Goal: Task Accomplishment & Management: Use online tool/utility

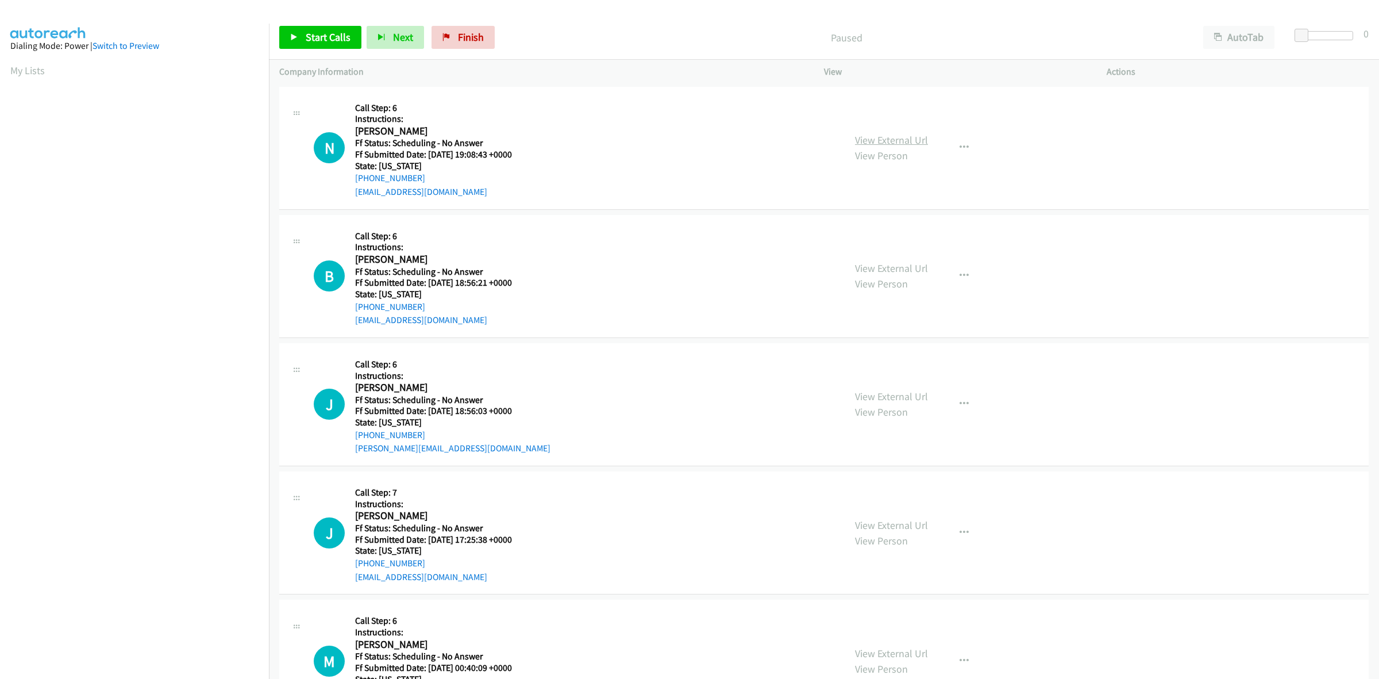
click at [902, 138] on link "View External Url" at bounding box center [891, 139] width 73 height 13
click at [887, 268] on link "View External Url" at bounding box center [891, 267] width 73 height 13
click at [888, 265] on link "View External Url" at bounding box center [891, 267] width 73 height 13
click at [903, 139] on link "View External Url" at bounding box center [891, 139] width 73 height 13
click at [881, 141] on link "View External Url" at bounding box center [891, 139] width 73 height 13
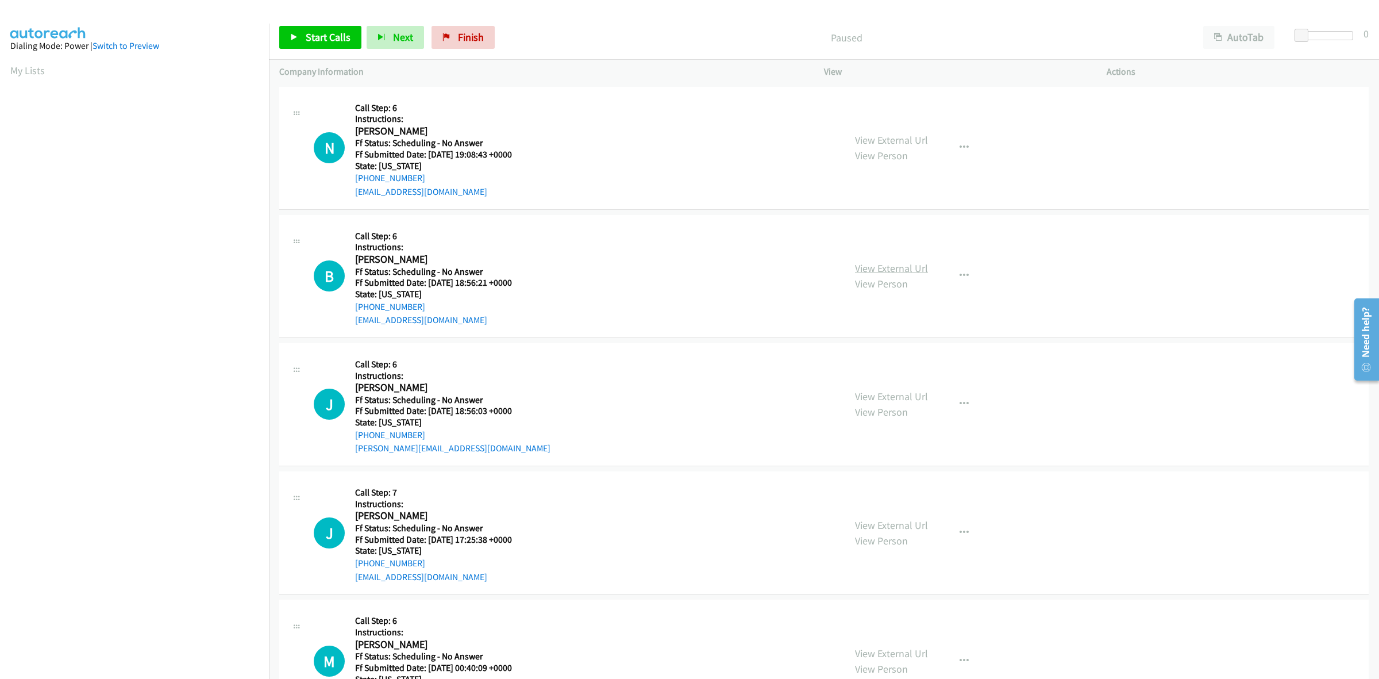
click at [919, 269] on link "View External Url" at bounding box center [891, 267] width 73 height 13
click at [918, 398] on link "View External Url" at bounding box center [891, 396] width 73 height 13
click at [892, 521] on link "View External Url" at bounding box center [891, 524] width 73 height 13
click at [895, 649] on link "View External Url" at bounding box center [891, 652] width 73 height 13
drag, startPoint x: 318, startPoint y: 37, endPoint x: 328, endPoint y: 38, distance: 10.4
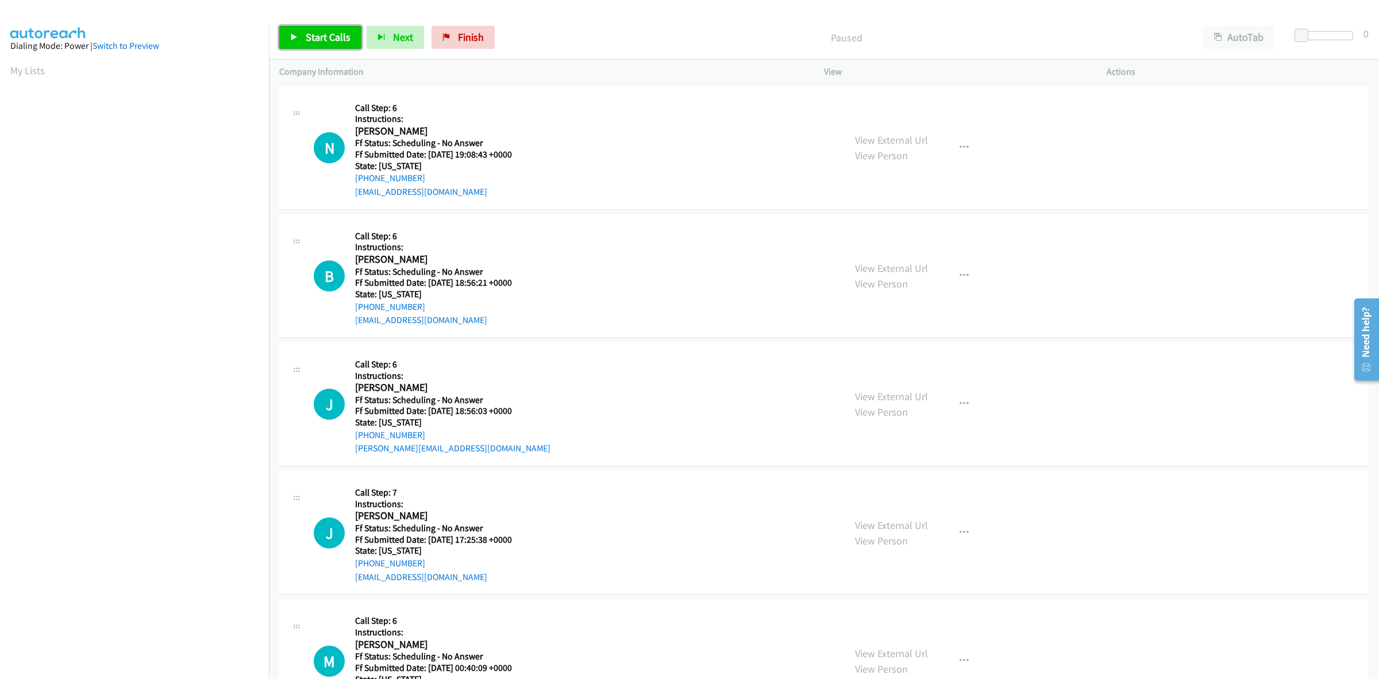
click at [318, 37] on span "Start Calls" at bounding box center [328, 36] width 45 height 13
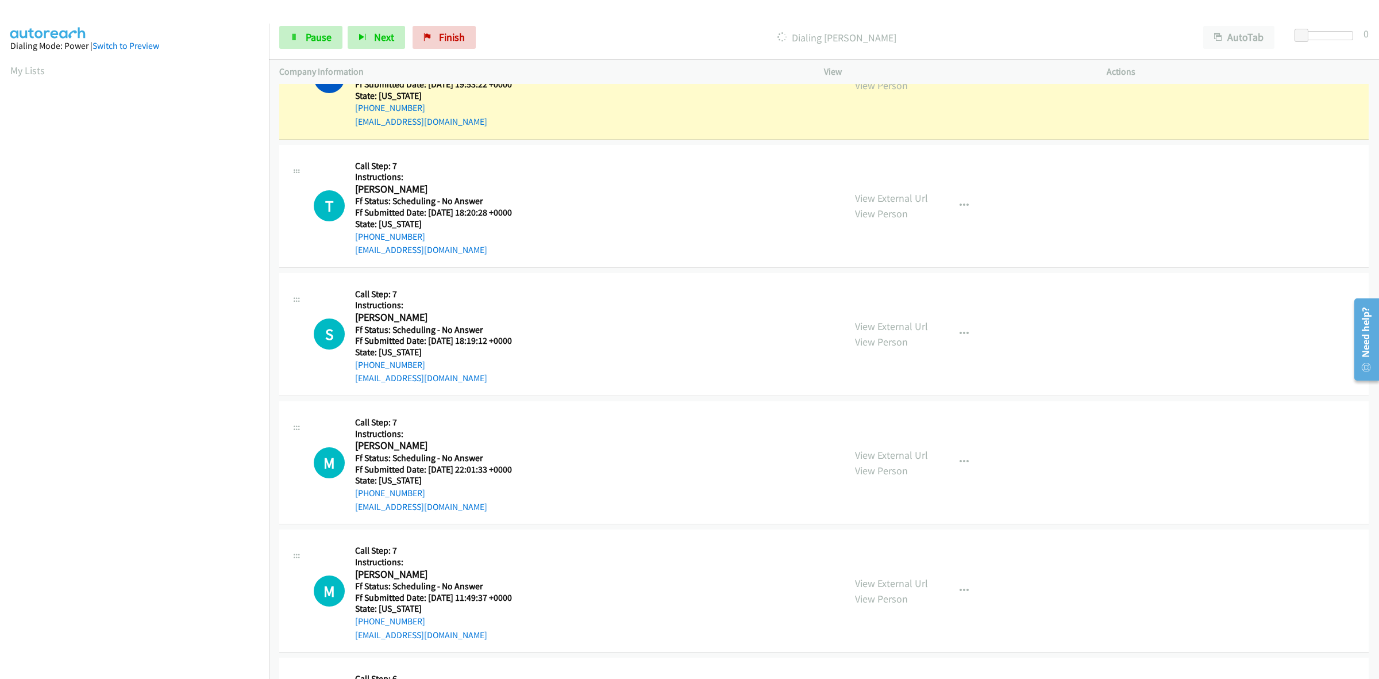
scroll to position [1005, 0]
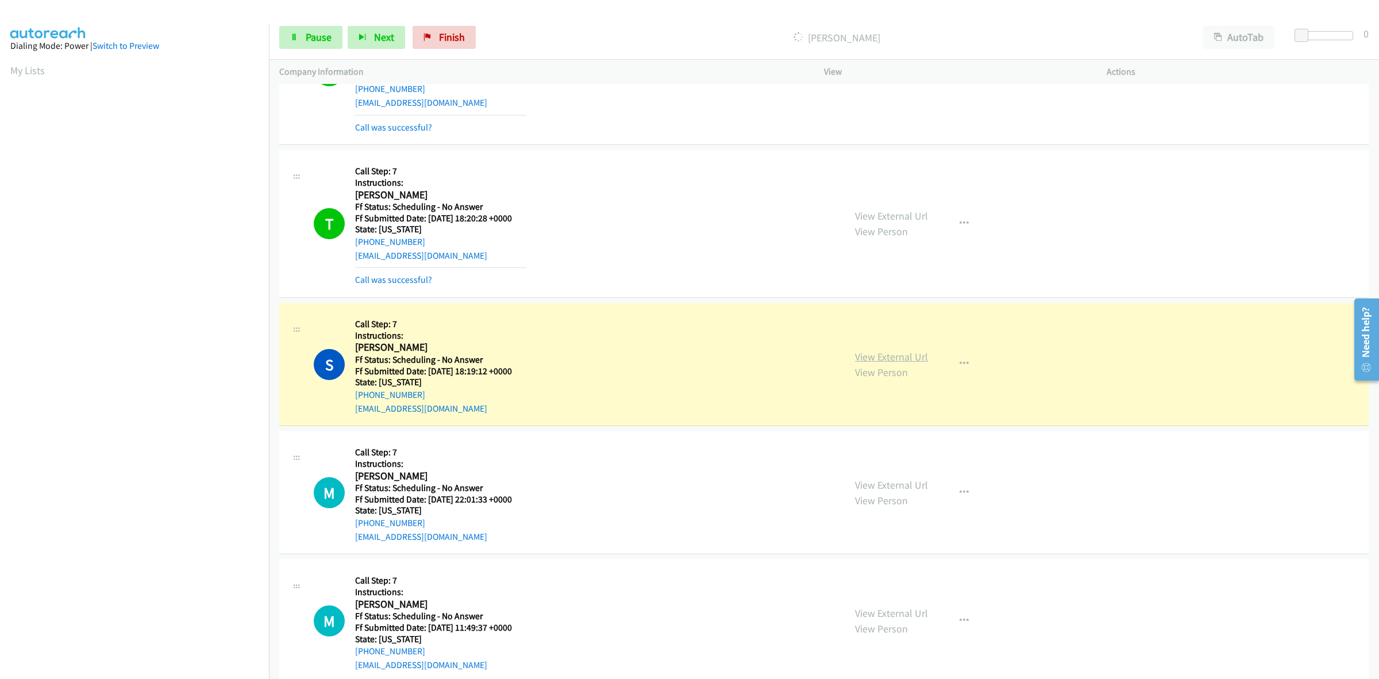
click at [911, 355] on link "View External Url" at bounding box center [891, 356] width 73 height 13
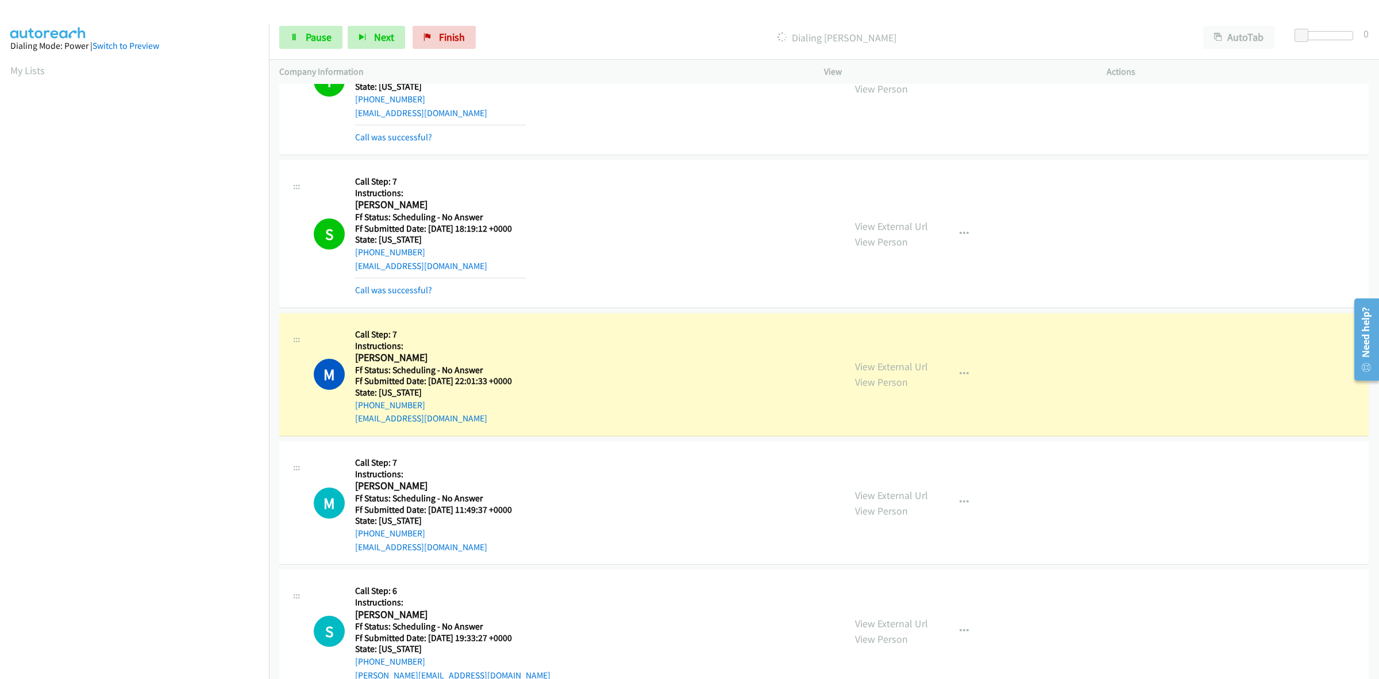
scroll to position [1149, 0]
click at [876, 367] on link "View External Url" at bounding box center [891, 365] width 73 height 13
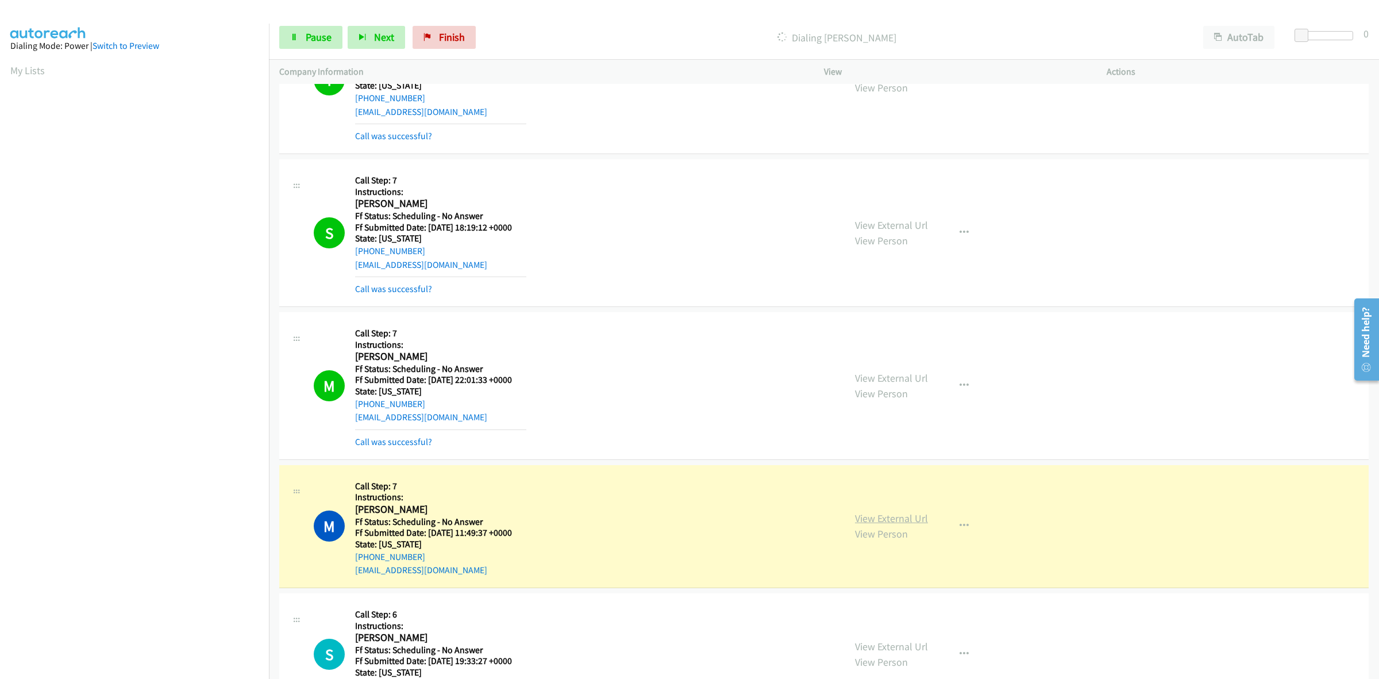
click at [892, 518] on link "View External Url" at bounding box center [891, 517] width 73 height 13
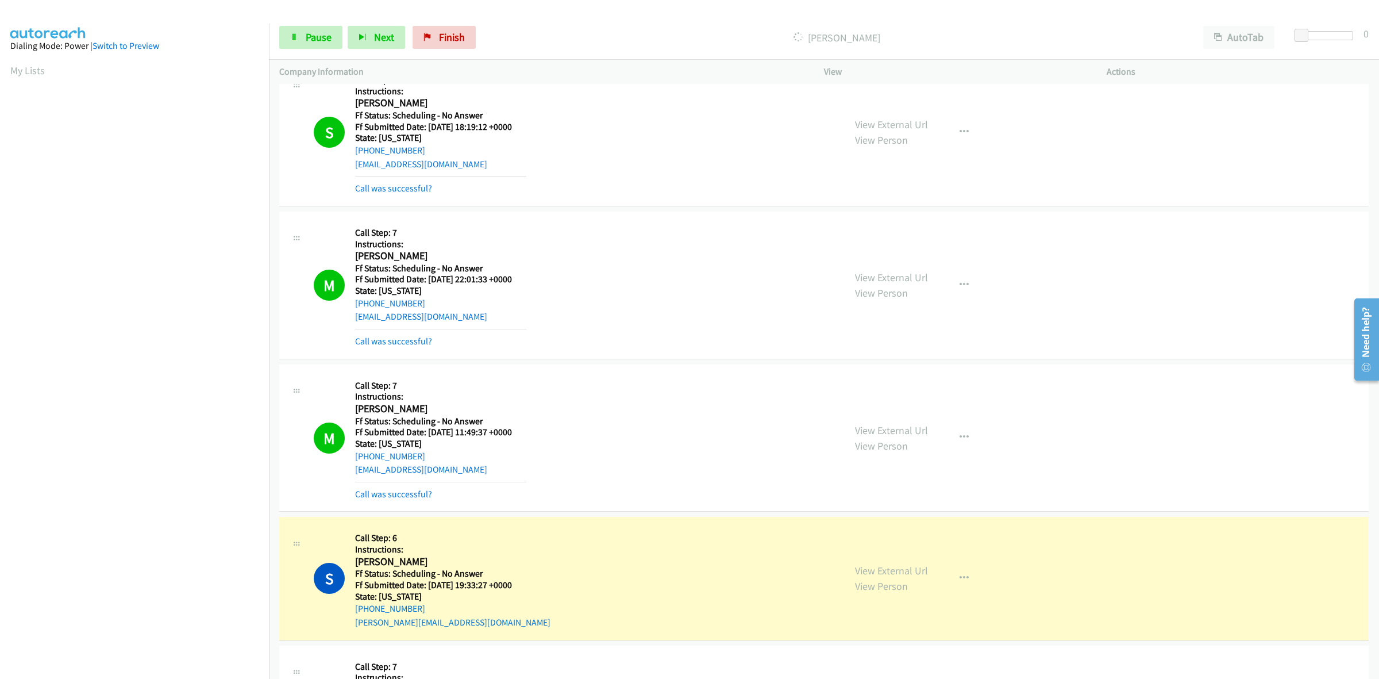
scroll to position [1293, 0]
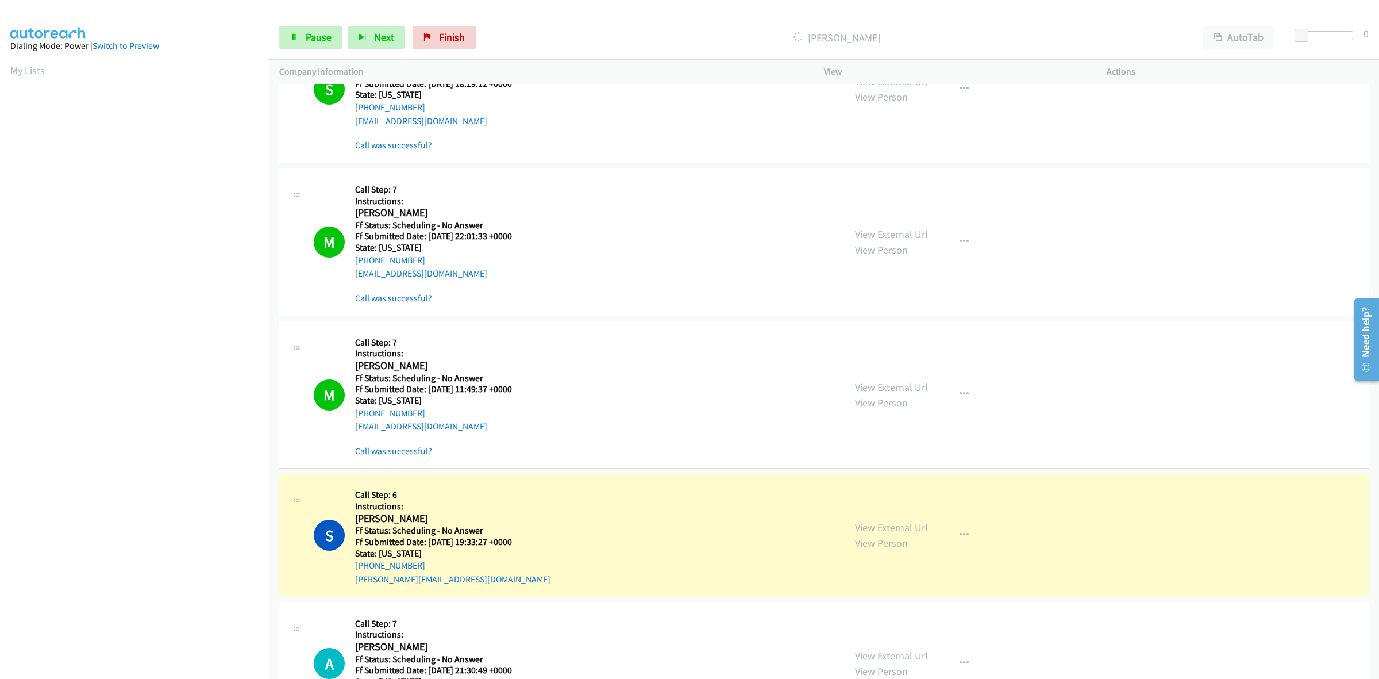
click at [907, 523] on link "View External Url" at bounding box center [891, 527] width 73 height 13
click at [910, 530] on link "View External Url" at bounding box center [891, 527] width 73 height 13
click at [900, 530] on link "View External Url" at bounding box center [891, 527] width 73 height 13
drag, startPoint x: 421, startPoint y: 568, endPoint x: 366, endPoint y: 563, distance: 55.3
click at [366, 563] on div "+1 808-291-3695" at bounding box center [452, 565] width 195 height 14
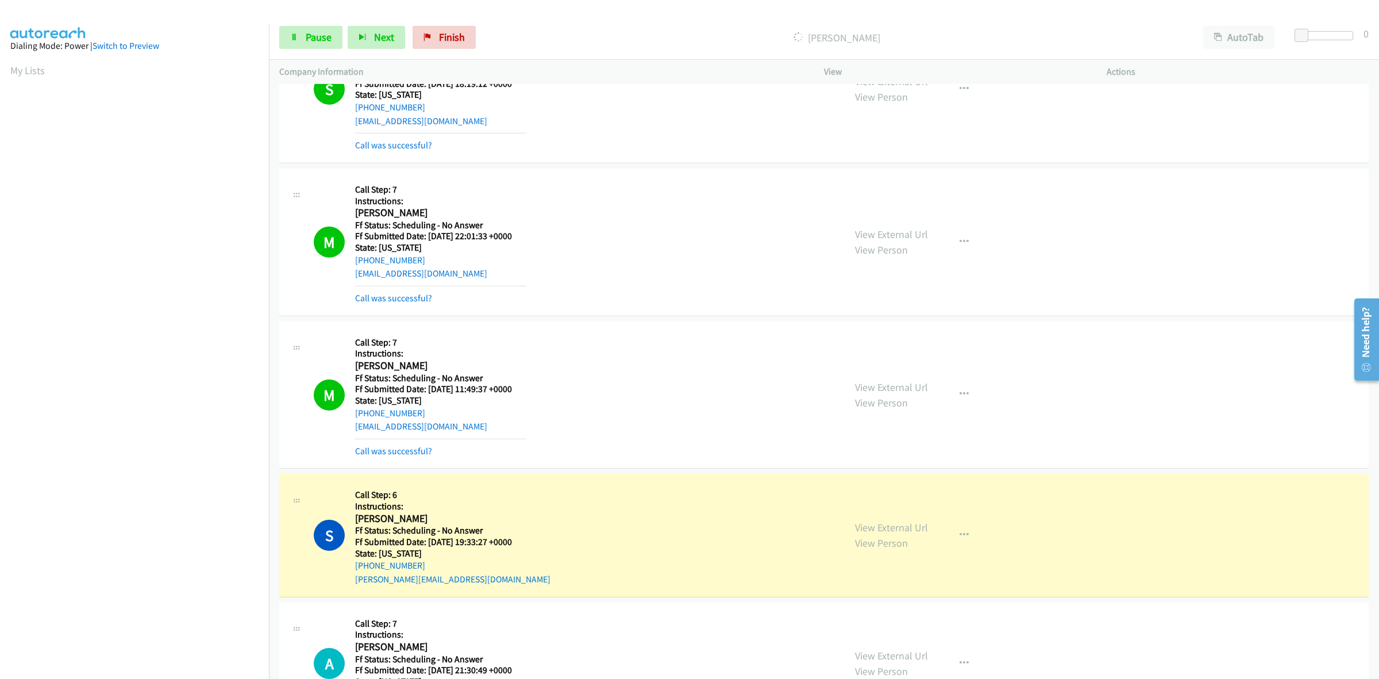
copy link "808-291-3695"
click at [434, 556] on h5 "State: Hawaii" at bounding box center [452, 553] width 195 height 11
drag, startPoint x: 426, startPoint y: 567, endPoint x: 367, endPoint y: 567, distance: 59.2
click at [367, 567] on div "+1 808-291-3695" at bounding box center [452, 565] width 195 height 14
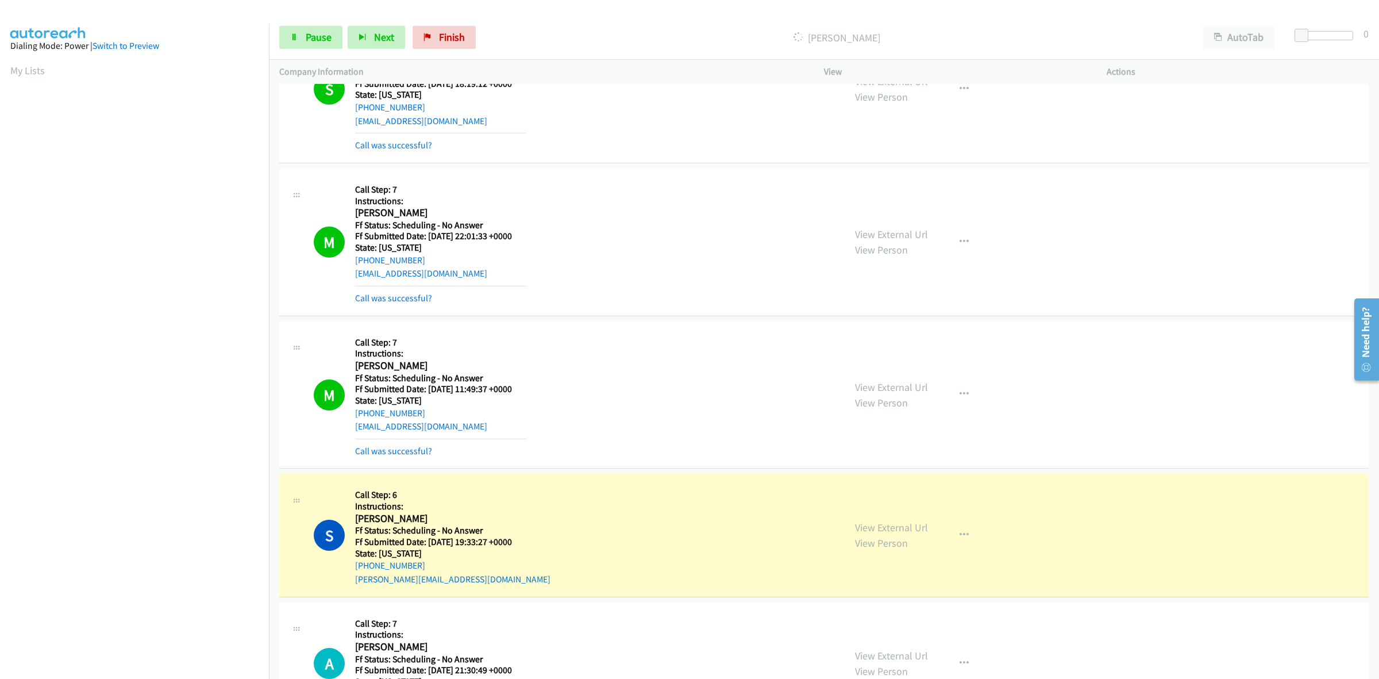
copy link "808-291-3695"
drag, startPoint x: 298, startPoint y: 36, endPoint x: 311, endPoint y: 35, distance: 13.2
click at [298, 36] on link "Pause" at bounding box center [310, 37] width 63 height 23
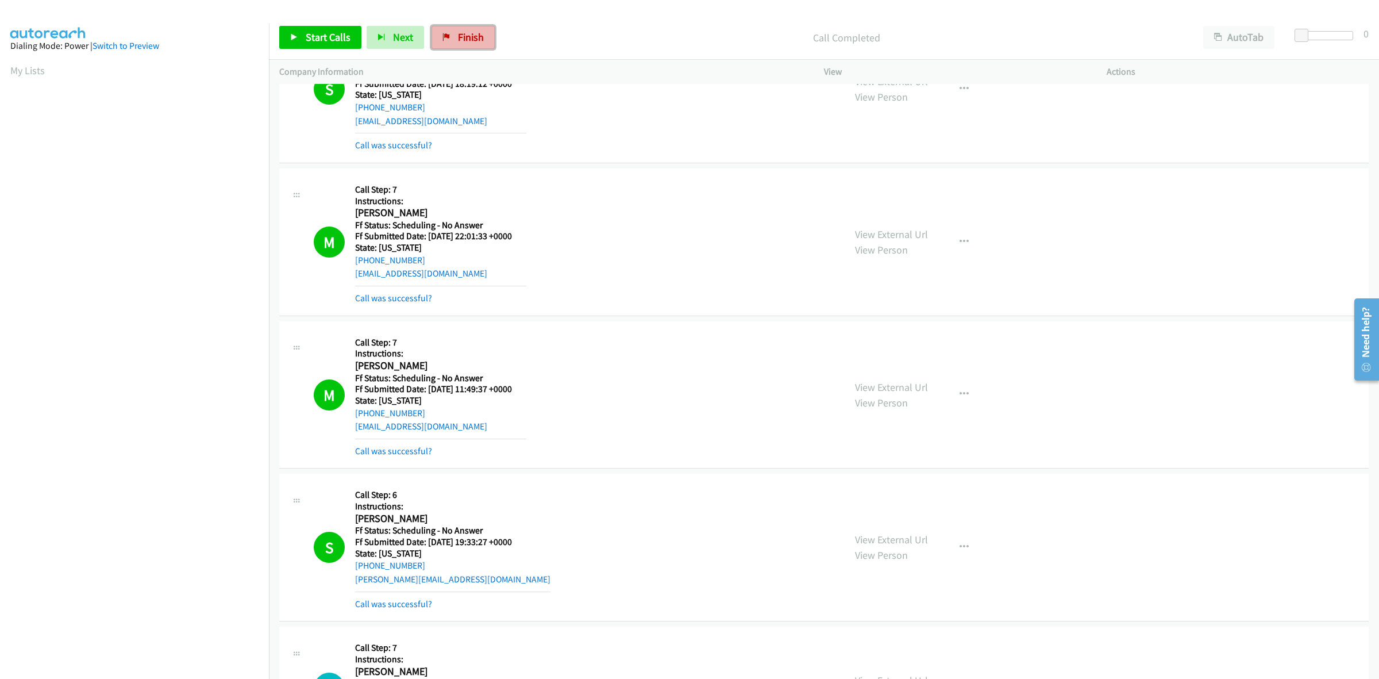
click at [473, 33] on span "Finish" at bounding box center [471, 36] width 26 height 13
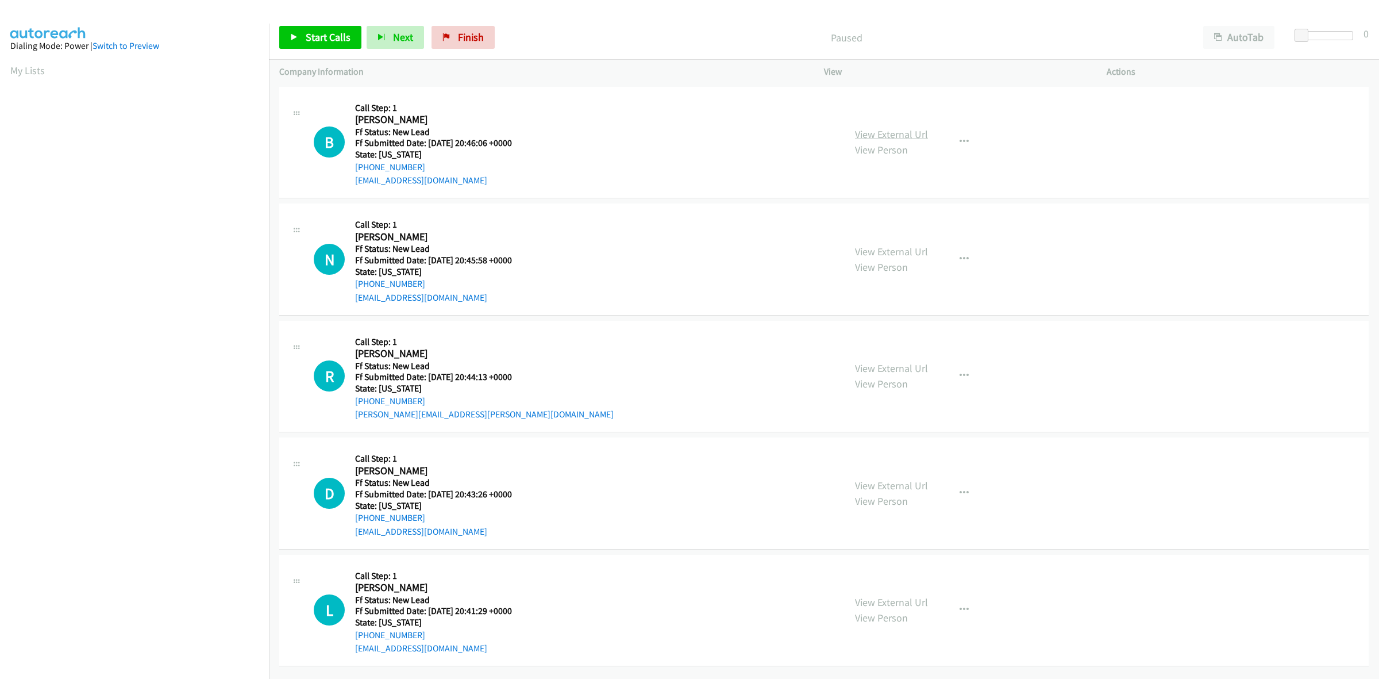
click at [912, 132] on link "View External Url" at bounding box center [891, 134] width 73 height 13
click at [908, 251] on link "View External Url" at bounding box center [891, 251] width 73 height 13
click at [888, 371] on link "View External Url" at bounding box center [891, 367] width 73 height 13
click at [899, 484] on link "View External Url" at bounding box center [891, 485] width 73 height 13
click at [905, 604] on link "View External Url" at bounding box center [891, 601] width 73 height 13
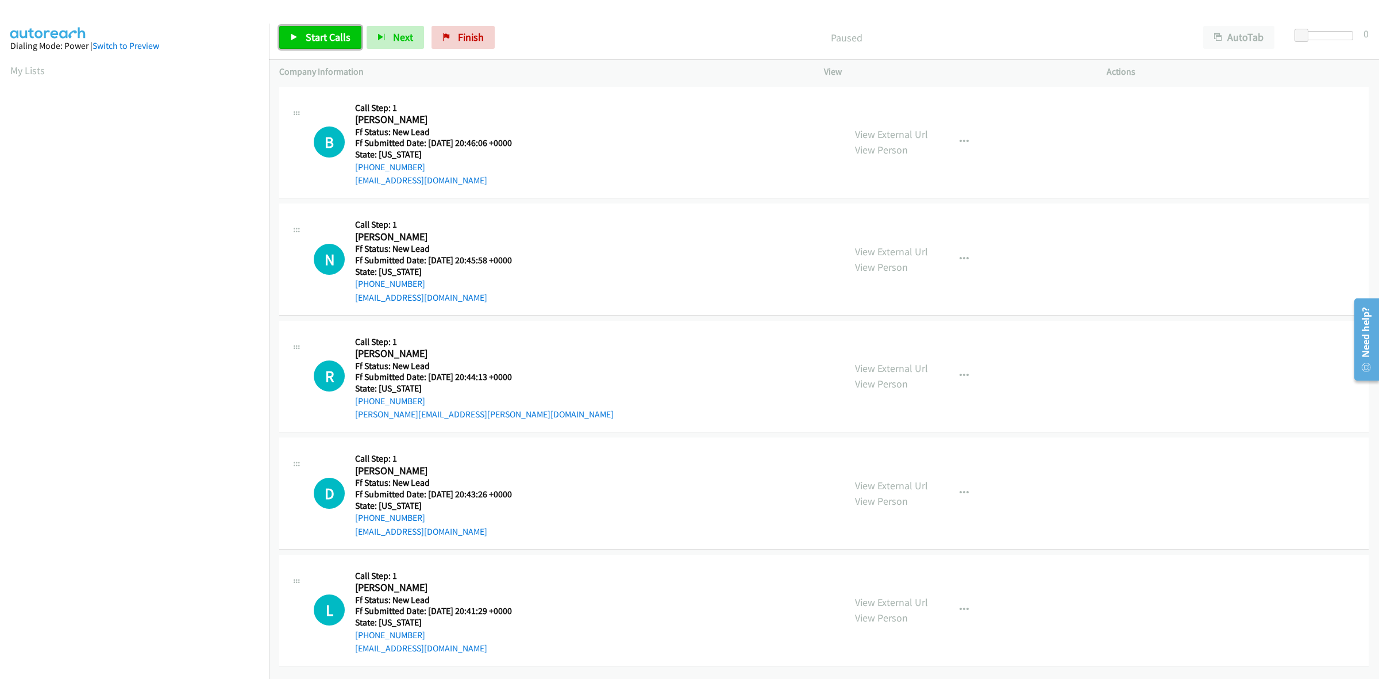
click at [322, 29] on link "Start Calls" at bounding box center [320, 37] width 82 height 23
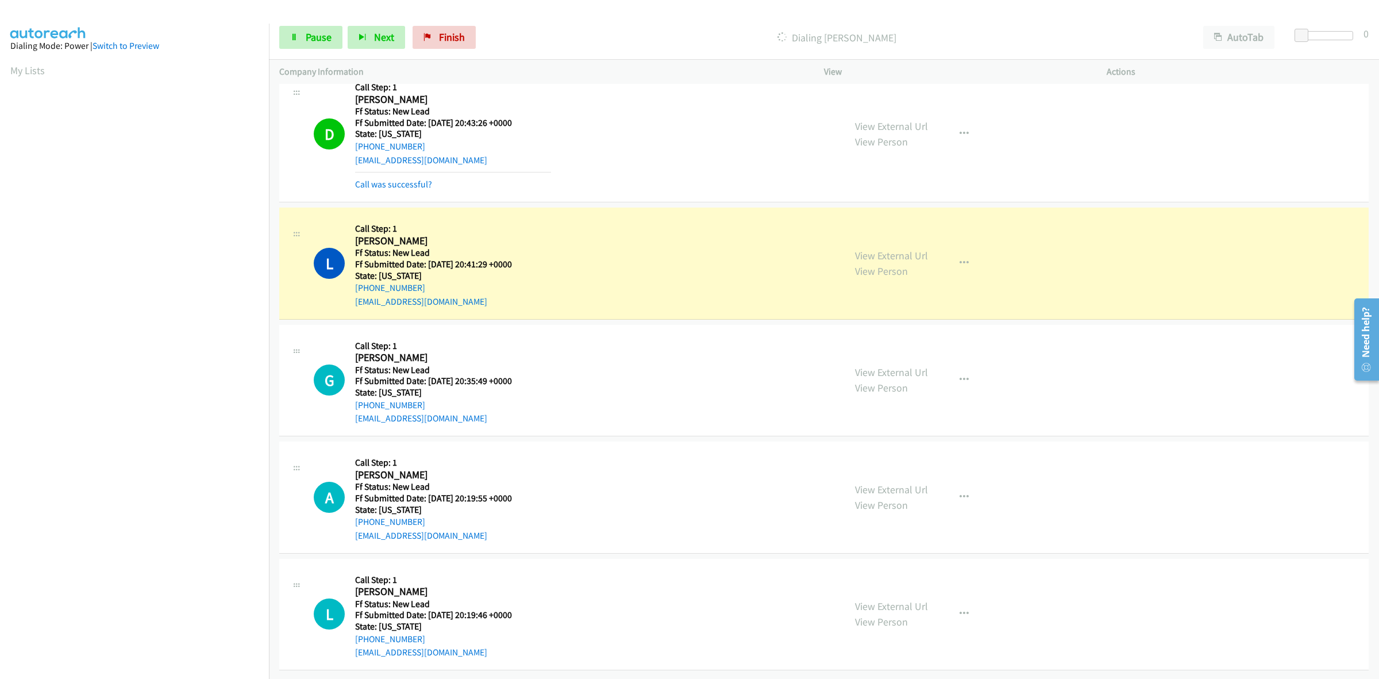
scroll to position [456, 0]
click at [888, 368] on div "View External Url View Person" at bounding box center [891, 379] width 73 height 31
click at [894, 365] on link "View External Url" at bounding box center [891, 371] width 73 height 13
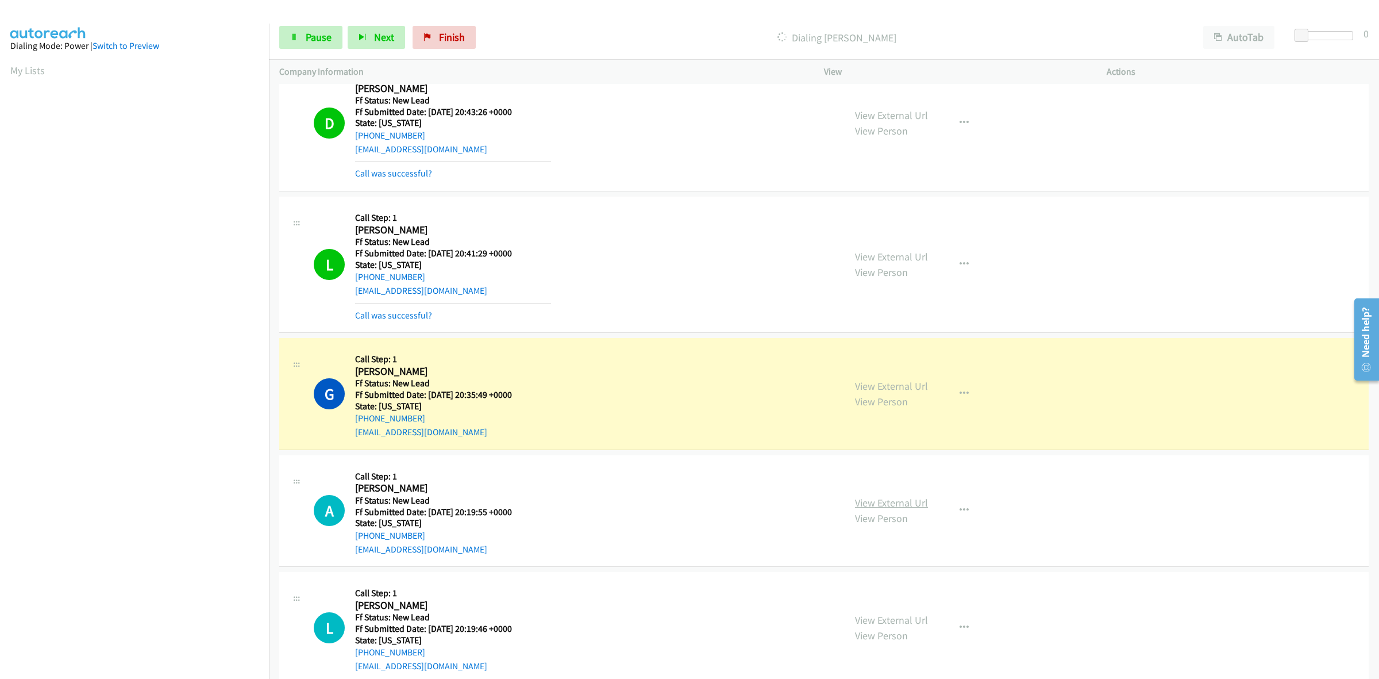
click at [883, 502] on link "View External Url" at bounding box center [891, 502] width 73 height 13
click at [879, 619] on link "View External Url" at bounding box center [891, 619] width 73 height 13
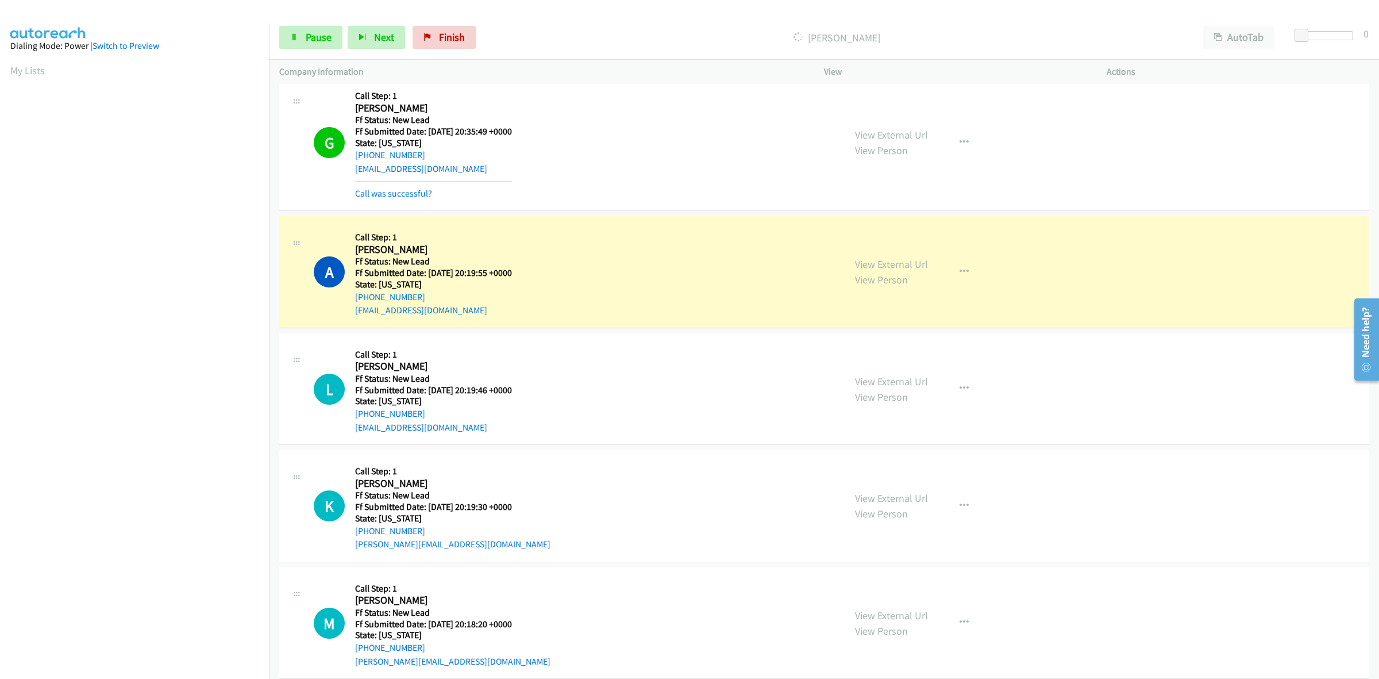
scroll to position [743, 0]
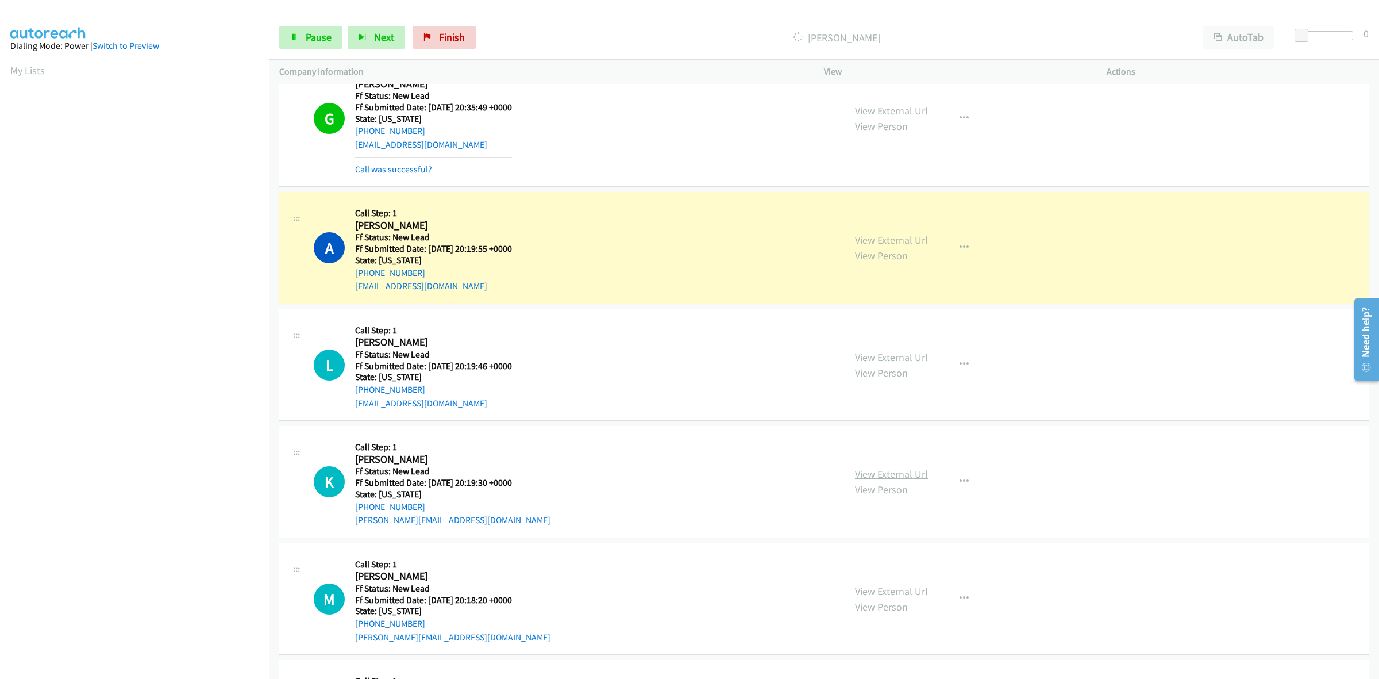
click at [910, 478] on link "View External Url" at bounding box center [891, 473] width 73 height 13
click at [879, 589] on link "View External Url" at bounding box center [891, 590] width 73 height 13
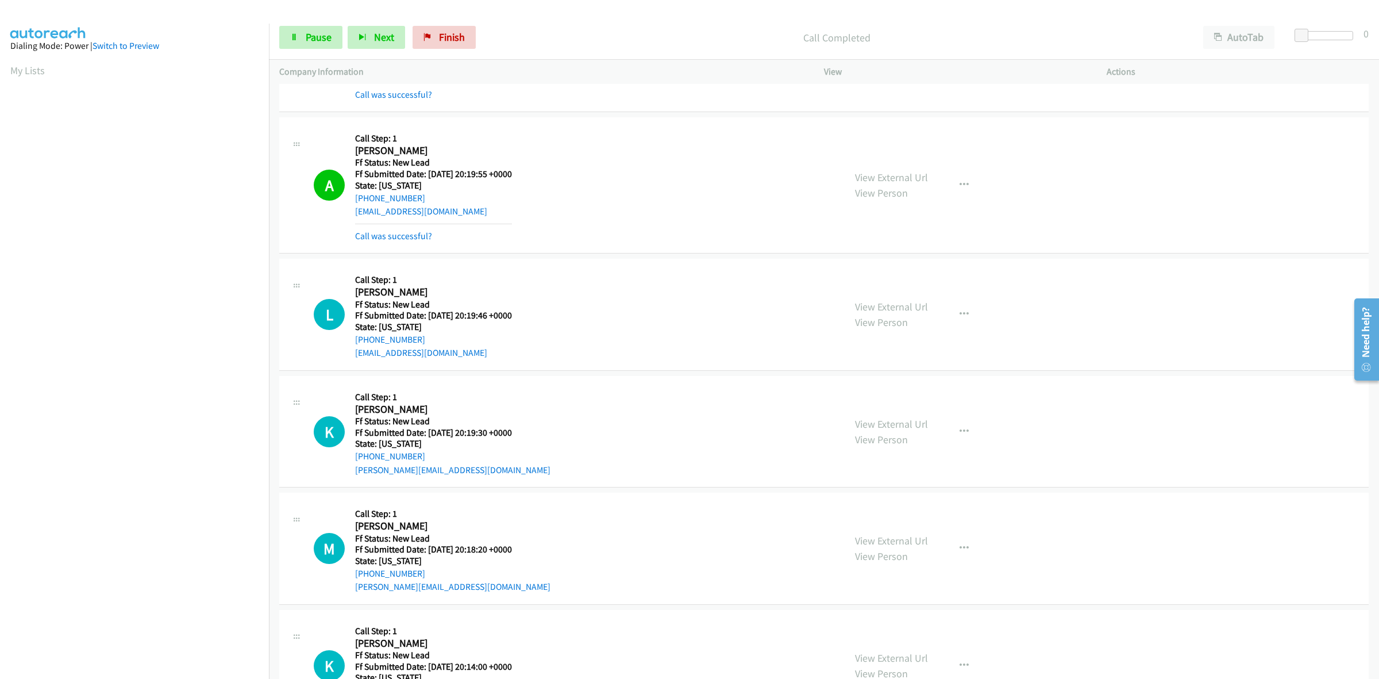
scroll to position [880, 0]
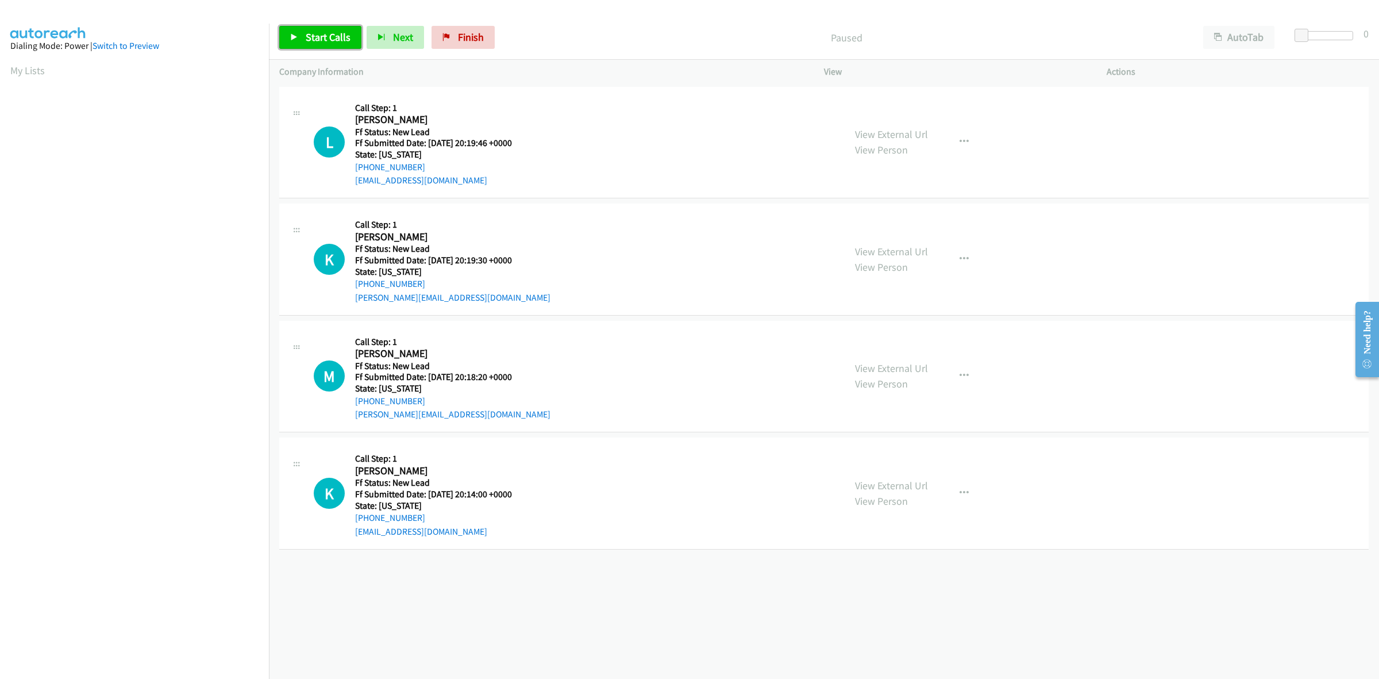
click at [314, 30] on span "Start Calls" at bounding box center [328, 36] width 45 height 13
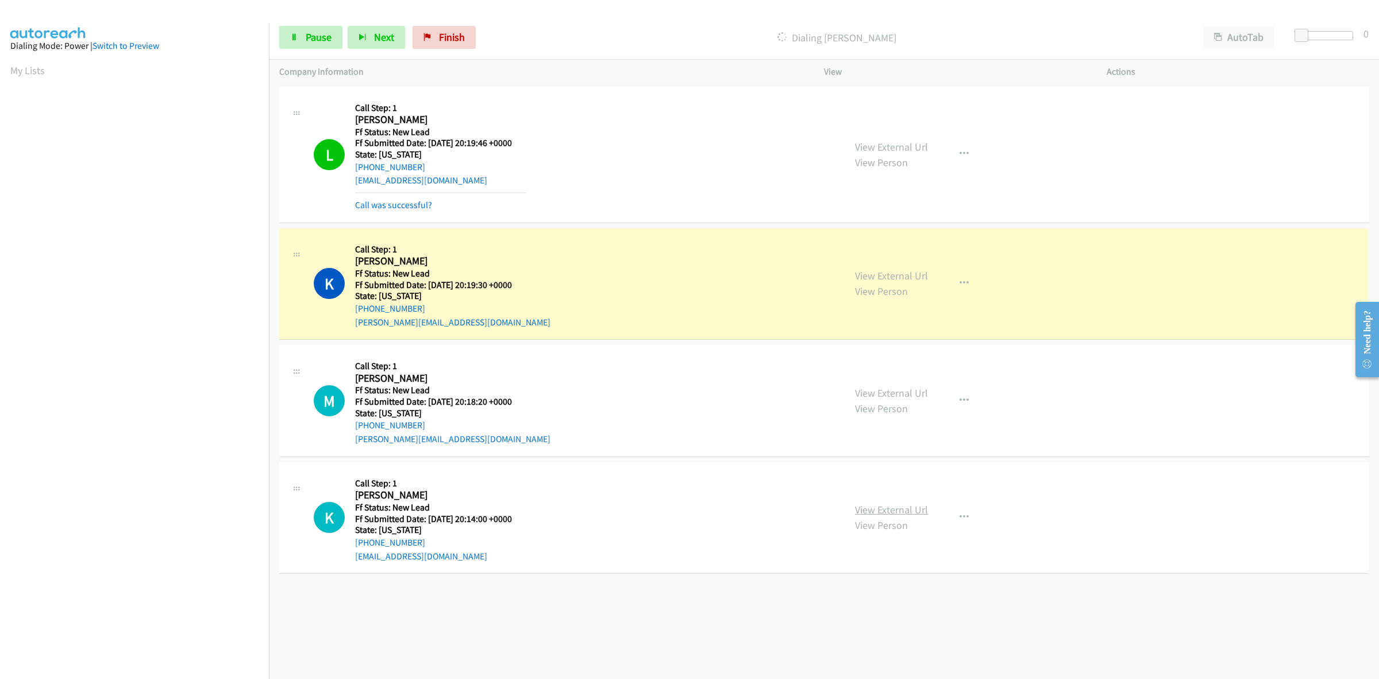
click at [871, 503] on link "View External Url" at bounding box center [891, 509] width 73 height 13
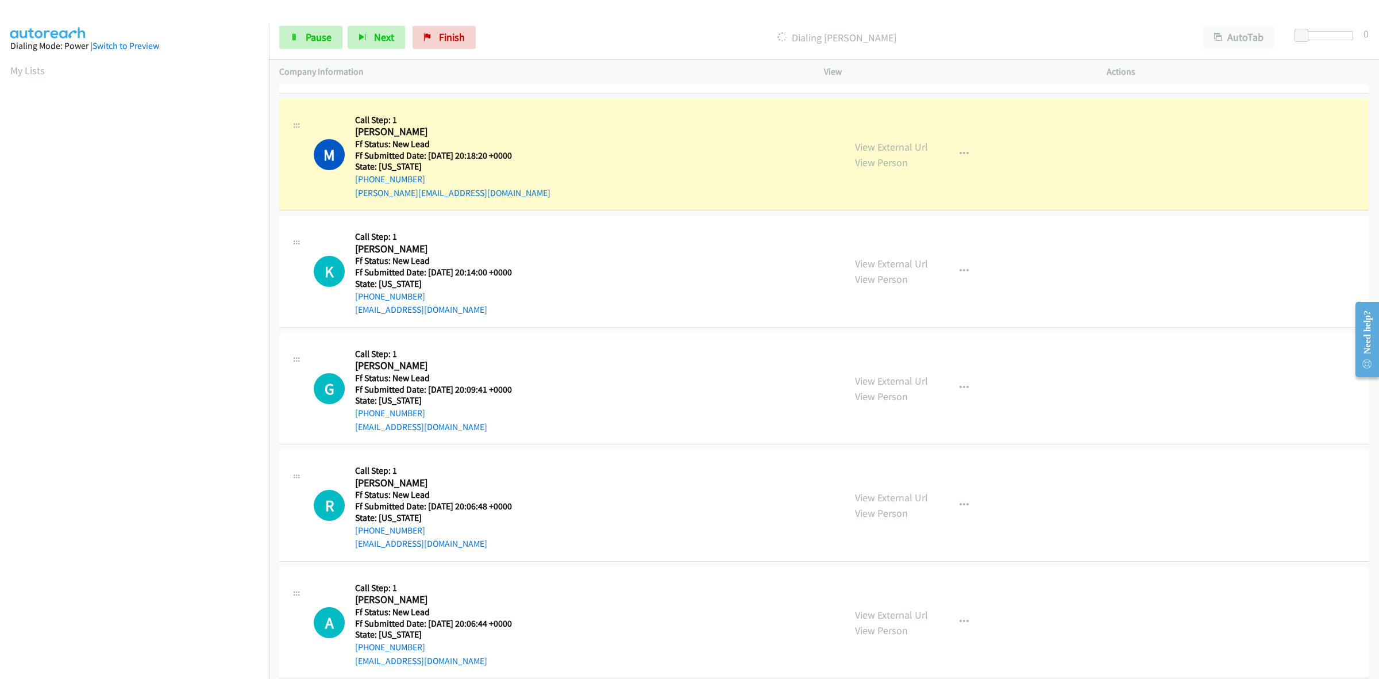
scroll to position [287, 0]
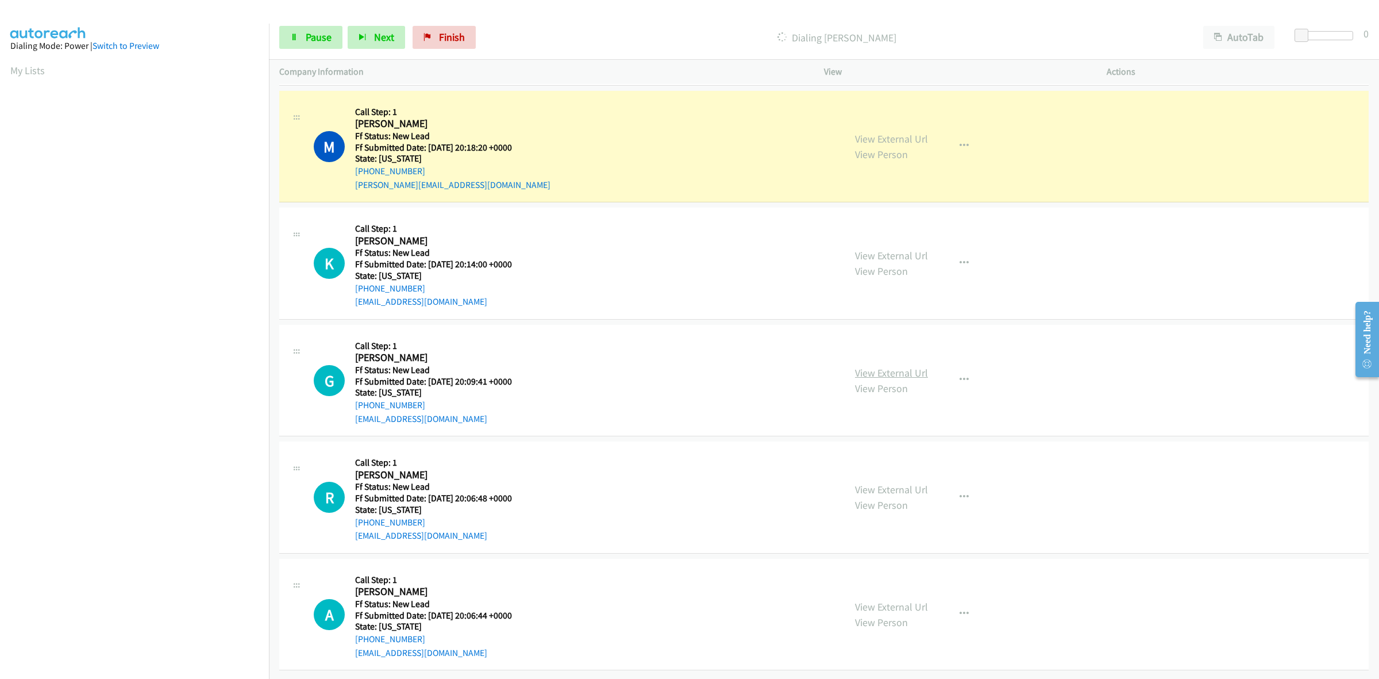
click at [885, 366] on link "View External Url" at bounding box center [891, 372] width 73 height 13
click at [903, 483] on link "View External Url" at bounding box center [891, 489] width 73 height 13
click at [896, 600] on link "View External Url" at bounding box center [891, 606] width 73 height 13
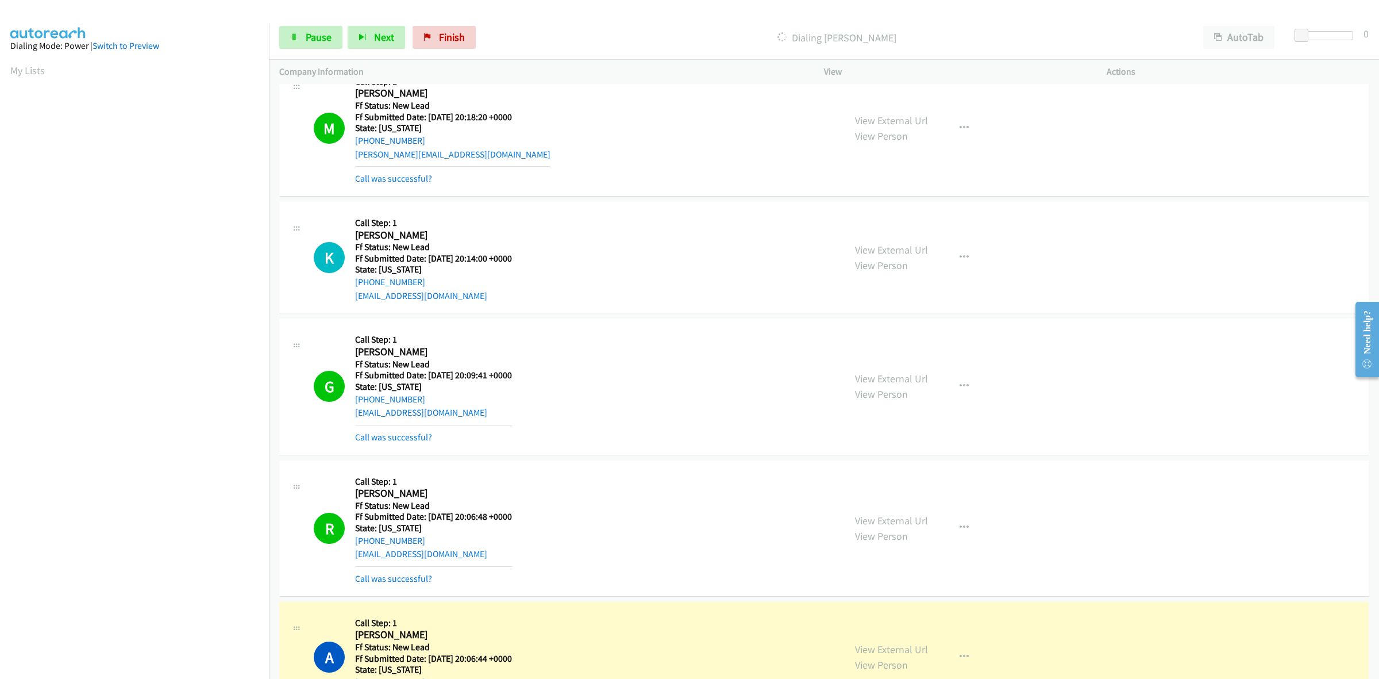
scroll to position [575, 0]
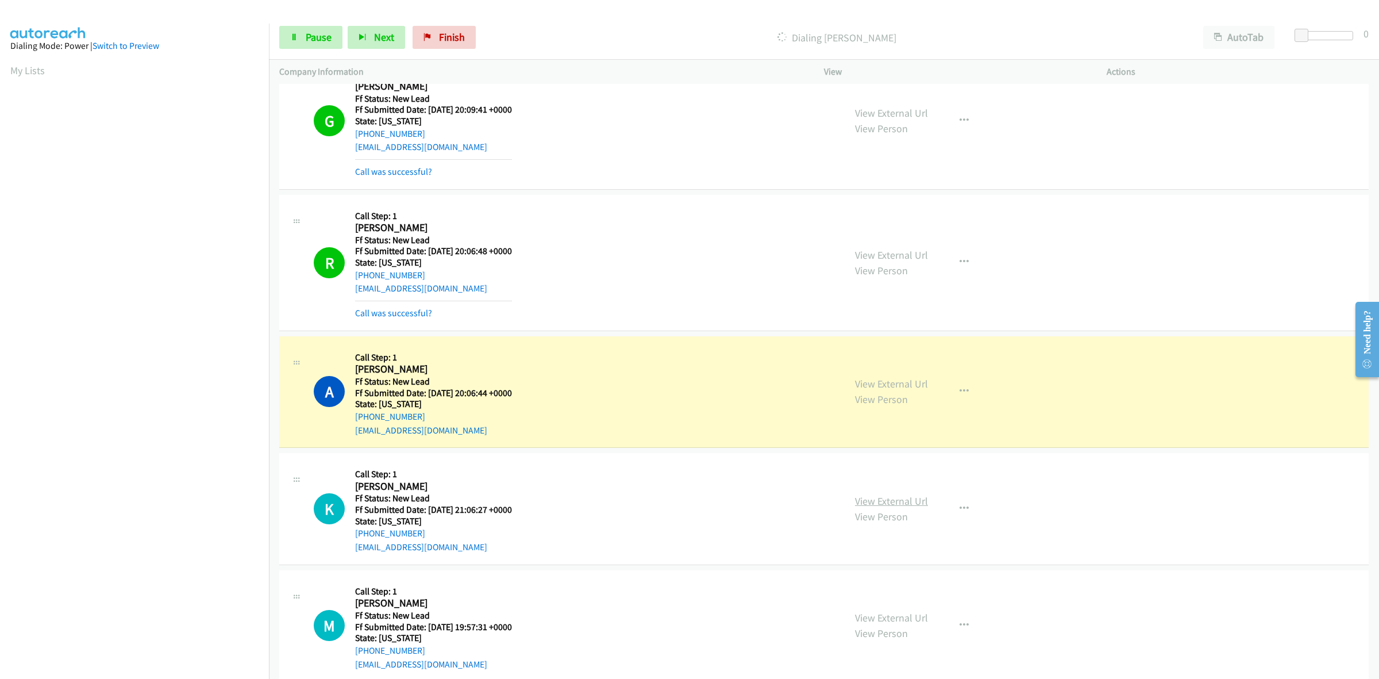
click at [888, 496] on link "View External Url" at bounding box center [891, 500] width 73 height 13
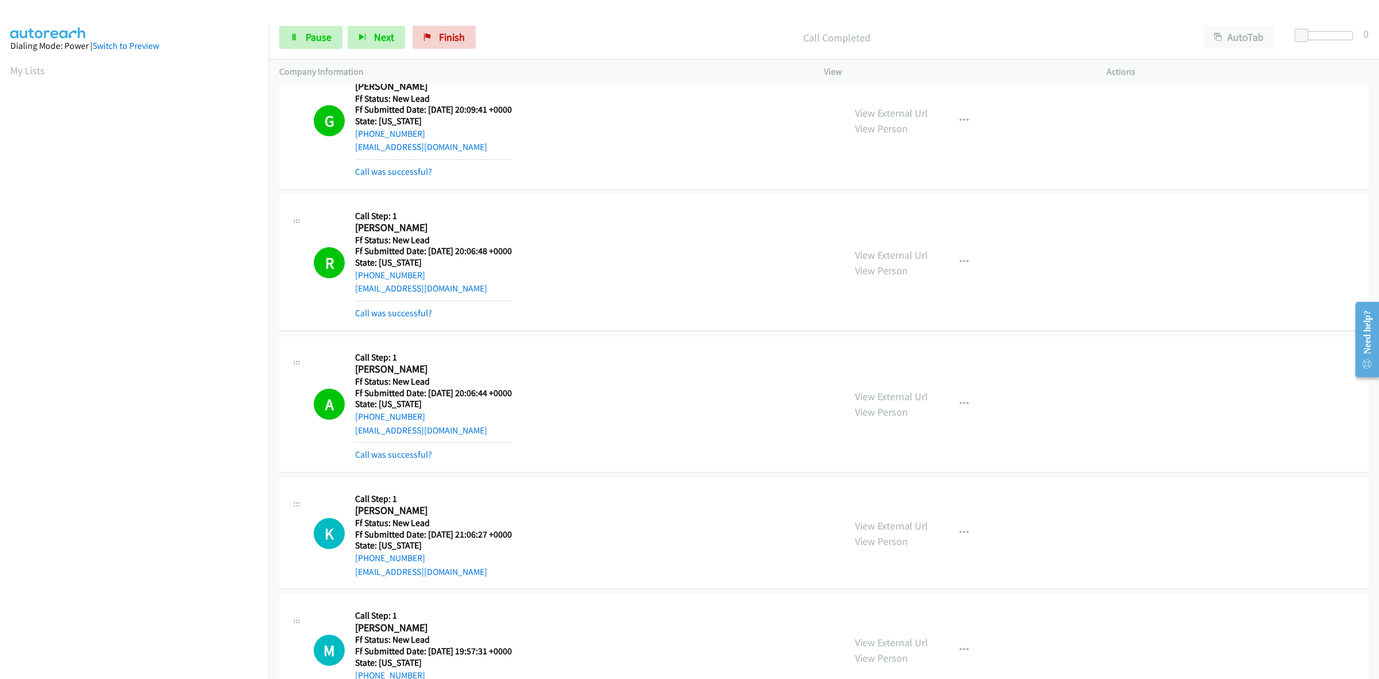
drag, startPoint x: 414, startPoint y: 451, endPoint x: 490, endPoint y: 426, distance: 80.5
click at [414, 451] on link "Call was successful?" at bounding box center [393, 454] width 77 height 11
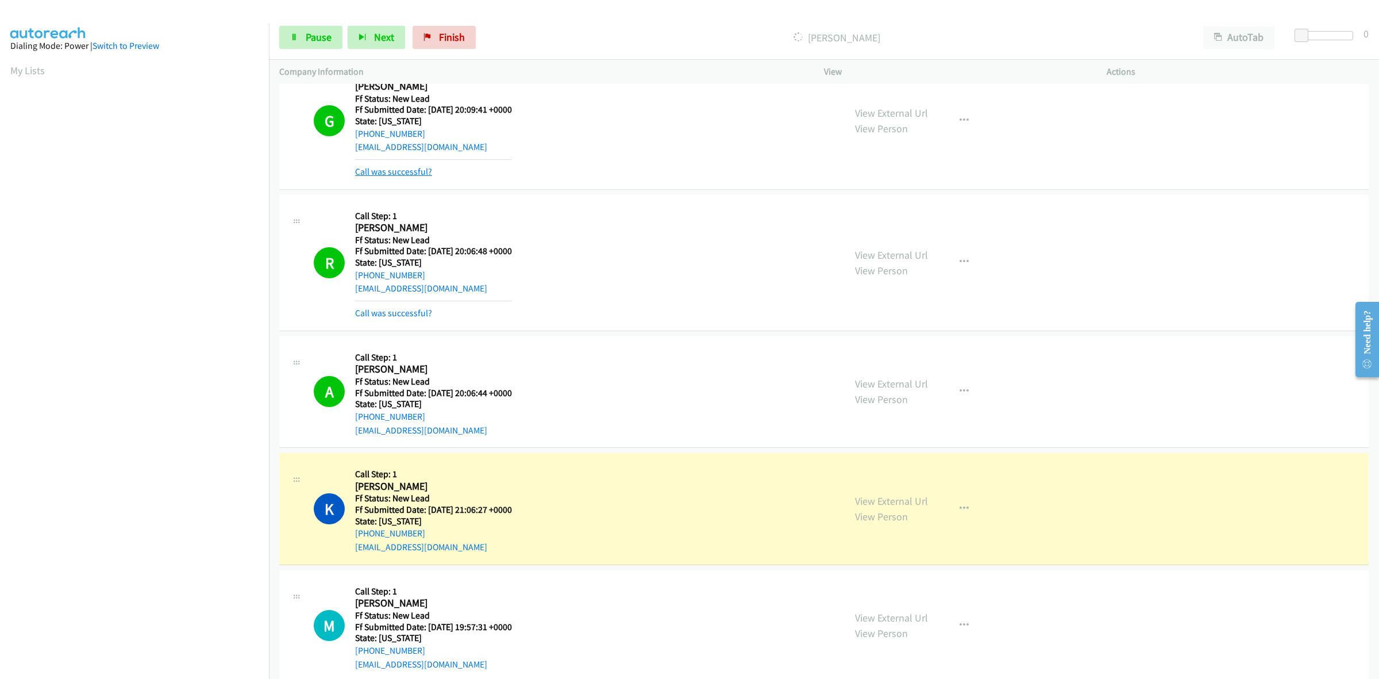
click at [395, 175] on link "Call was successful?" at bounding box center [393, 171] width 77 height 11
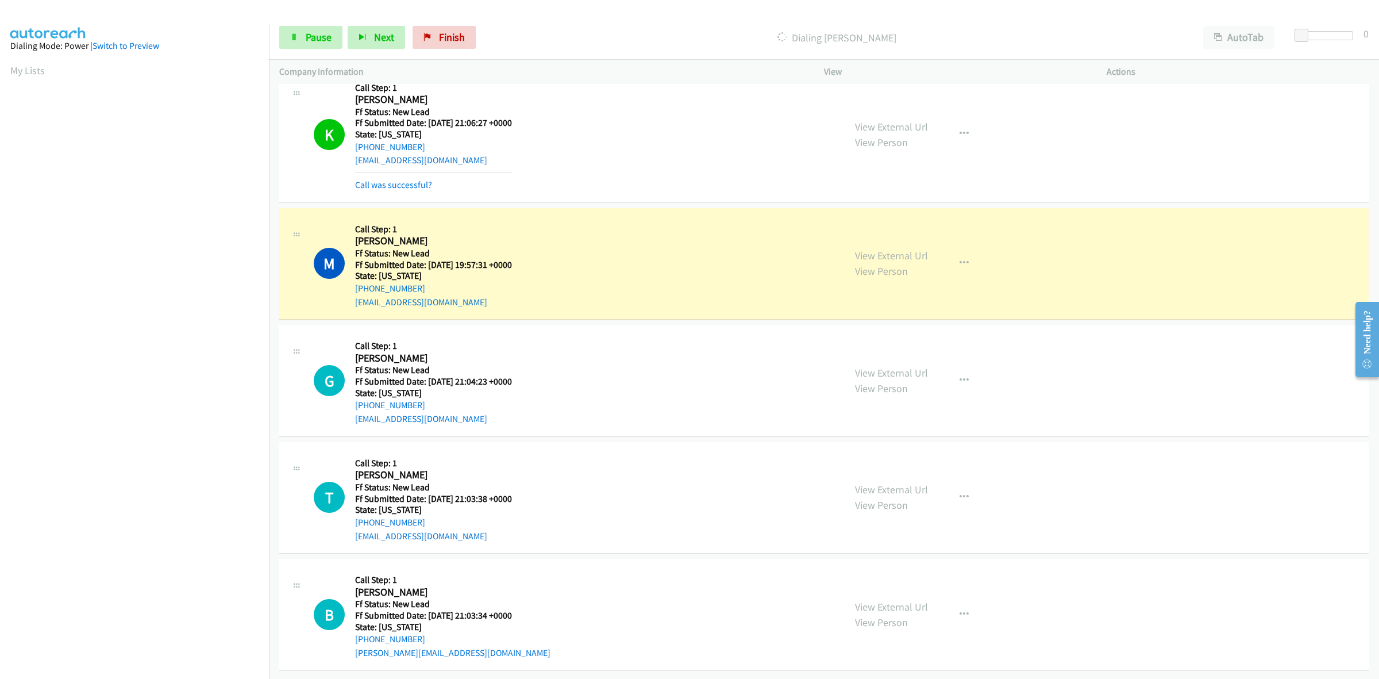
scroll to position [949, 0]
click at [911, 249] on link "View External Url" at bounding box center [891, 255] width 73 height 13
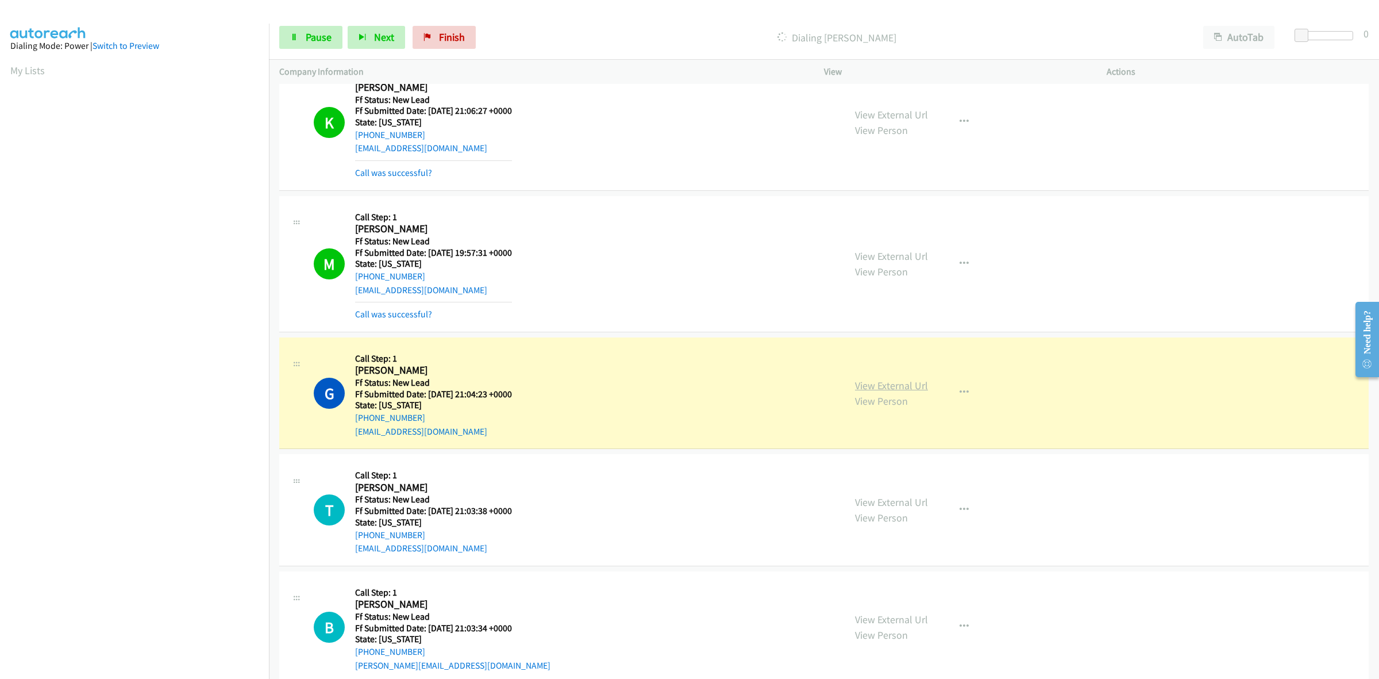
click at [901, 381] on link "View External Url" at bounding box center [891, 385] width 73 height 13
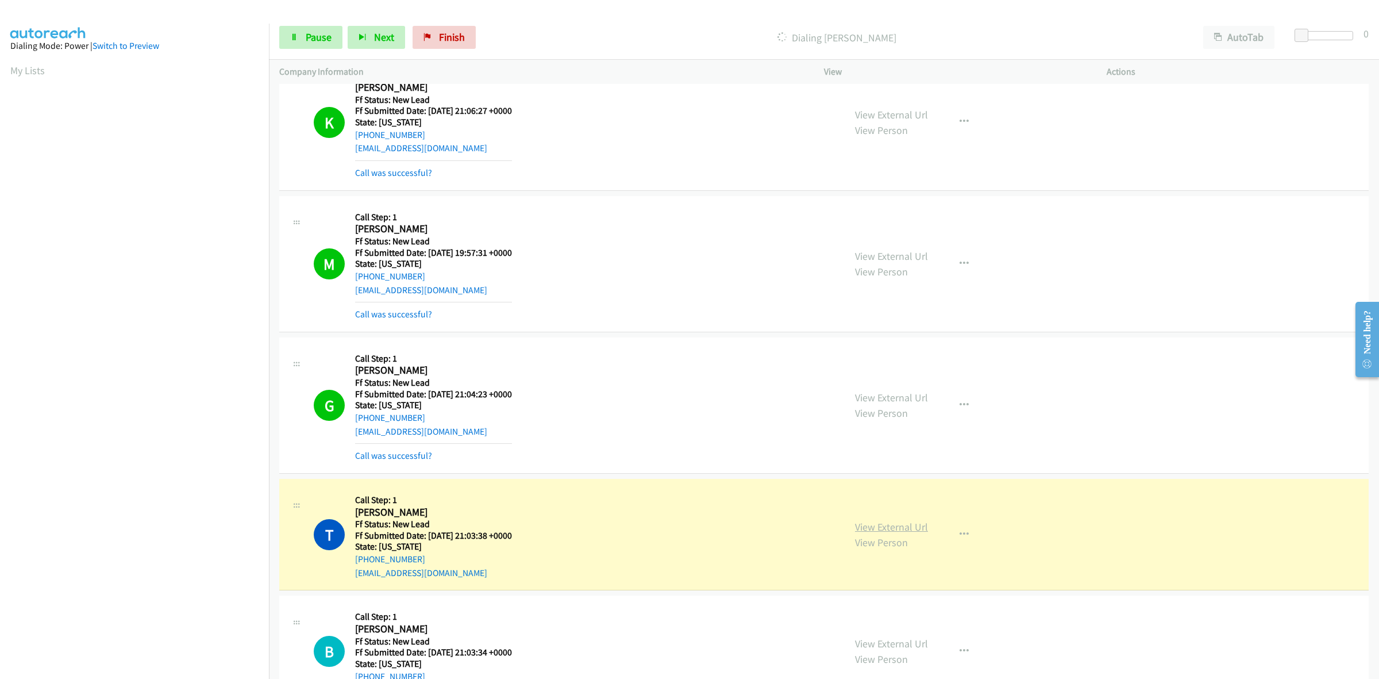
click at [885, 526] on link "View External Url" at bounding box center [891, 526] width 73 height 13
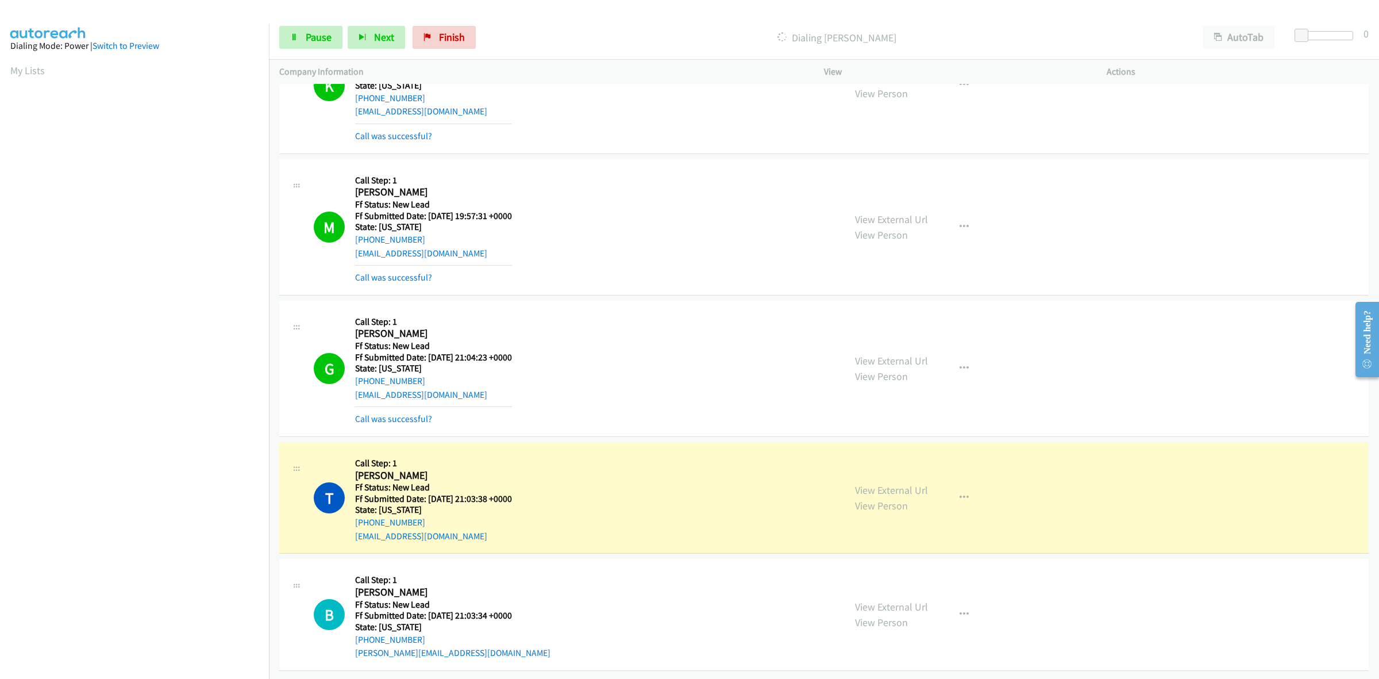
scroll to position [997, 0]
click at [904, 600] on link "View External Url" at bounding box center [891, 606] width 73 height 13
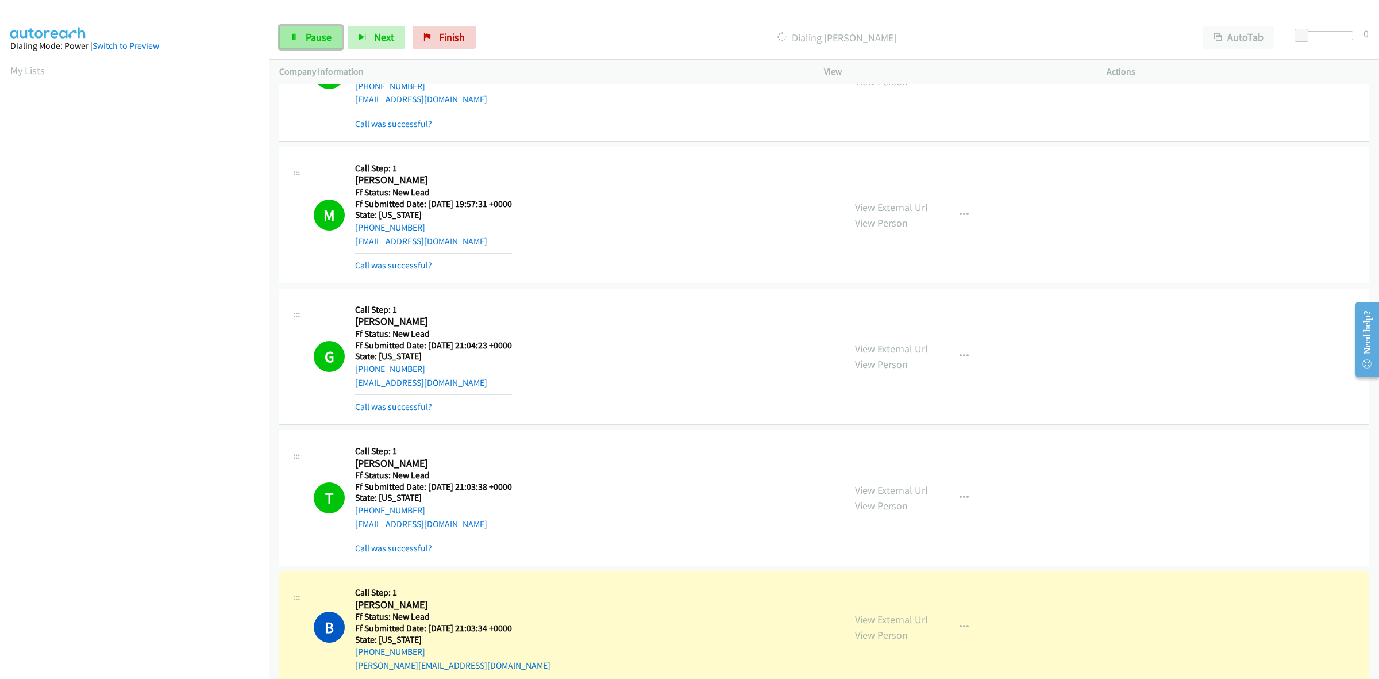
click at [313, 44] on link "Pause" at bounding box center [310, 37] width 63 height 23
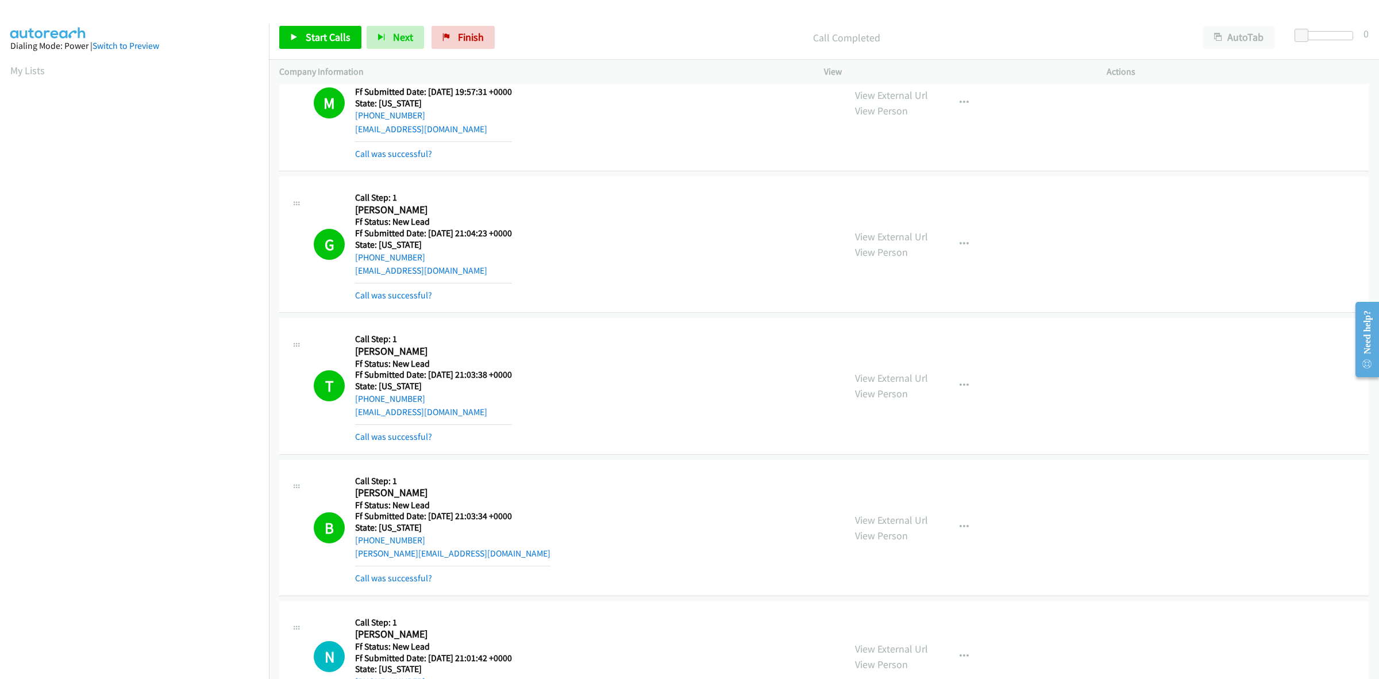
scroll to position [885, 0]
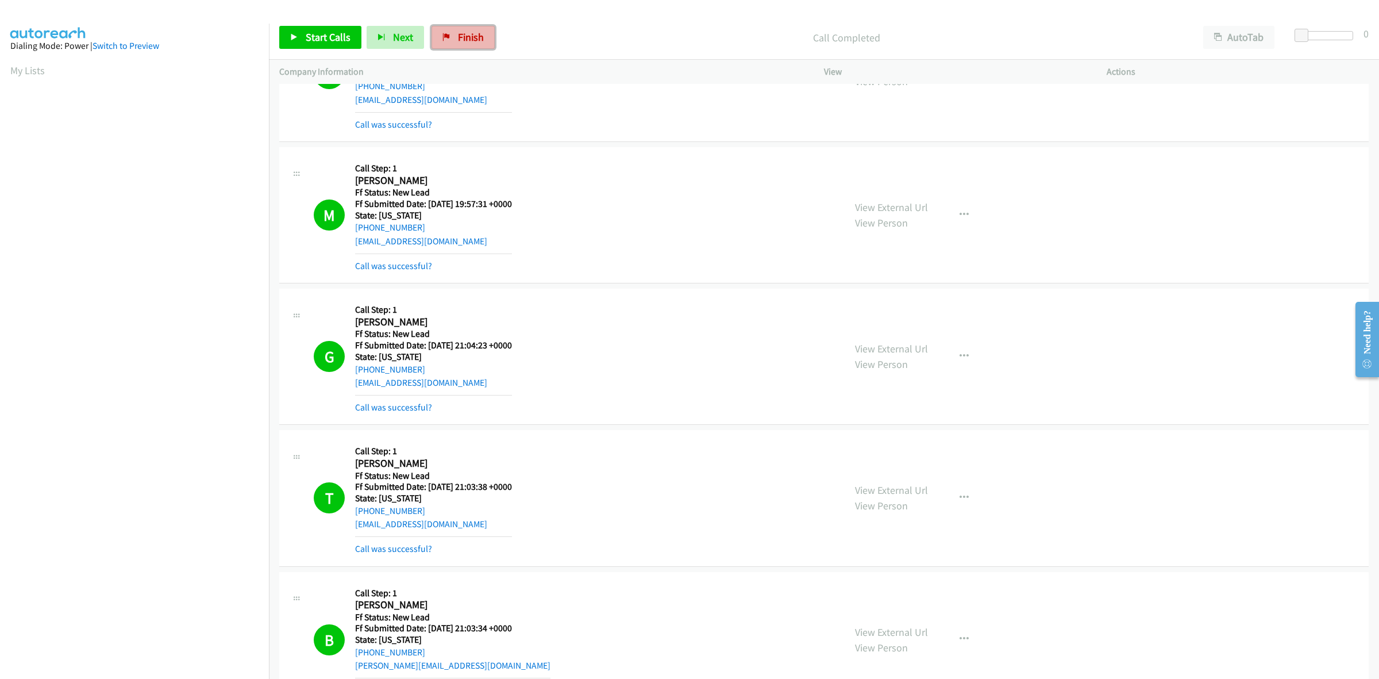
click at [469, 33] on span "Finish" at bounding box center [471, 36] width 26 height 13
click at [458, 38] on span "Finish" at bounding box center [471, 36] width 26 height 13
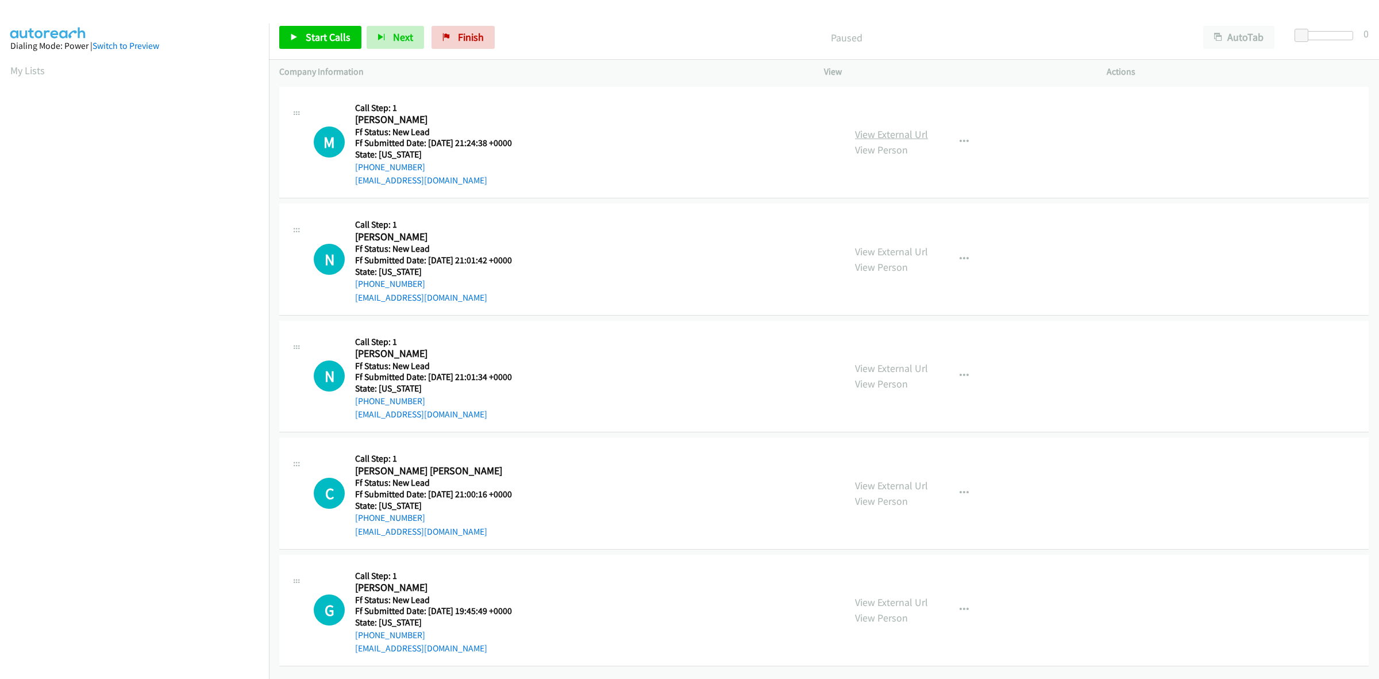
click at [893, 128] on link "View External Url" at bounding box center [891, 134] width 73 height 13
click at [885, 250] on link "View External Url" at bounding box center [891, 251] width 73 height 13
click at [903, 372] on link "View External Url" at bounding box center [891, 367] width 73 height 13
click at [902, 490] on link "View External Url" at bounding box center [891, 485] width 73 height 13
click at [866, 600] on link "View External Url" at bounding box center [891, 601] width 73 height 13
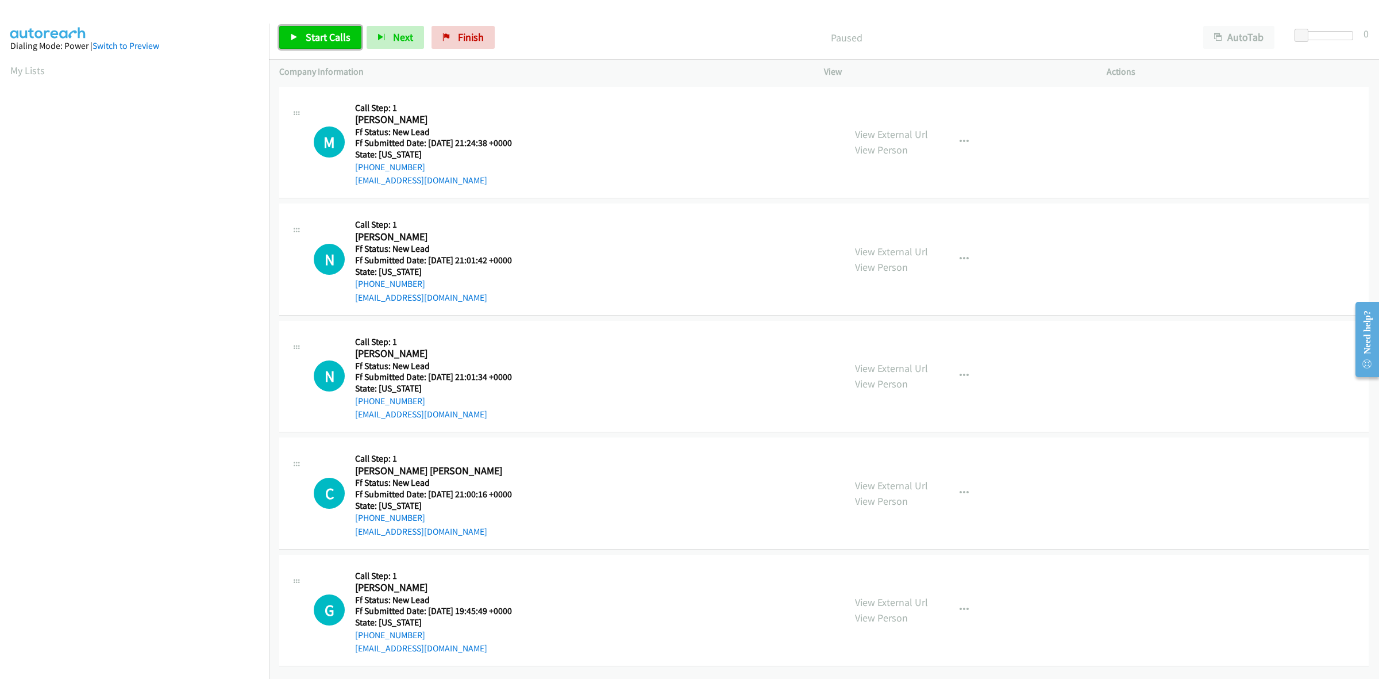
click at [330, 30] on link "Start Calls" at bounding box center [320, 37] width 82 height 23
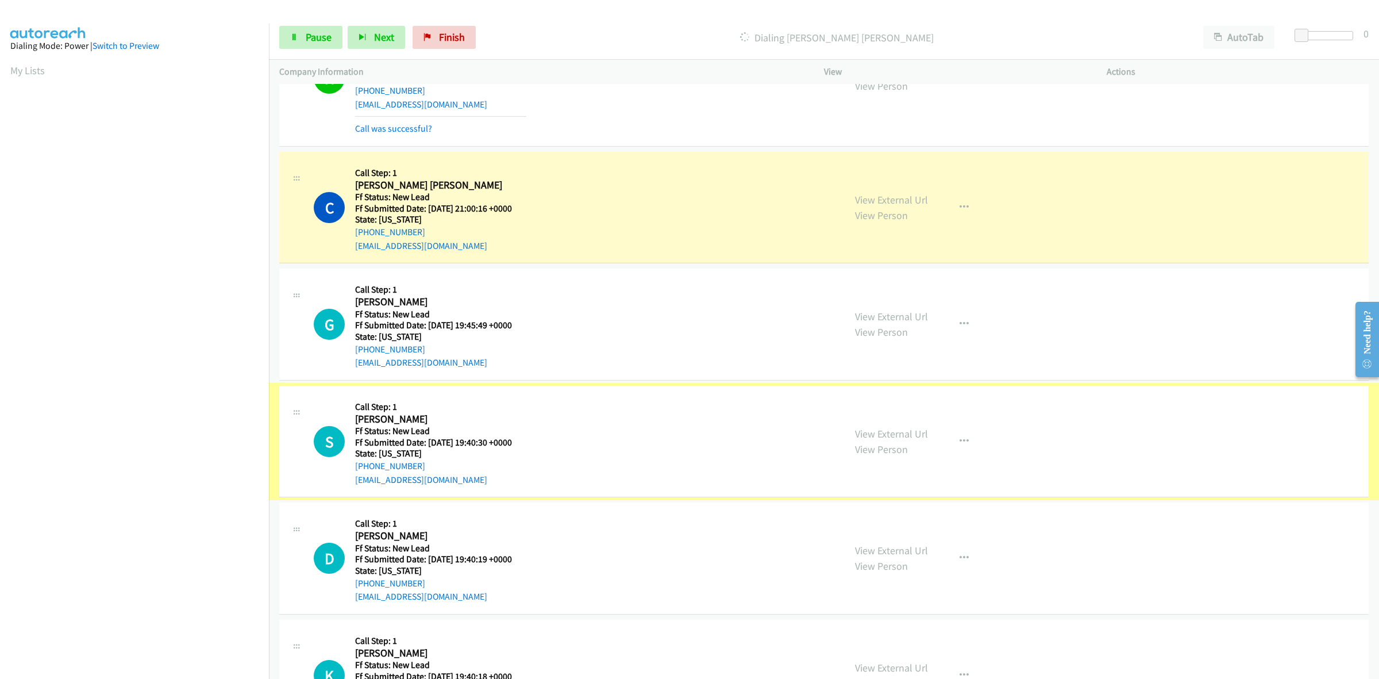
scroll to position [359, 0]
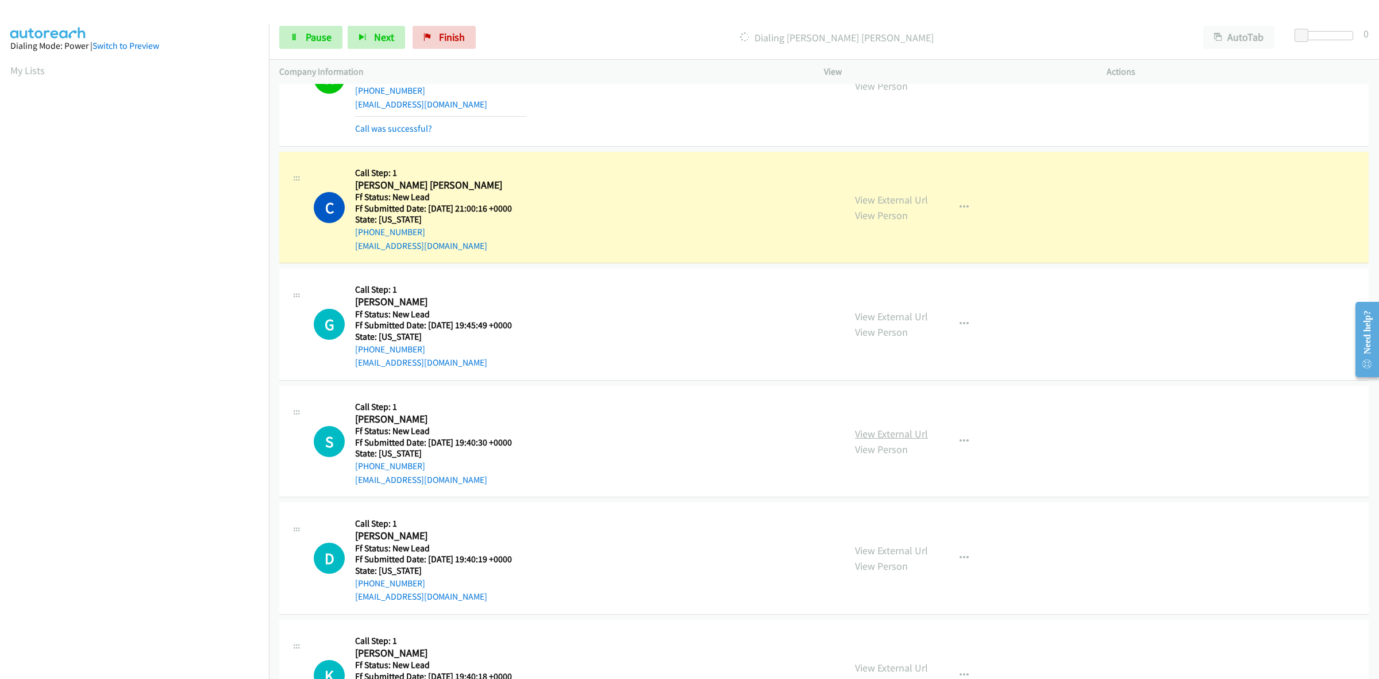
click at [915, 427] on link "View External Url" at bounding box center [891, 433] width 73 height 13
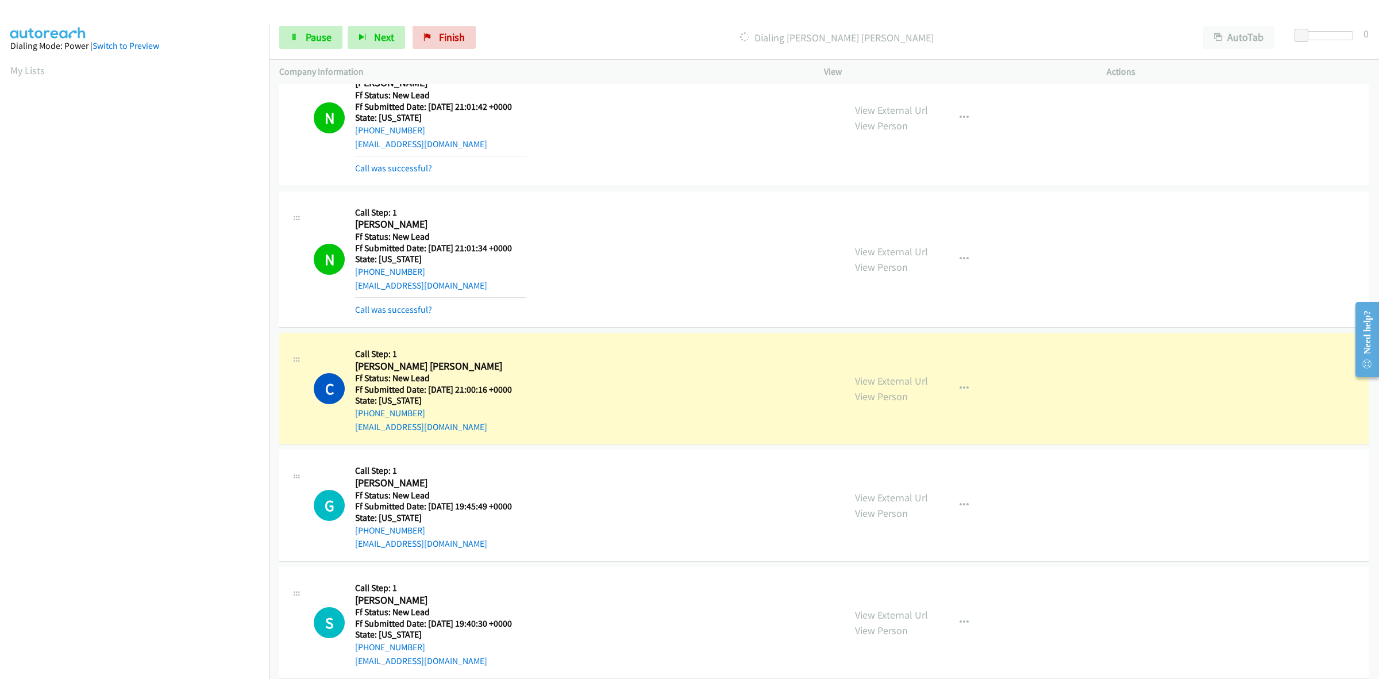
scroll to position [72, 0]
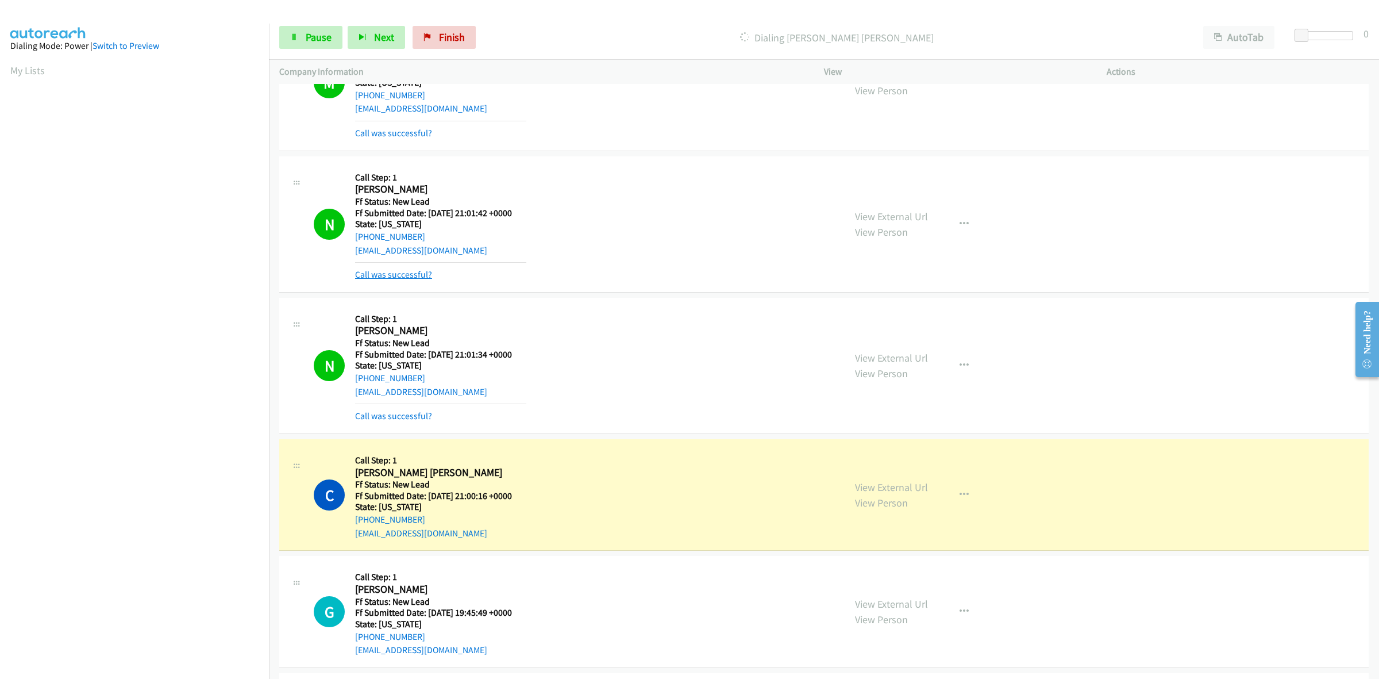
click at [408, 279] on link "Call was successful?" at bounding box center [393, 274] width 77 height 11
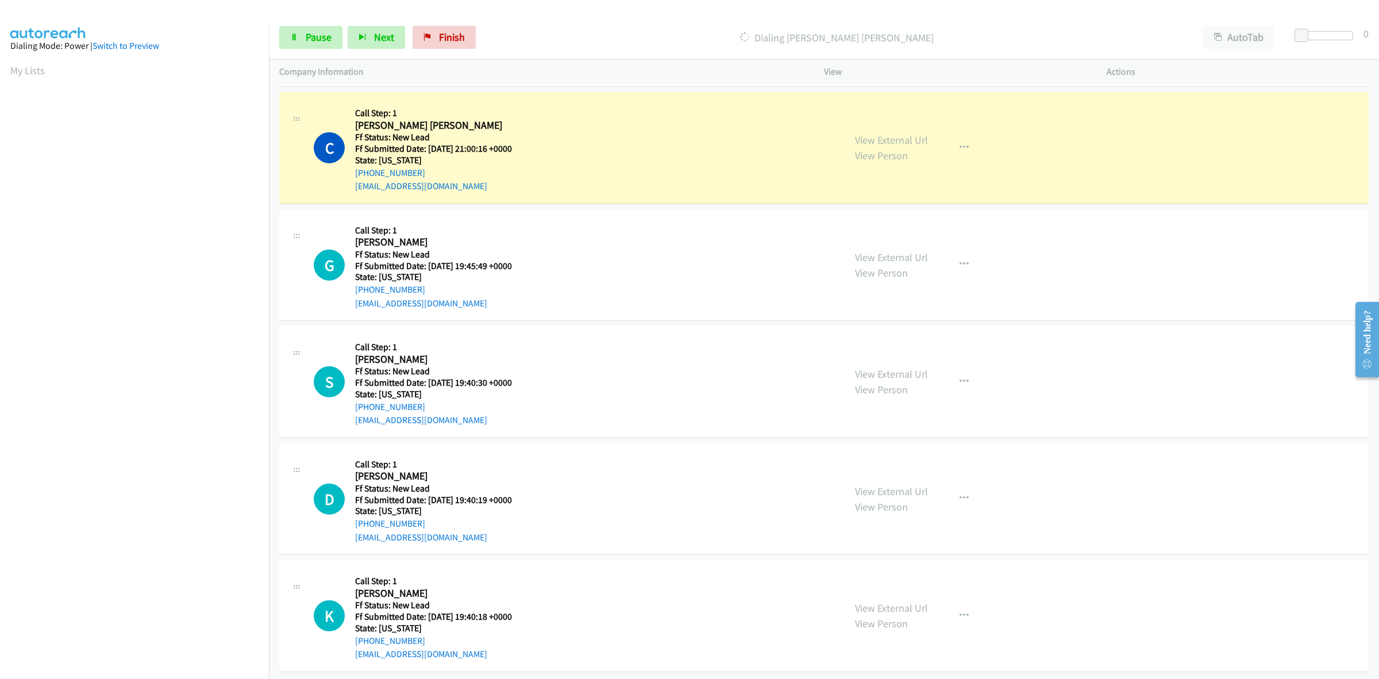
scroll to position [406, 0]
click at [911, 483] on link "View External Url" at bounding box center [891, 489] width 73 height 13
click at [903, 600] on link "View External Url" at bounding box center [891, 606] width 73 height 13
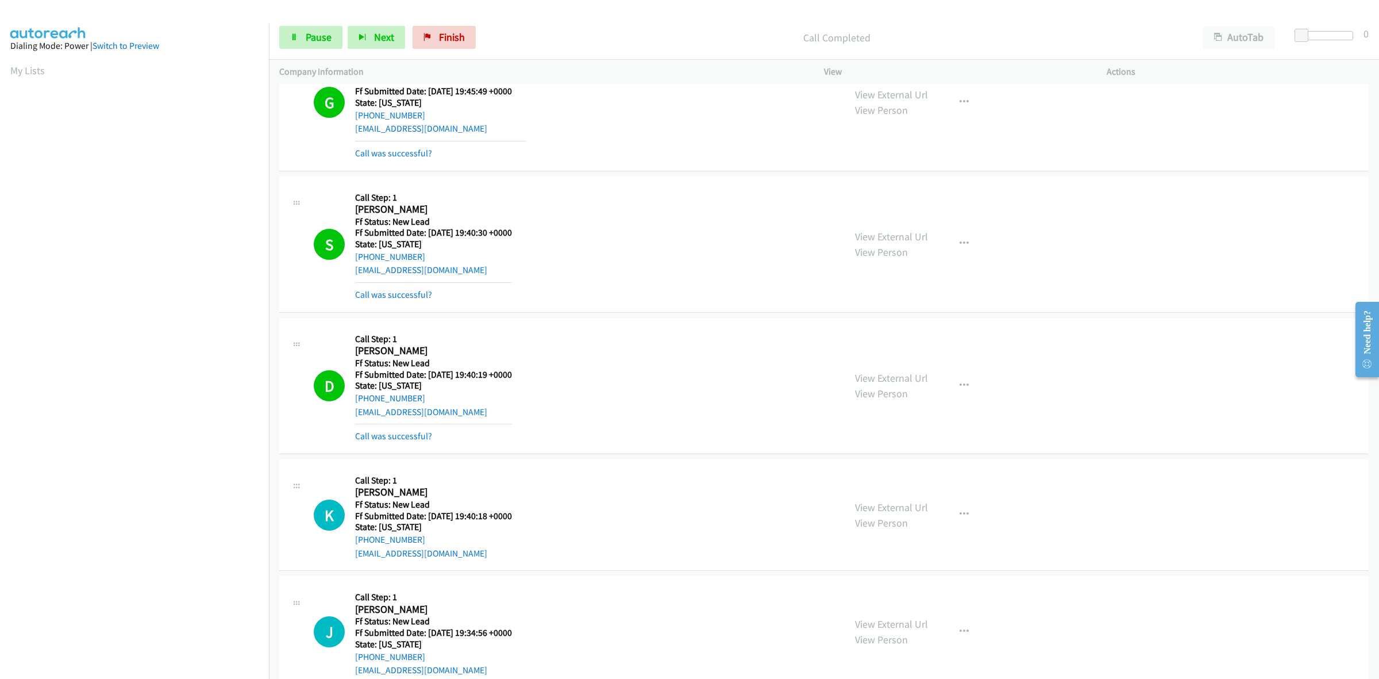
scroll to position [693, 0]
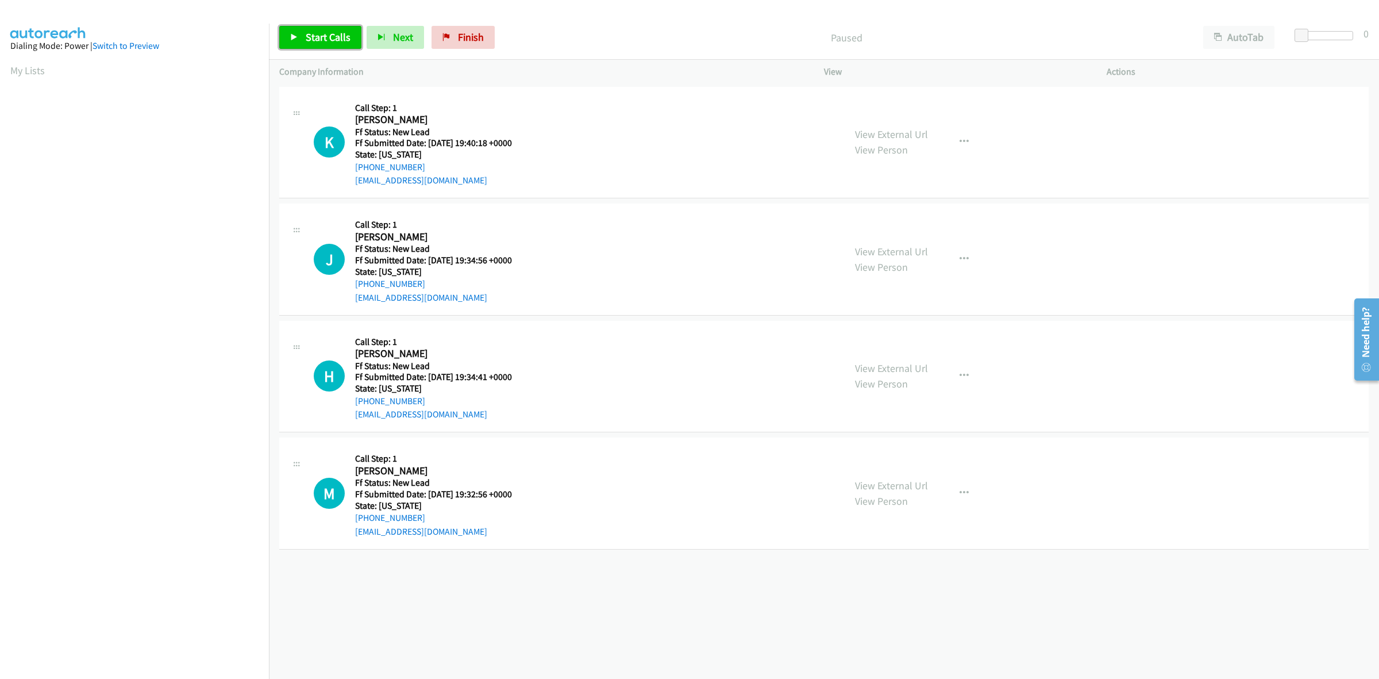
click at [326, 35] on span "Start Calls" at bounding box center [328, 36] width 45 height 13
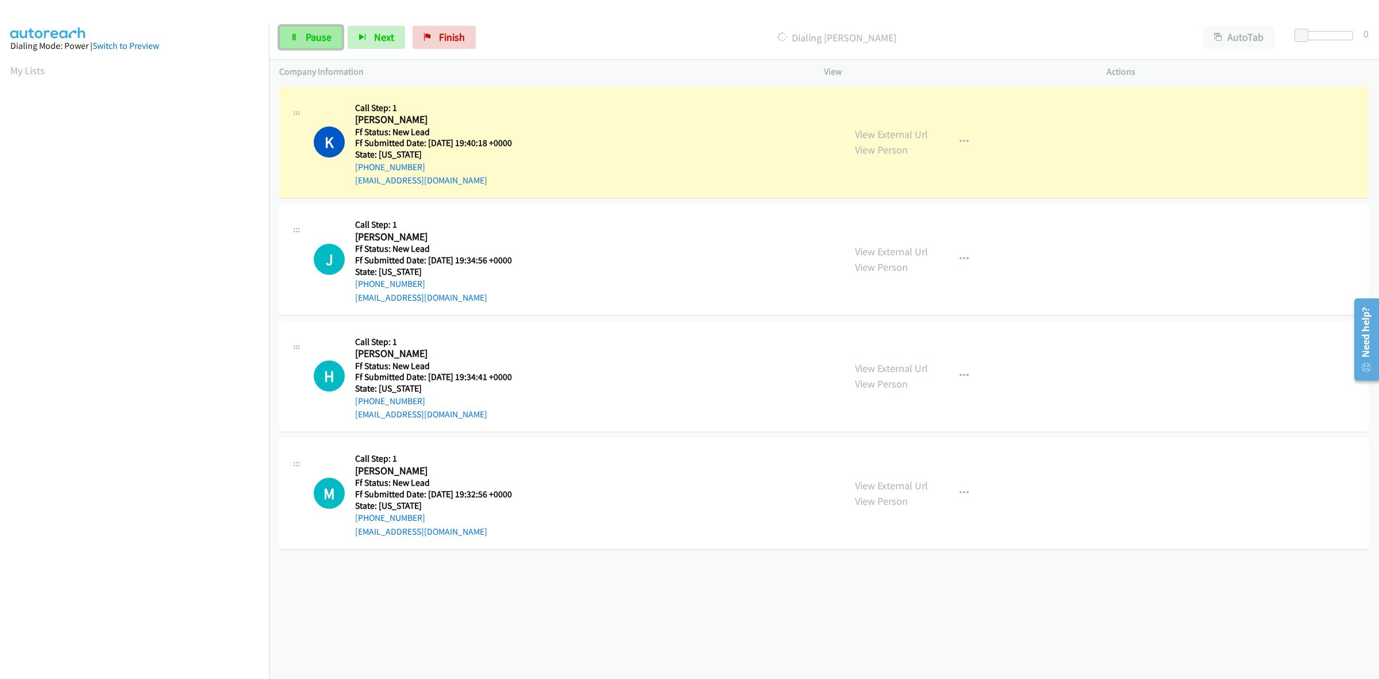
click at [318, 33] on span "Pause" at bounding box center [319, 36] width 26 height 13
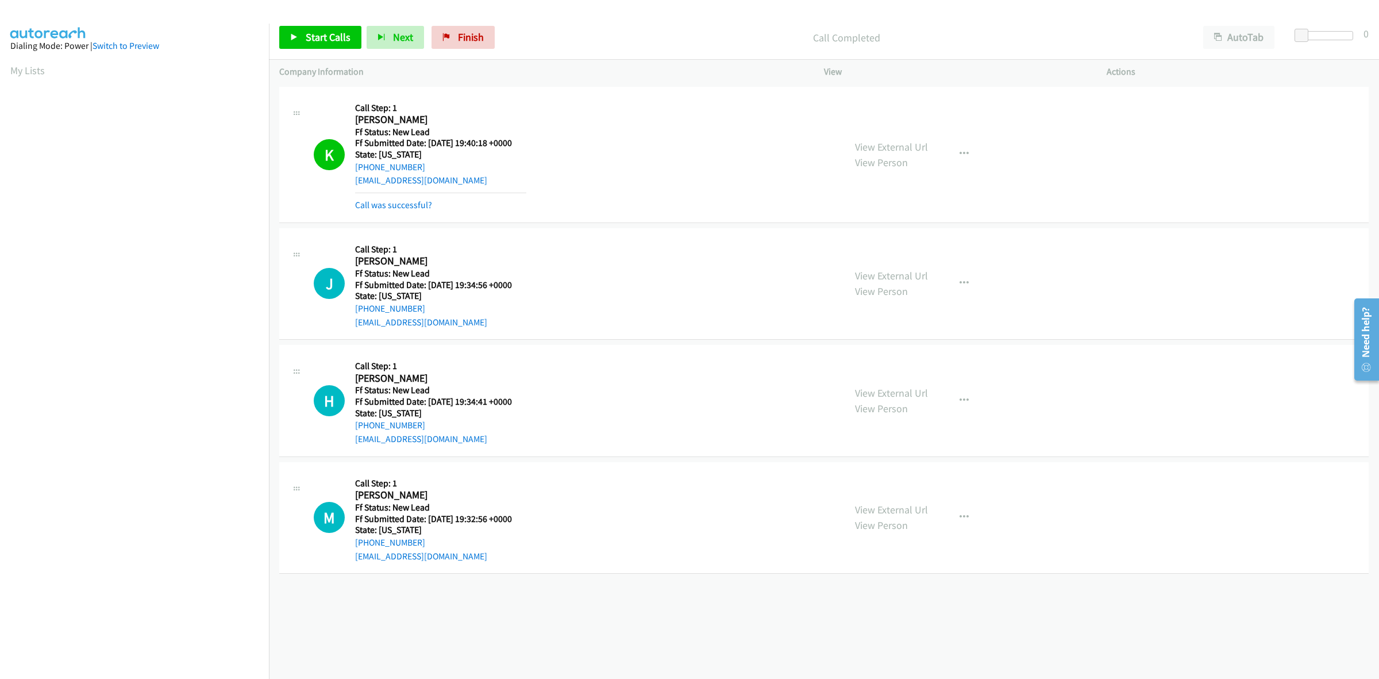
click at [441, 24] on div "Start Calls Pause Next Finish Call Completed AutoTab AutoTab 0" at bounding box center [824, 38] width 1110 height 44
click at [466, 34] on span "Finish" at bounding box center [471, 36] width 26 height 13
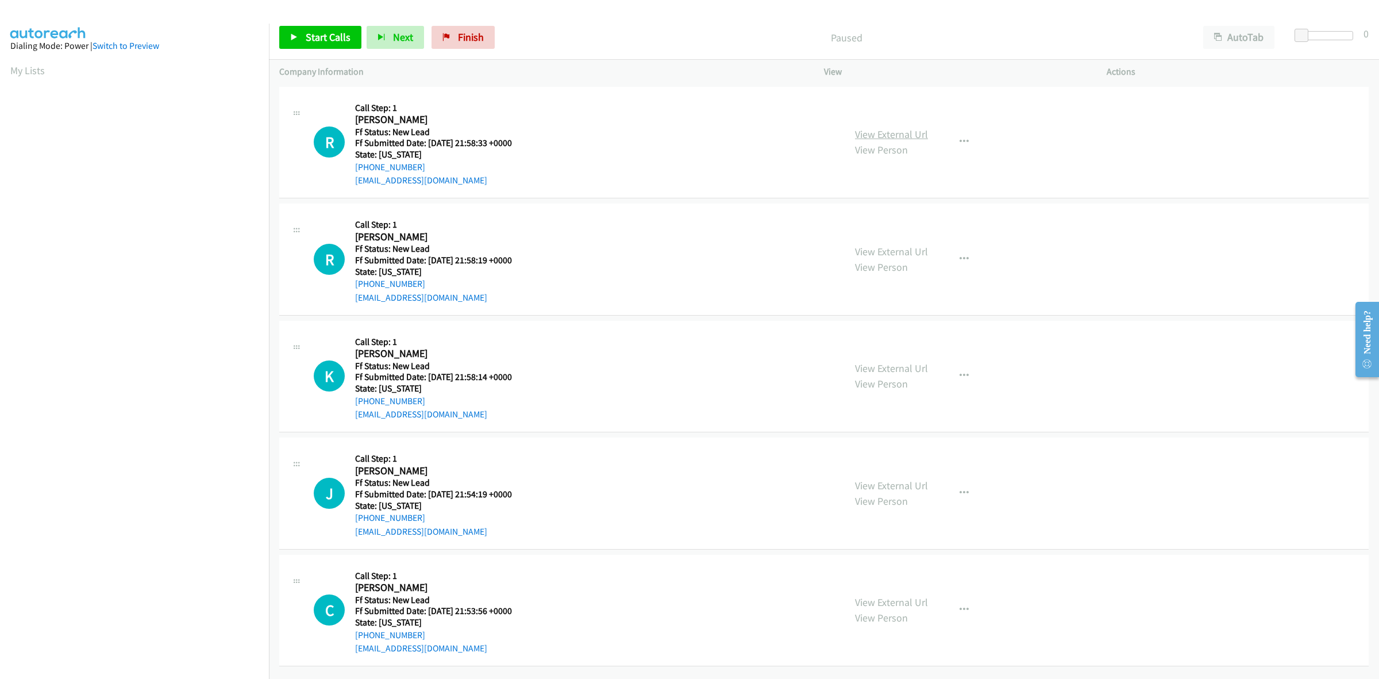
click at [908, 134] on link "View External Url" at bounding box center [891, 134] width 73 height 13
click at [915, 248] on link "View External Url" at bounding box center [891, 251] width 73 height 13
click at [920, 368] on link "View External Url" at bounding box center [891, 367] width 73 height 13
click at [915, 484] on link "View External Url" at bounding box center [891, 485] width 73 height 13
click at [909, 599] on link "View External Url" at bounding box center [891, 601] width 73 height 13
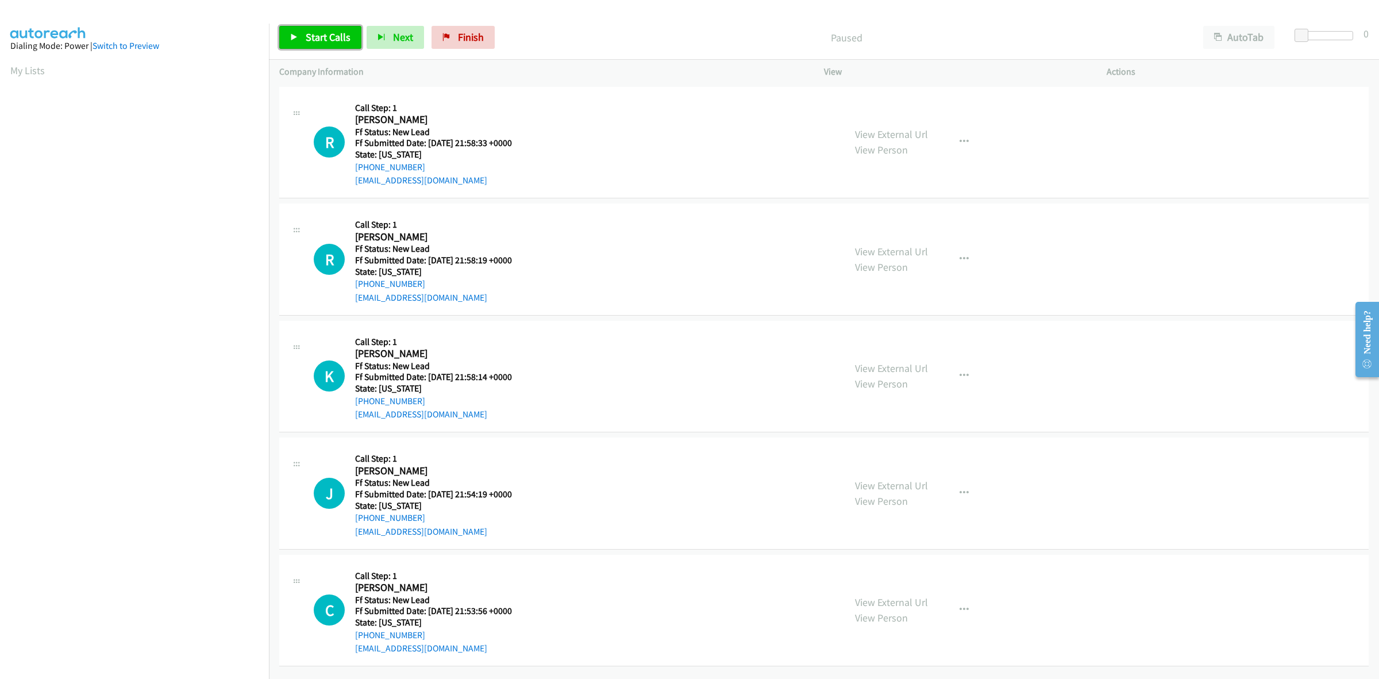
click at [308, 29] on link "Start Calls" at bounding box center [320, 37] width 82 height 23
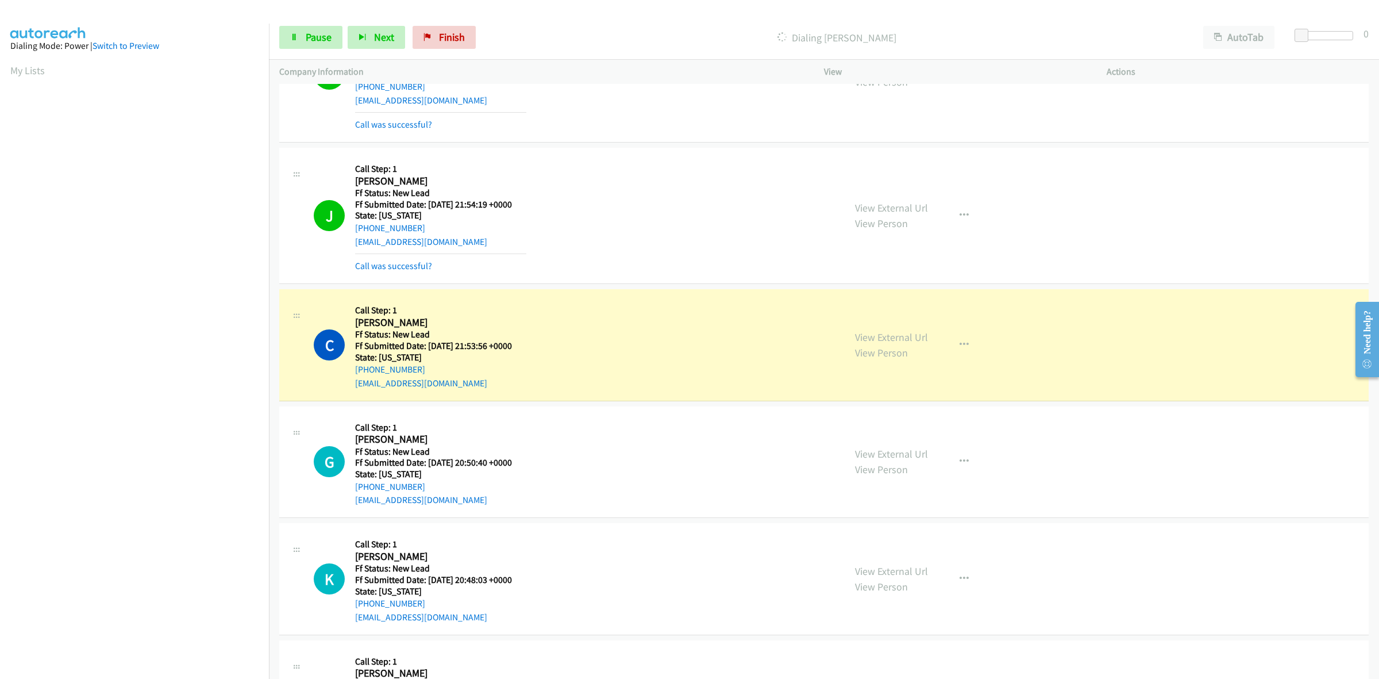
scroll to position [431, 0]
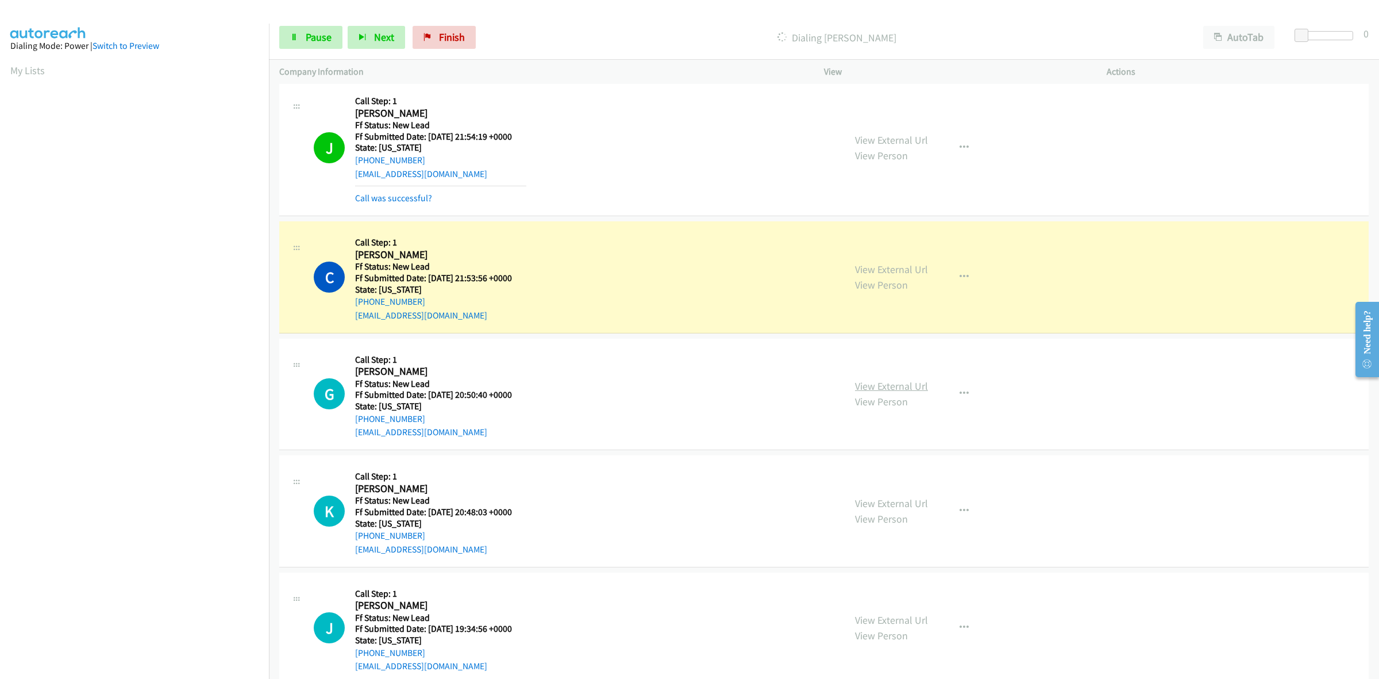
click at [880, 383] on link "View External Url" at bounding box center [891, 385] width 73 height 13
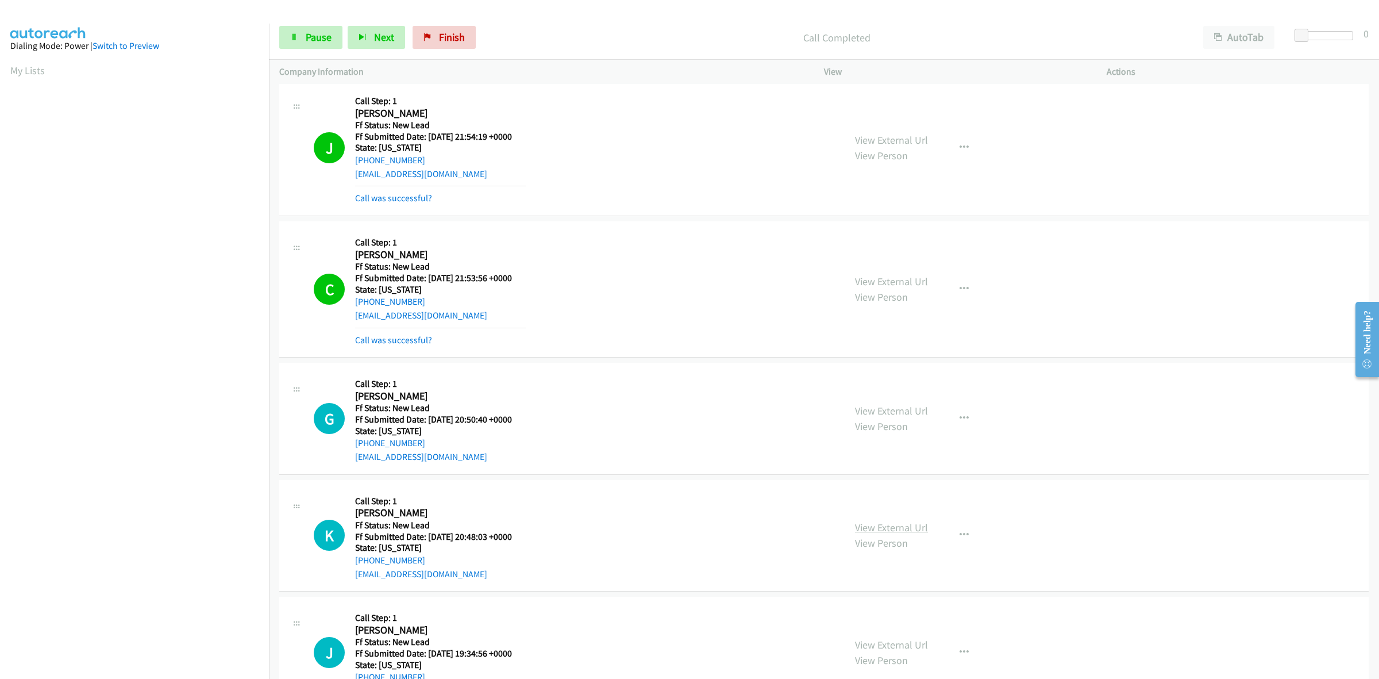
click at [883, 526] on link "View External Url" at bounding box center [891, 527] width 73 height 13
click at [888, 644] on link "View External Url" at bounding box center [891, 644] width 73 height 13
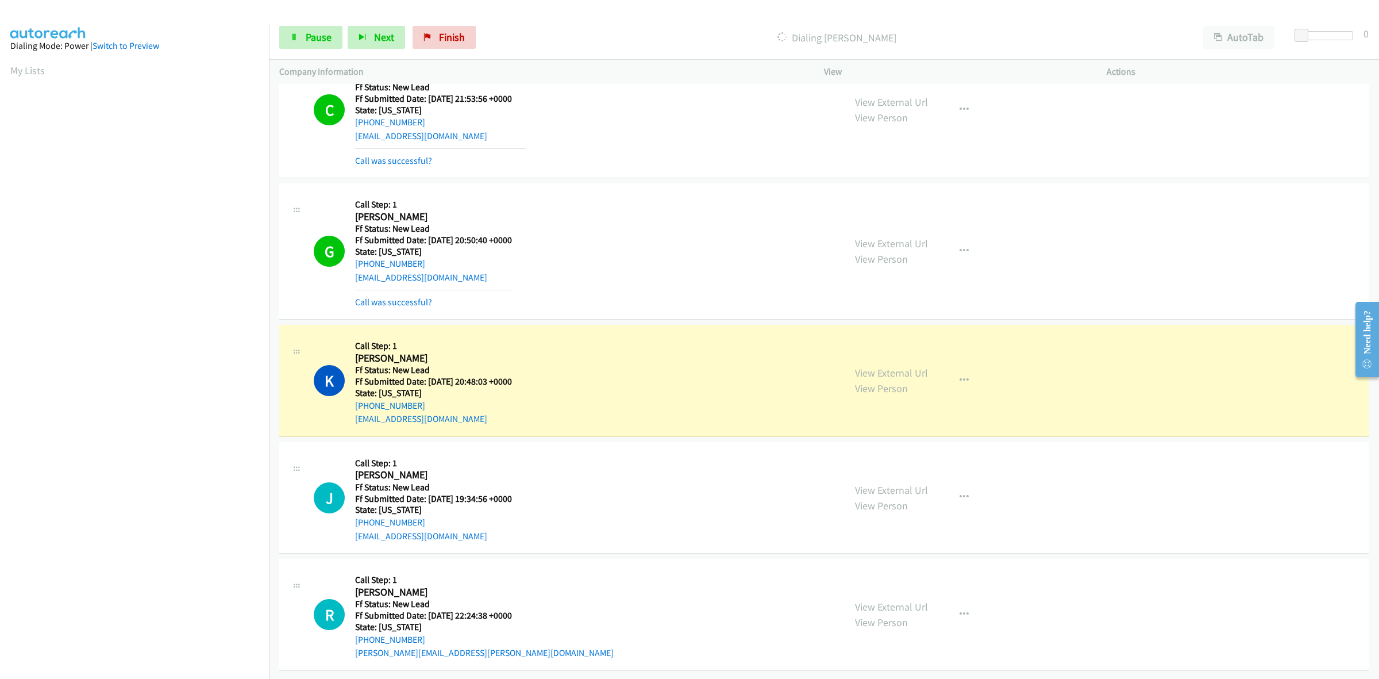
scroll to position [622, 0]
click at [885, 600] on link "View External Url" at bounding box center [891, 606] width 73 height 13
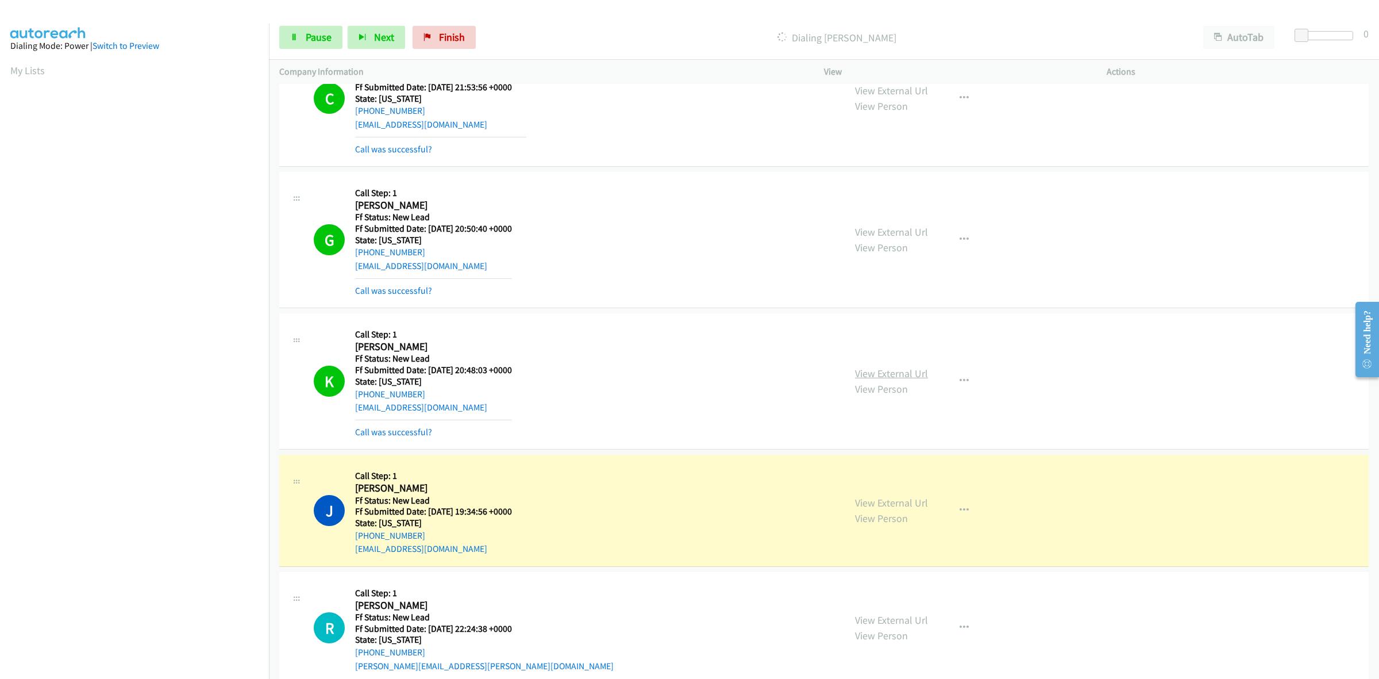
click at [889, 369] on link "View External Url" at bounding box center [891, 373] width 73 height 13
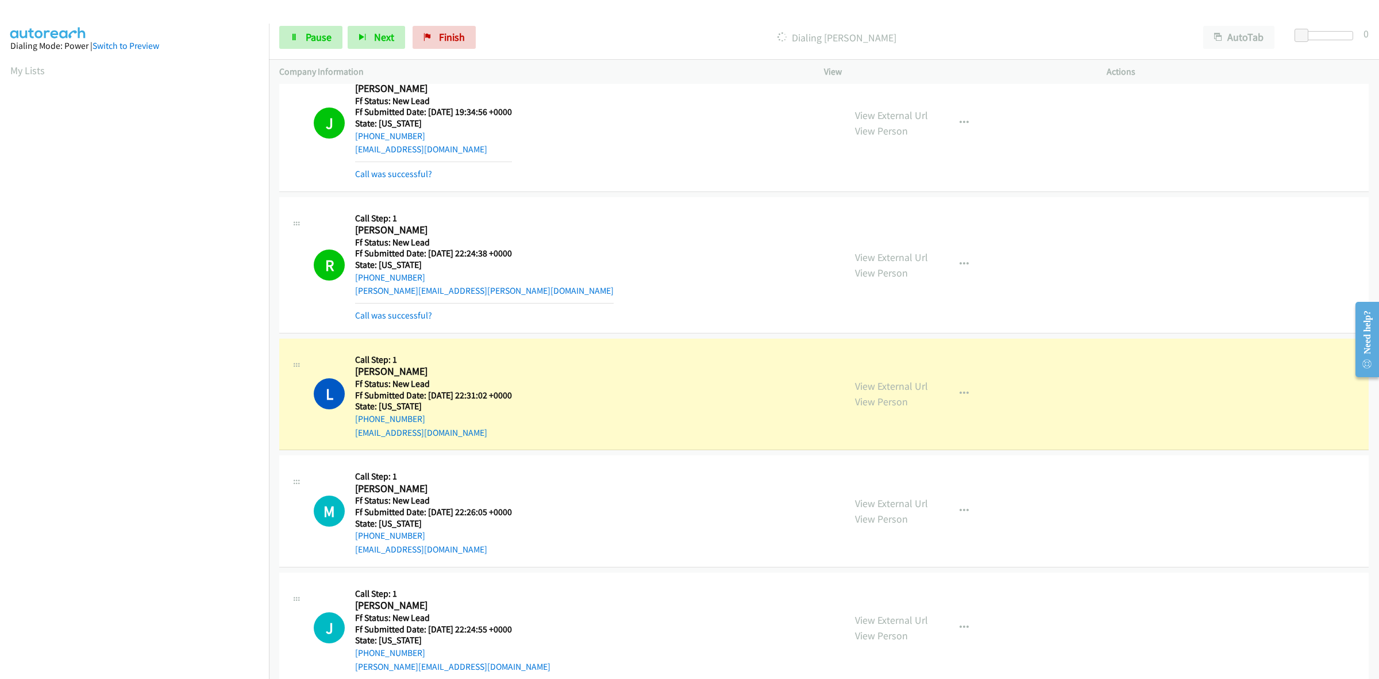
scroll to position [1047, 0]
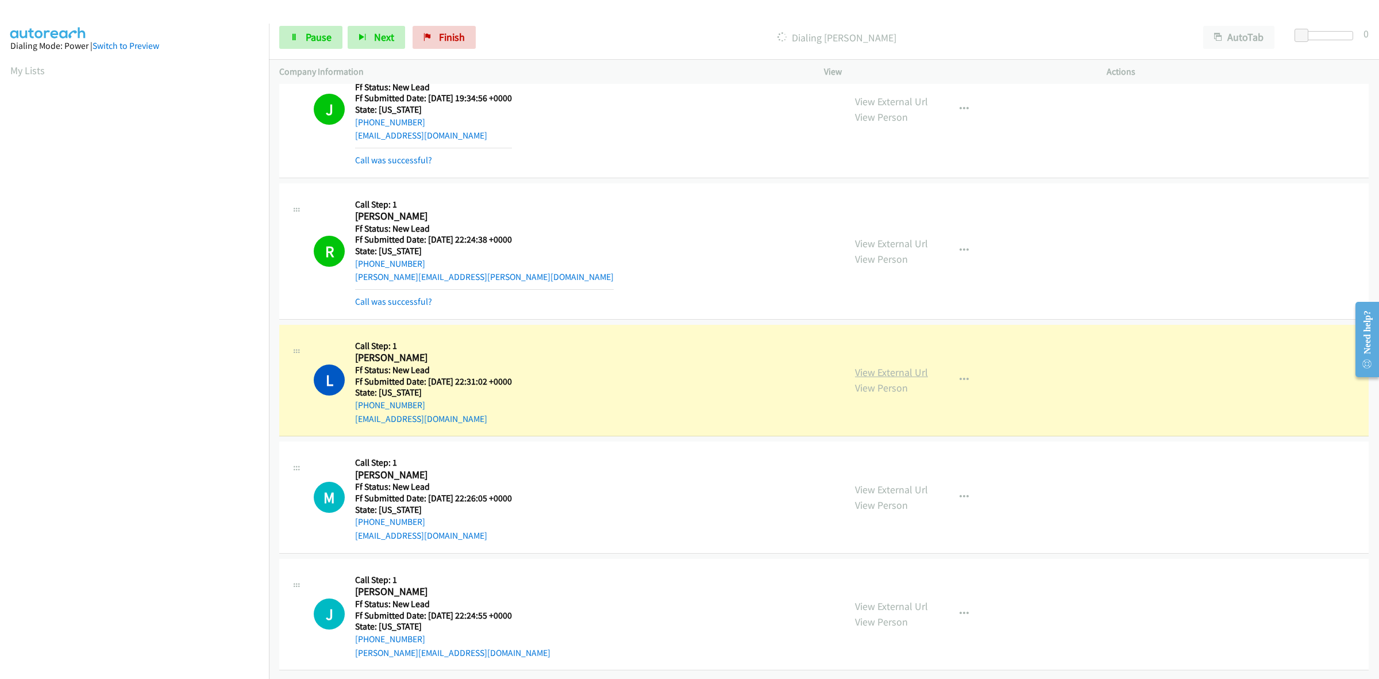
click at [888, 365] on link "View External Url" at bounding box center [891, 371] width 73 height 13
click at [883, 477] on div "View External Url View Person View External Url Email Schedule/Manage Callback …" at bounding box center [991, 497] width 293 height 91
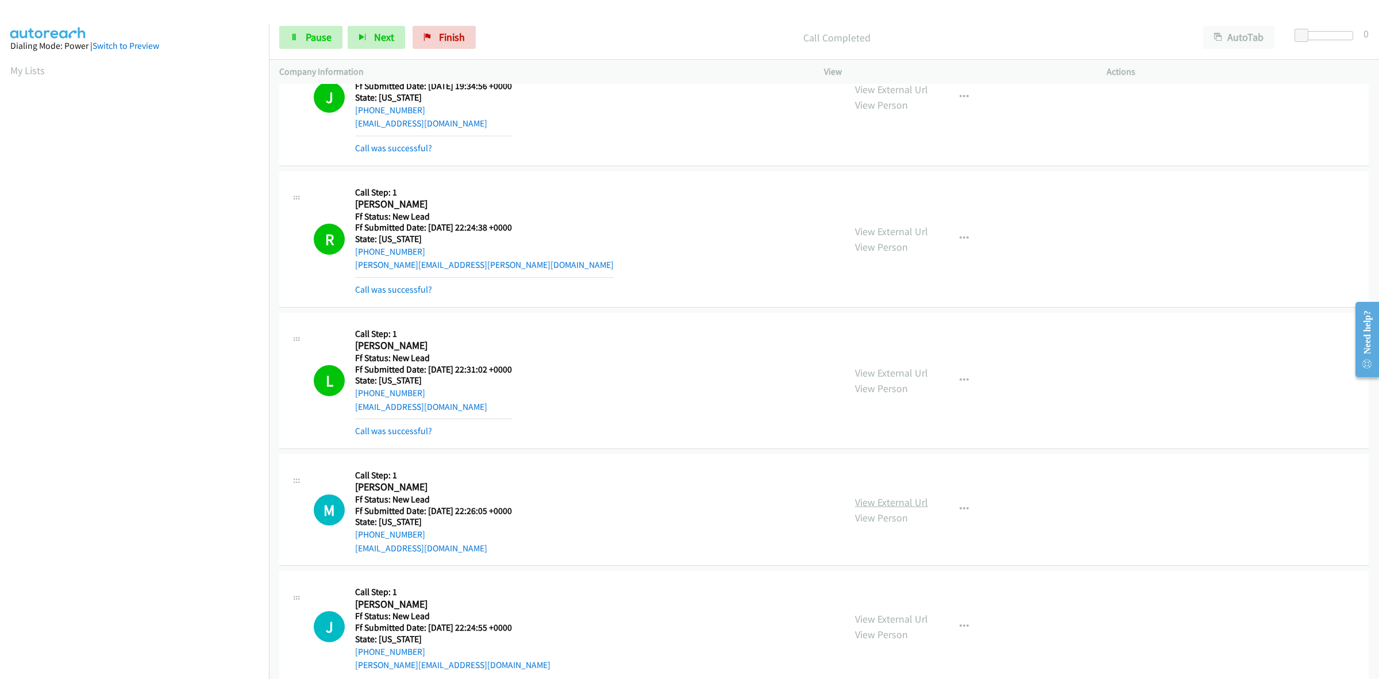
click at [909, 506] on link "View External Url" at bounding box center [891, 501] width 73 height 13
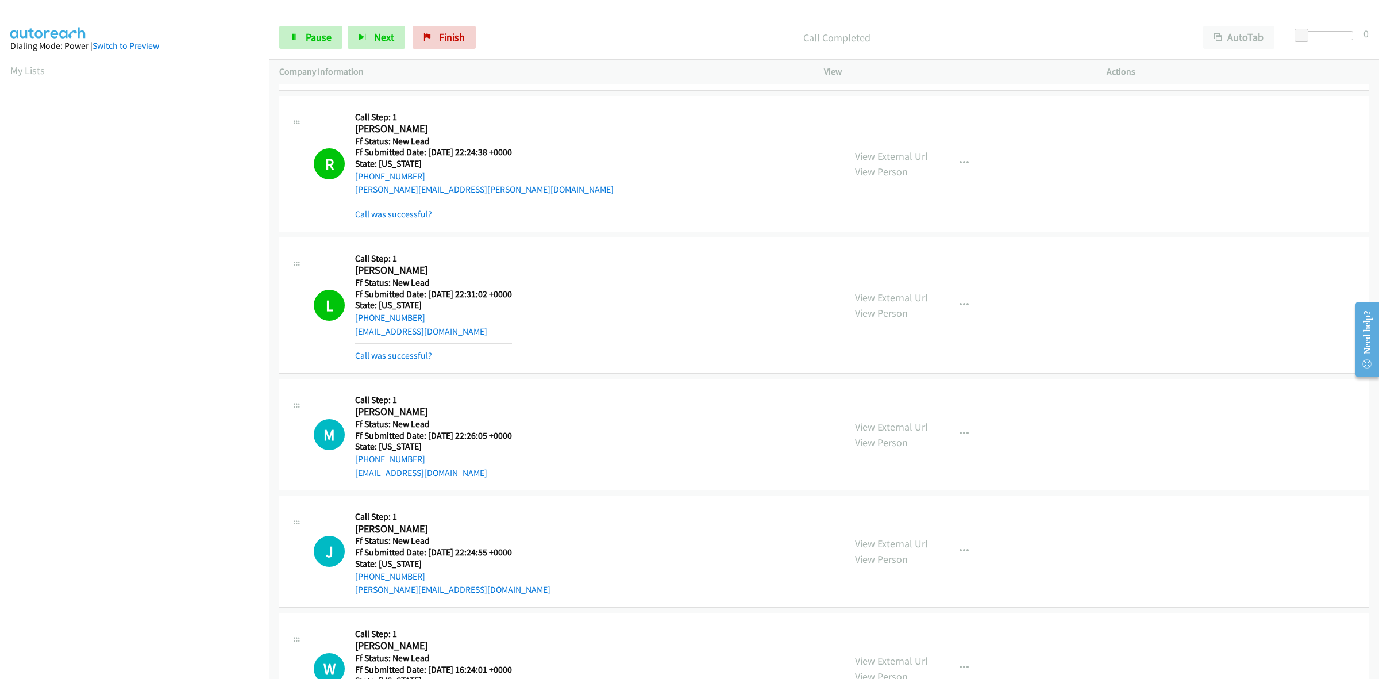
scroll to position [1188, 0]
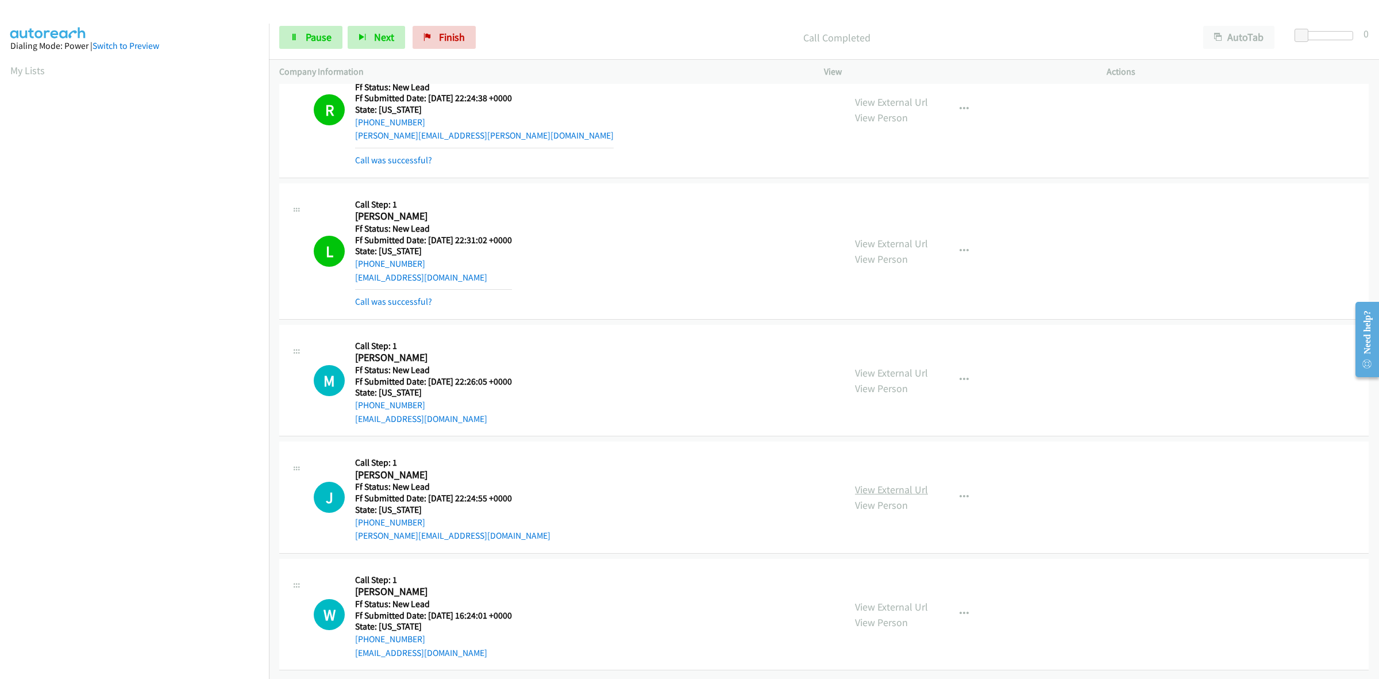
click at [911, 483] on link "View External Url" at bounding box center [891, 489] width 73 height 13
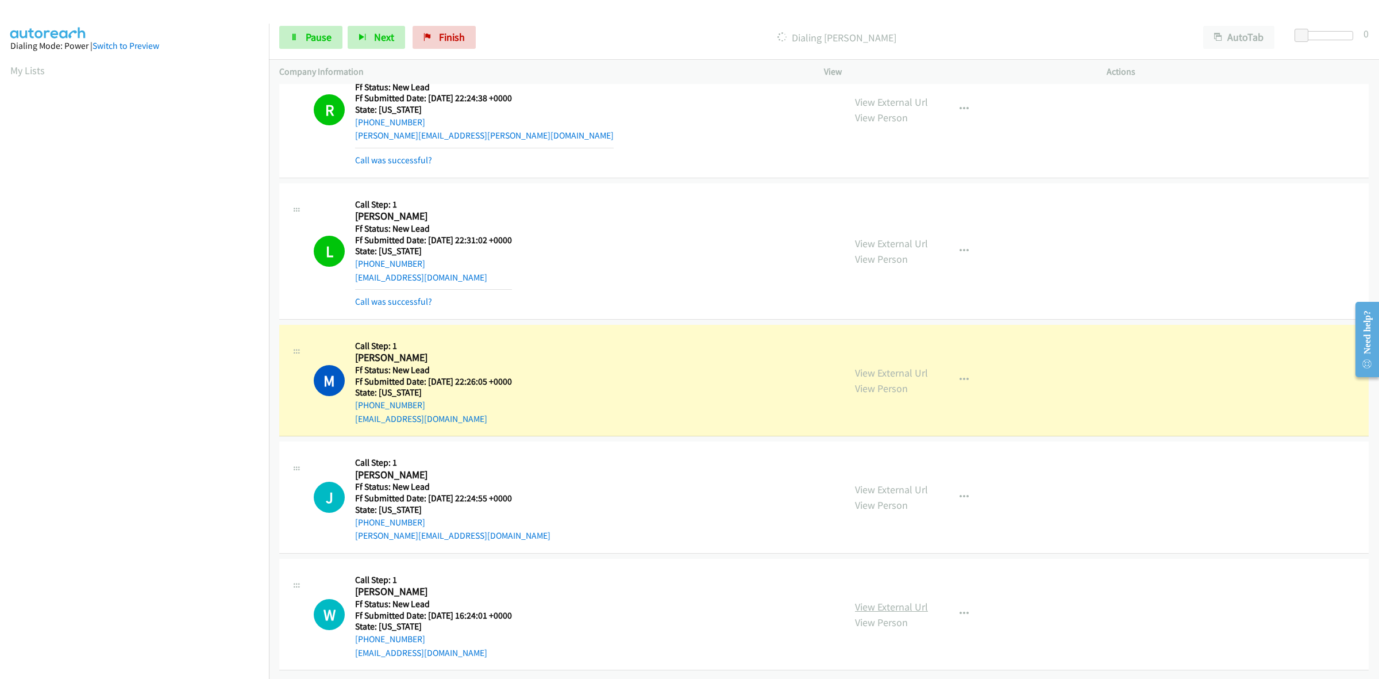
click at [911, 600] on link "View External Url" at bounding box center [891, 606] width 73 height 13
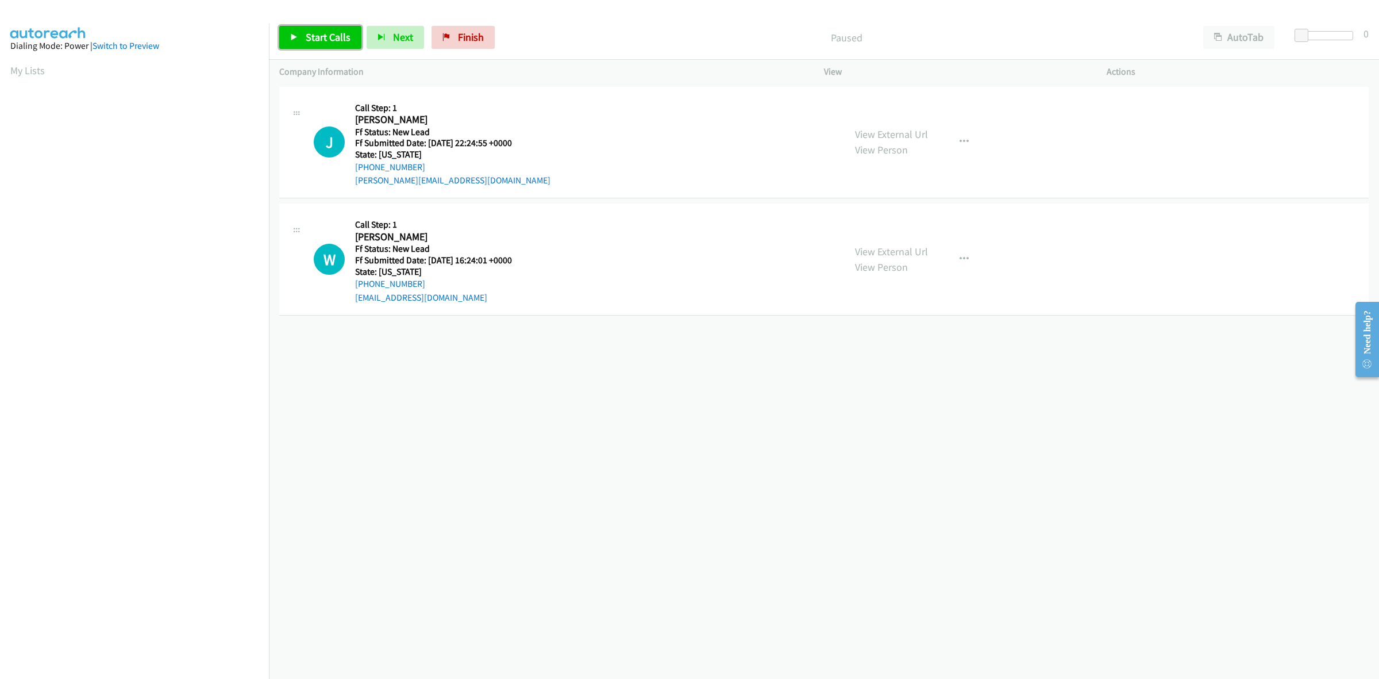
click at [332, 36] on span "Start Calls" at bounding box center [328, 36] width 45 height 13
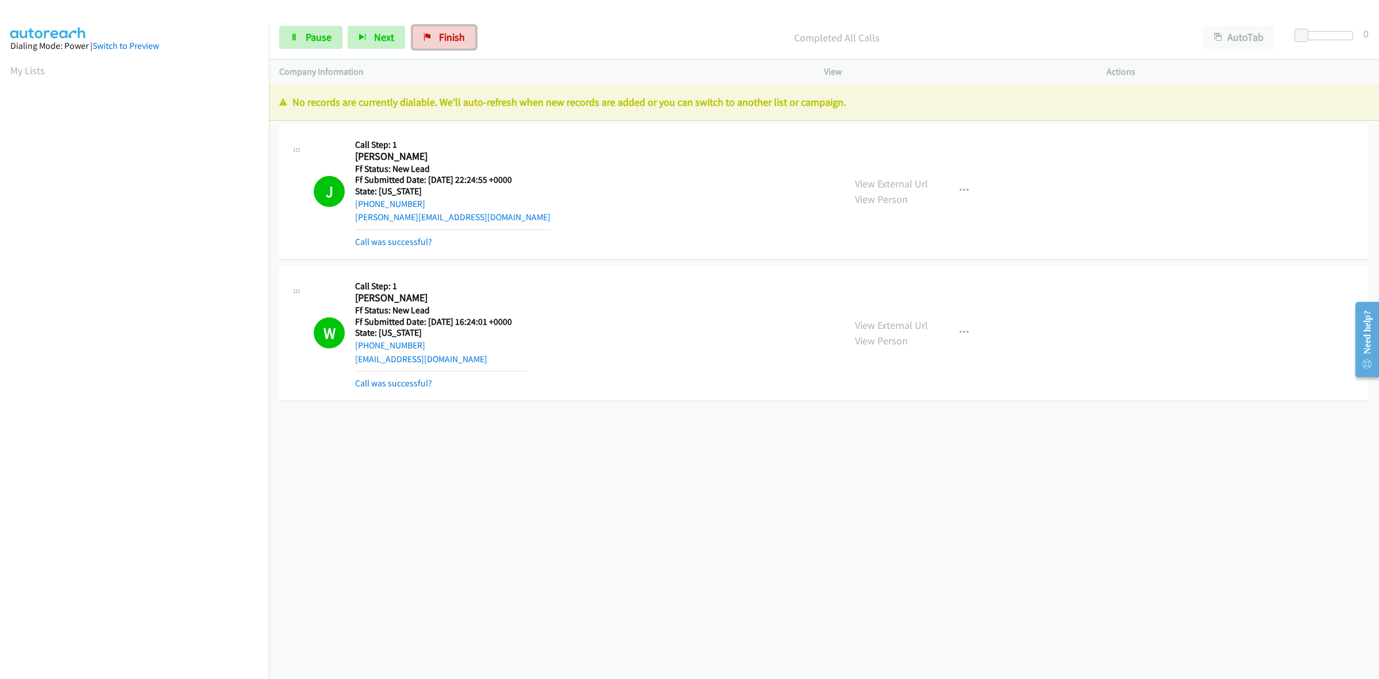
click at [463, 43] on span "Finish" at bounding box center [452, 36] width 26 height 13
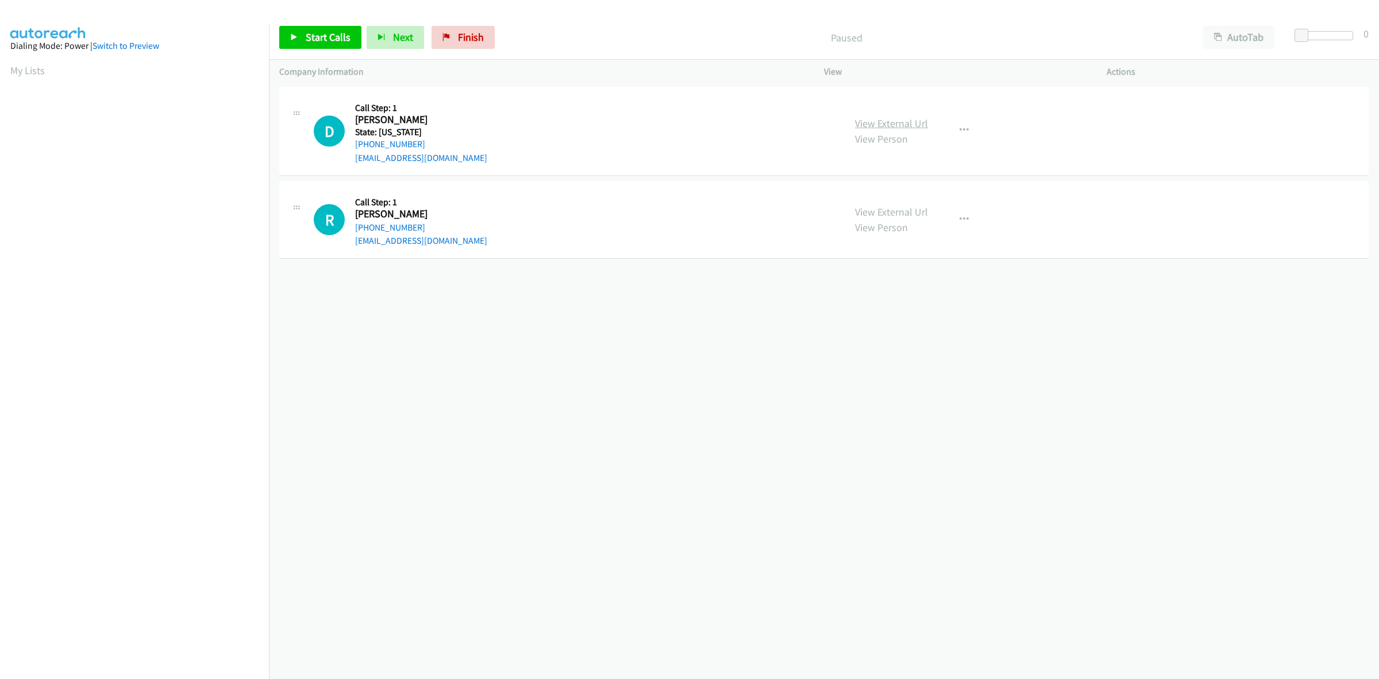
click at [891, 124] on link "View External Url" at bounding box center [891, 123] width 73 height 13
click at [912, 210] on link "View External Url" at bounding box center [891, 211] width 73 height 13
click at [341, 43] on span "Start Calls" at bounding box center [328, 36] width 45 height 13
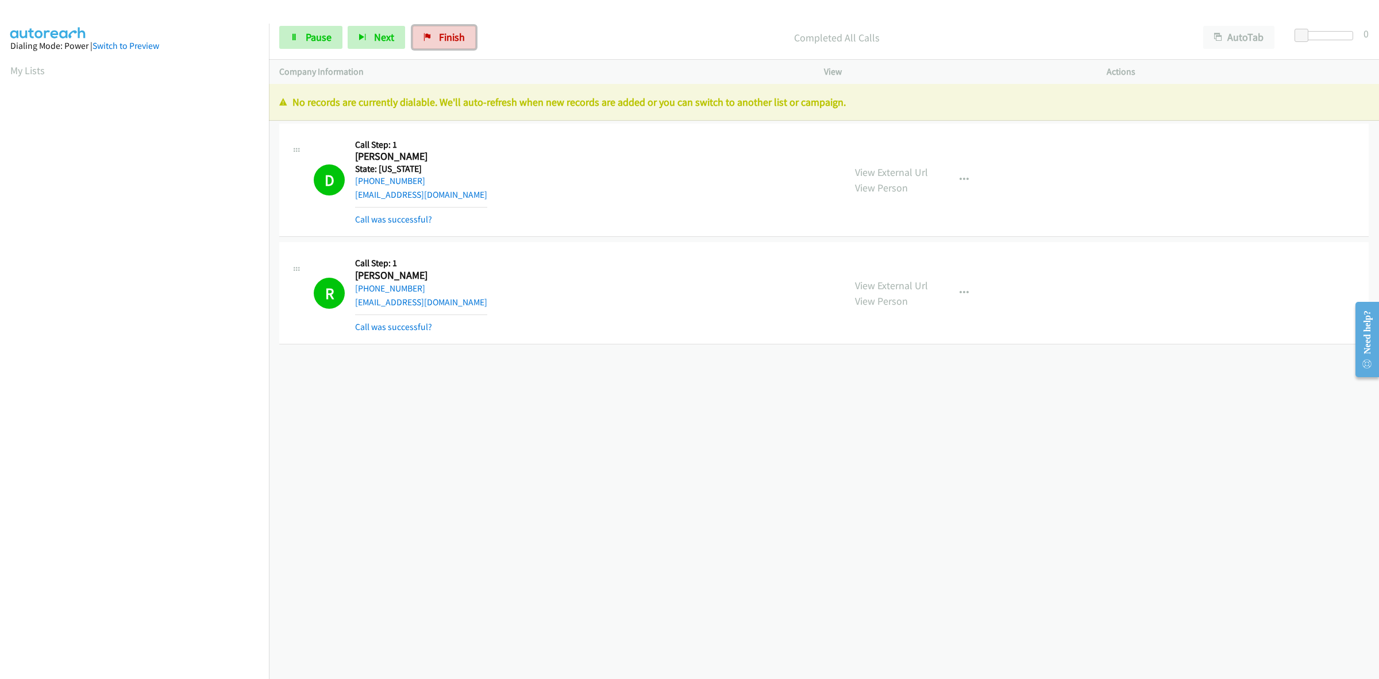
drag, startPoint x: 435, startPoint y: 38, endPoint x: 739, endPoint y: 75, distance: 306.2
click at [435, 38] on link "Finish" at bounding box center [444, 37] width 63 height 23
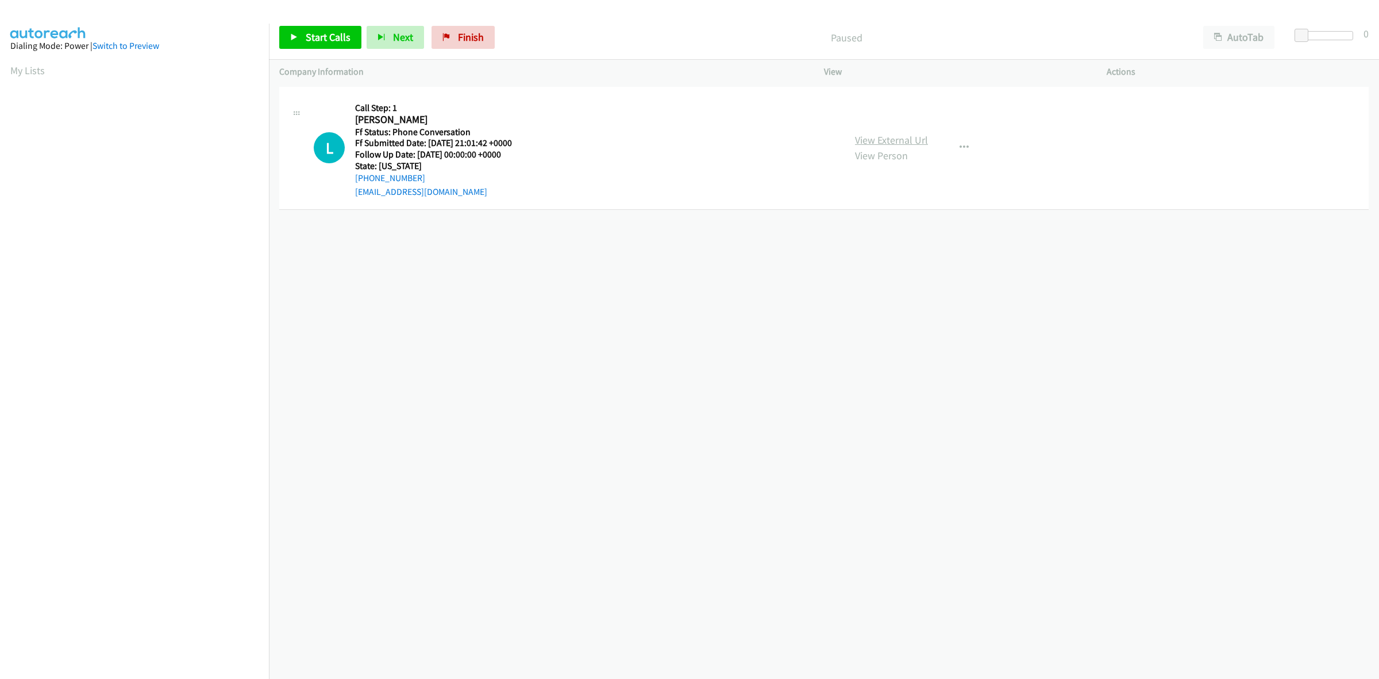
click at [905, 138] on link "View External Url" at bounding box center [891, 139] width 73 height 13
click at [951, 140] on button "button" at bounding box center [964, 147] width 31 height 23
click at [879, 245] on link "Add to do not call list" at bounding box center [902, 245] width 153 height 23
click at [463, 37] on span "Finish" at bounding box center [471, 36] width 26 height 13
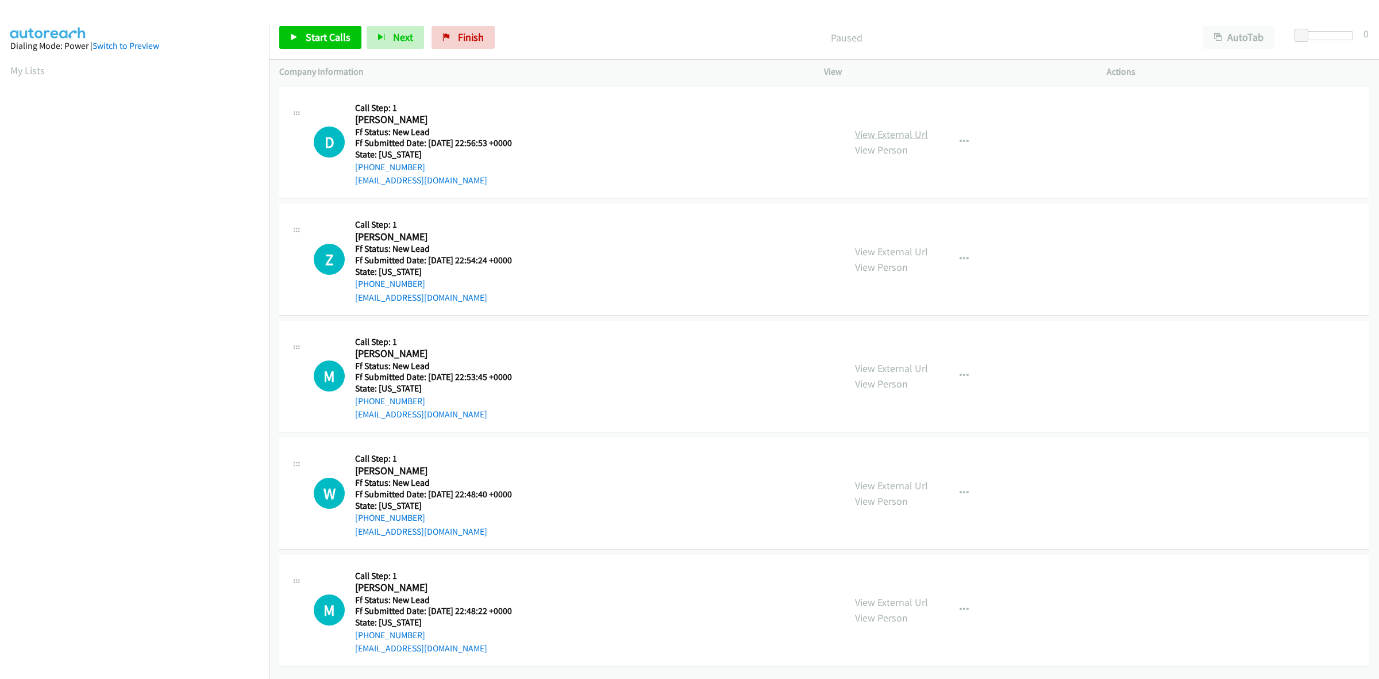
click at [914, 135] on link "View External Url" at bounding box center [891, 134] width 73 height 13
click at [910, 250] on link "View External Url" at bounding box center [891, 251] width 73 height 13
click at [884, 364] on link "View External Url" at bounding box center [891, 367] width 73 height 13
click at [911, 484] on link "View External Url" at bounding box center [891, 485] width 73 height 13
click at [880, 602] on link "View External Url" at bounding box center [891, 601] width 73 height 13
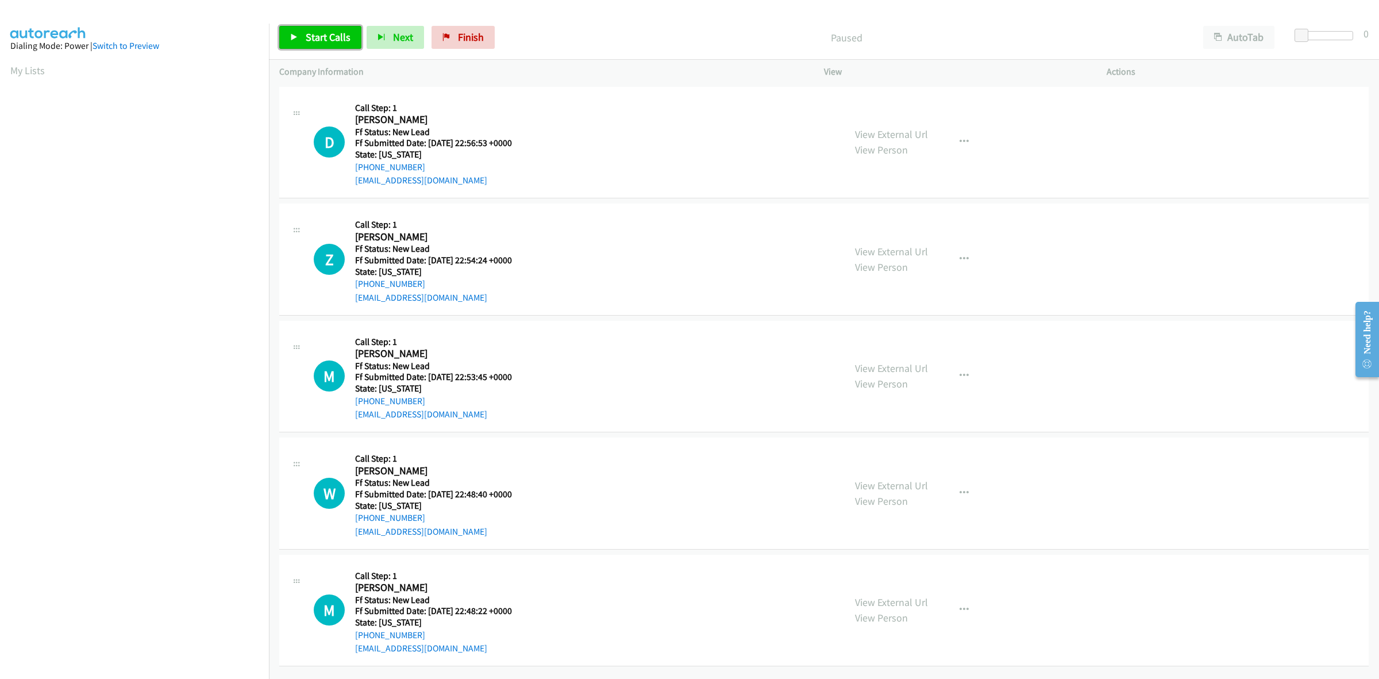
click at [296, 29] on link "Start Calls" at bounding box center [320, 37] width 82 height 23
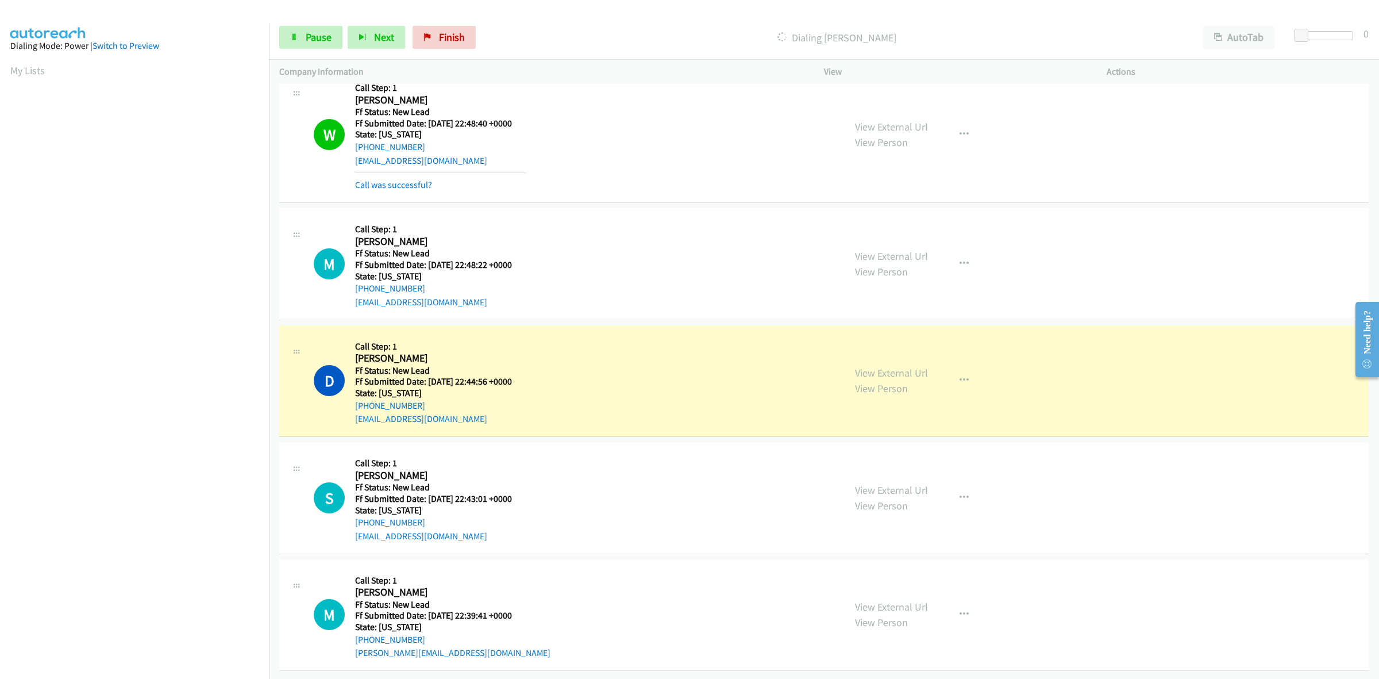
scroll to position [456, 0]
click at [876, 365] on link "View External Url" at bounding box center [891, 371] width 73 height 13
click at [910, 483] on link "View External Url" at bounding box center [891, 489] width 73 height 13
click at [889, 599] on link "View External Url" at bounding box center [891, 605] width 73 height 13
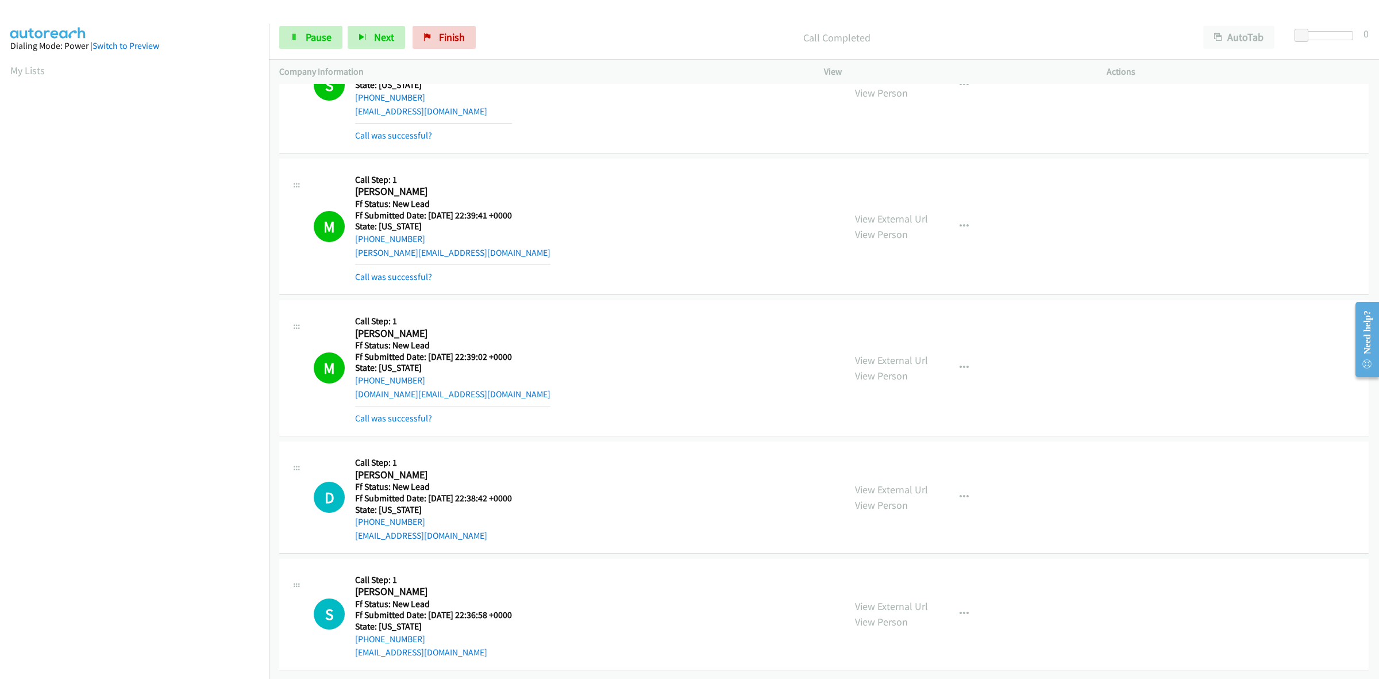
scroll to position [905, 0]
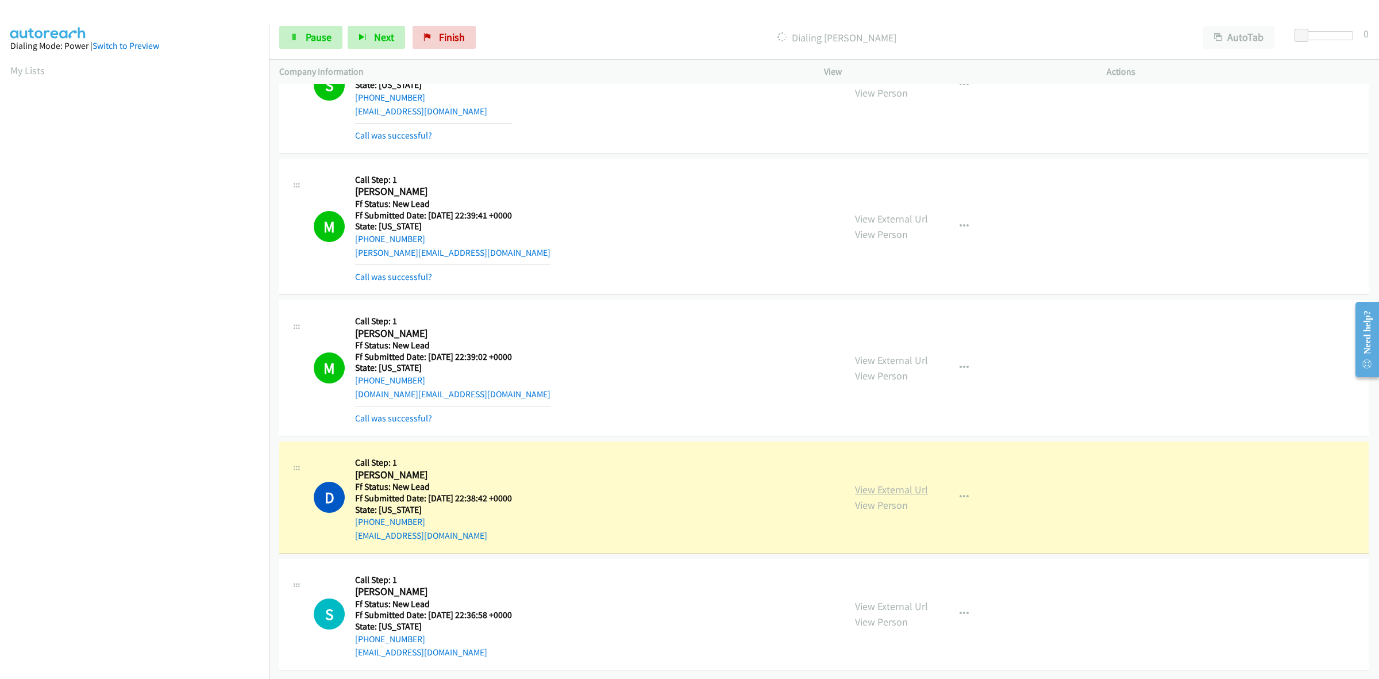
click at [875, 483] on link "View External Url" at bounding box center [891, 489] width 73 height 13
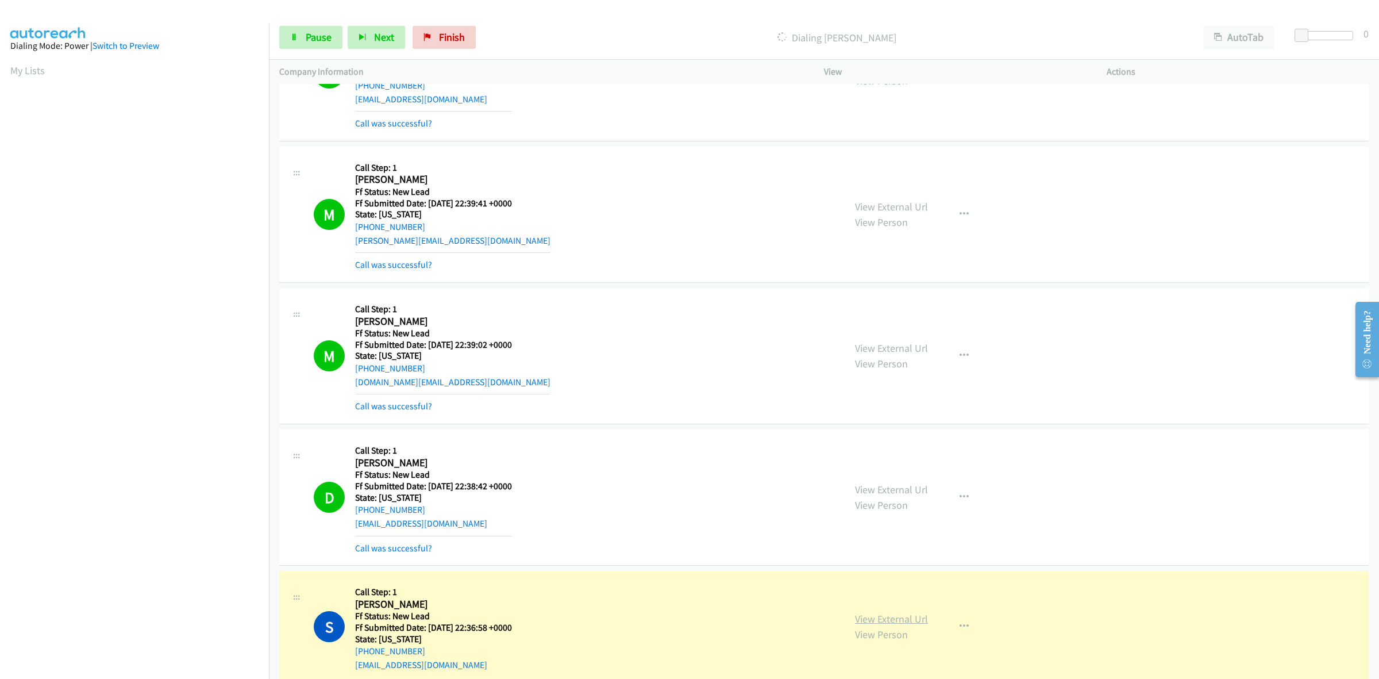
click at [878, 619] on link "View External Url" at bounding box center [891, 618] width 73 height 13
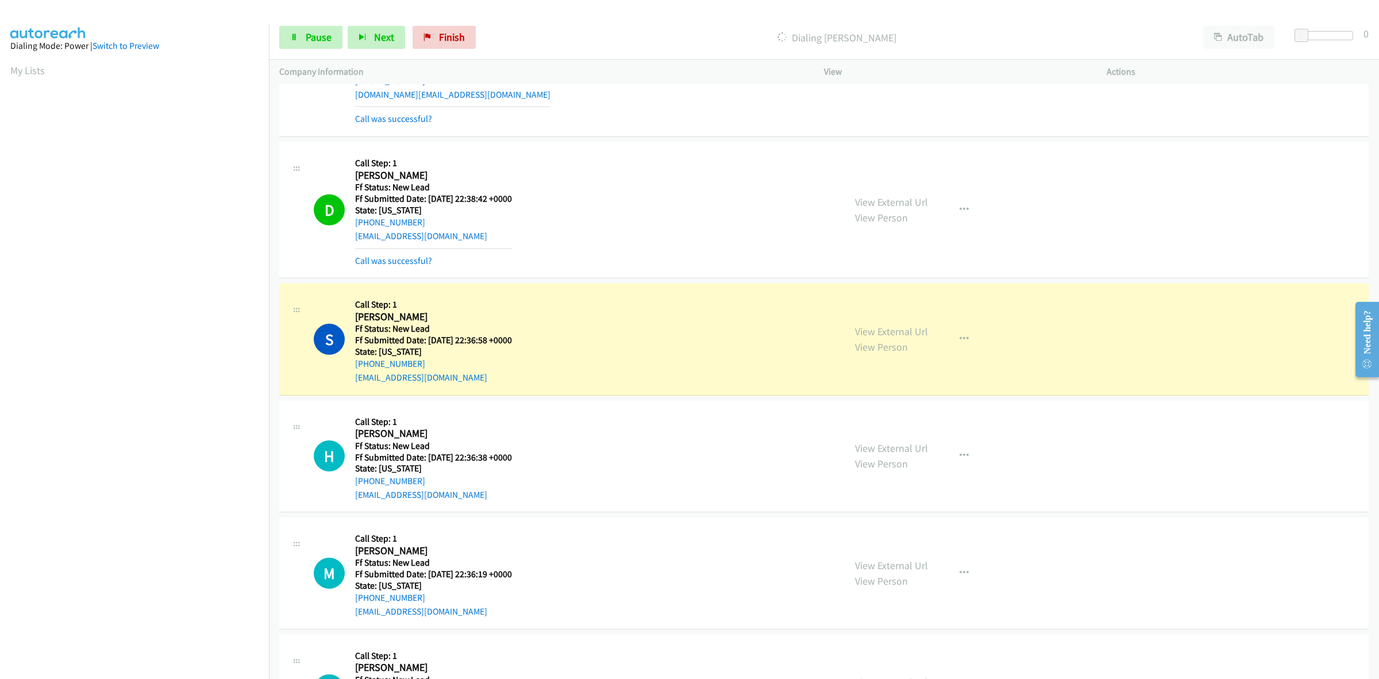
scroll to position [1193, 0]
click at [898, 452] on link "View External Url" at bounding box center [891, 447] width 73 height 13
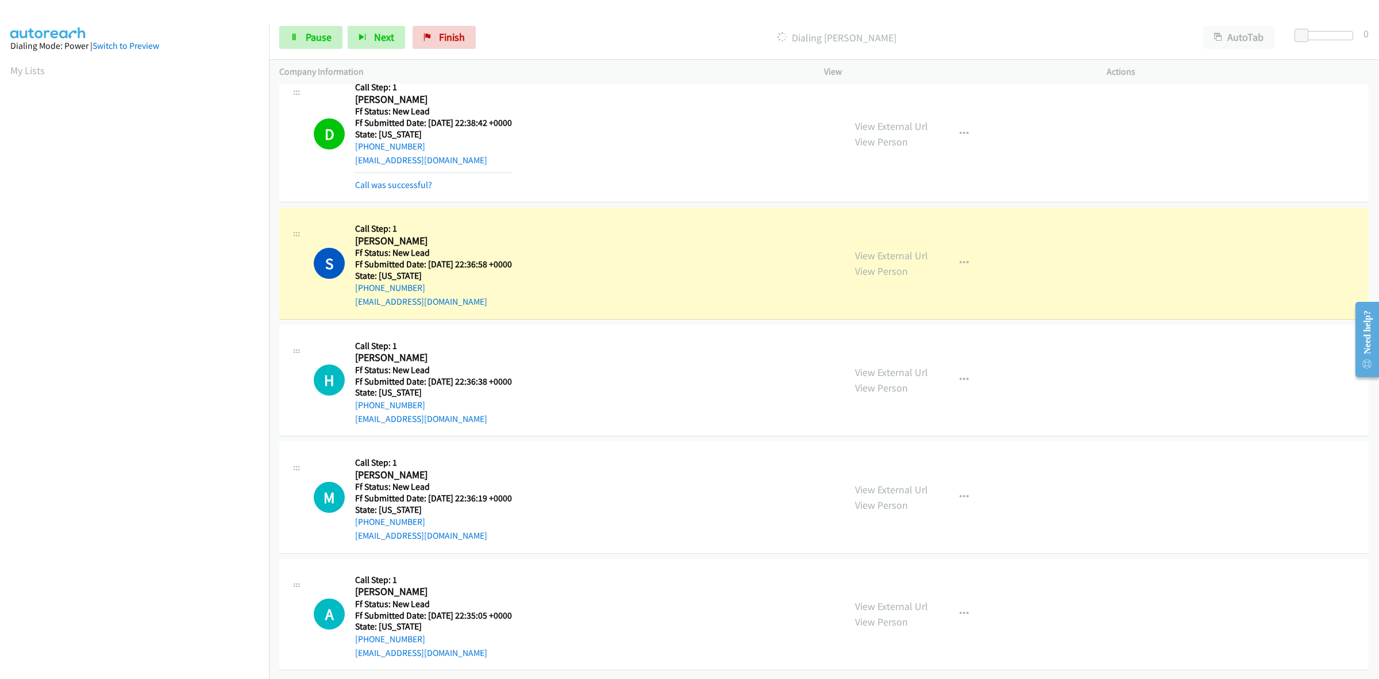
scroll to position [1280, 0]
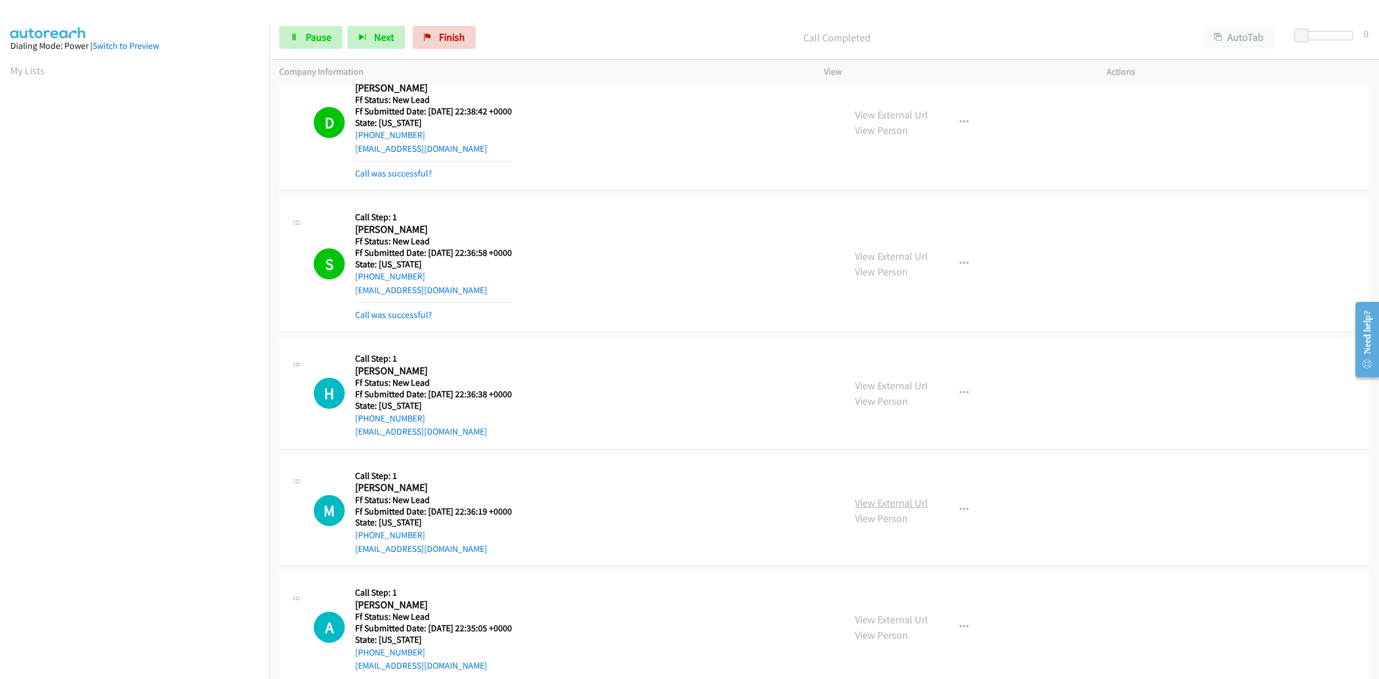
click at [879, 506] on link "View External Url" at bounding box center [891, 502] width 73 height 13
click at [895, 618] on link "View External Url" at bounding box center [891, 618] width 73 height 13
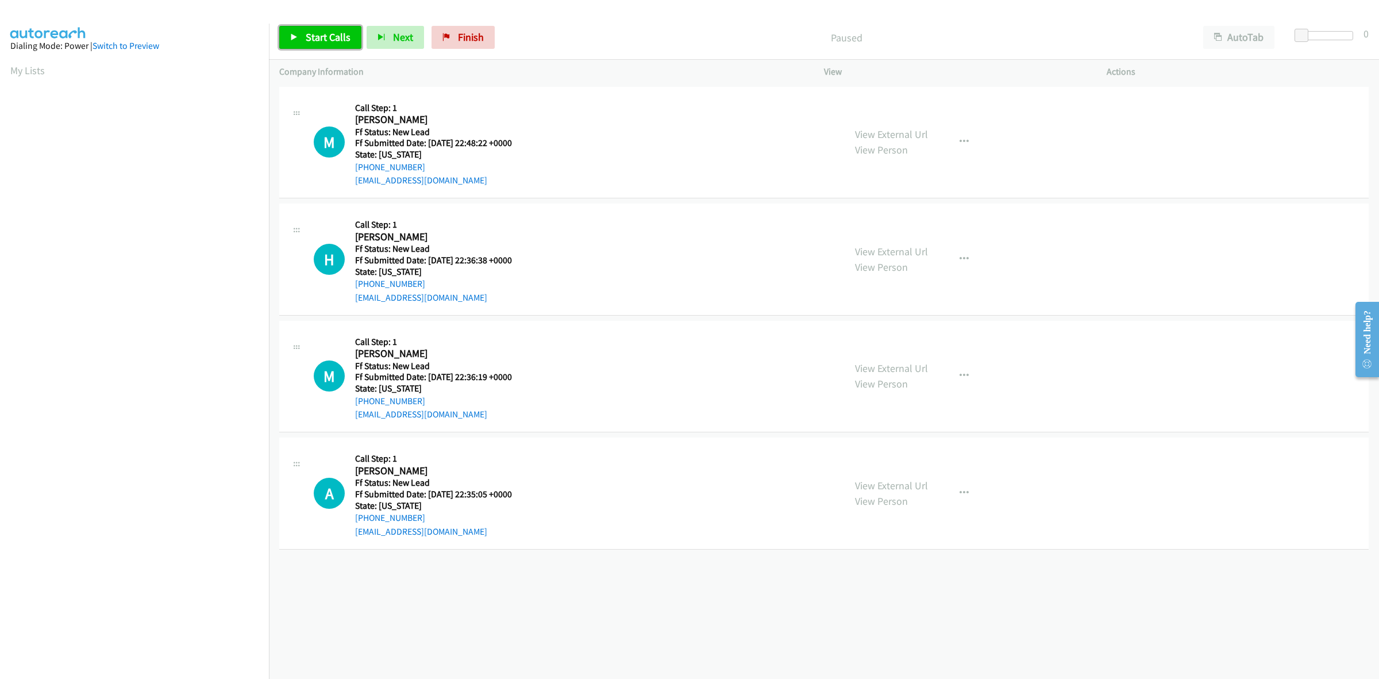
click at [336, 36] on span "Start Calls" at bounding box center [328, 36] width 45 height 13
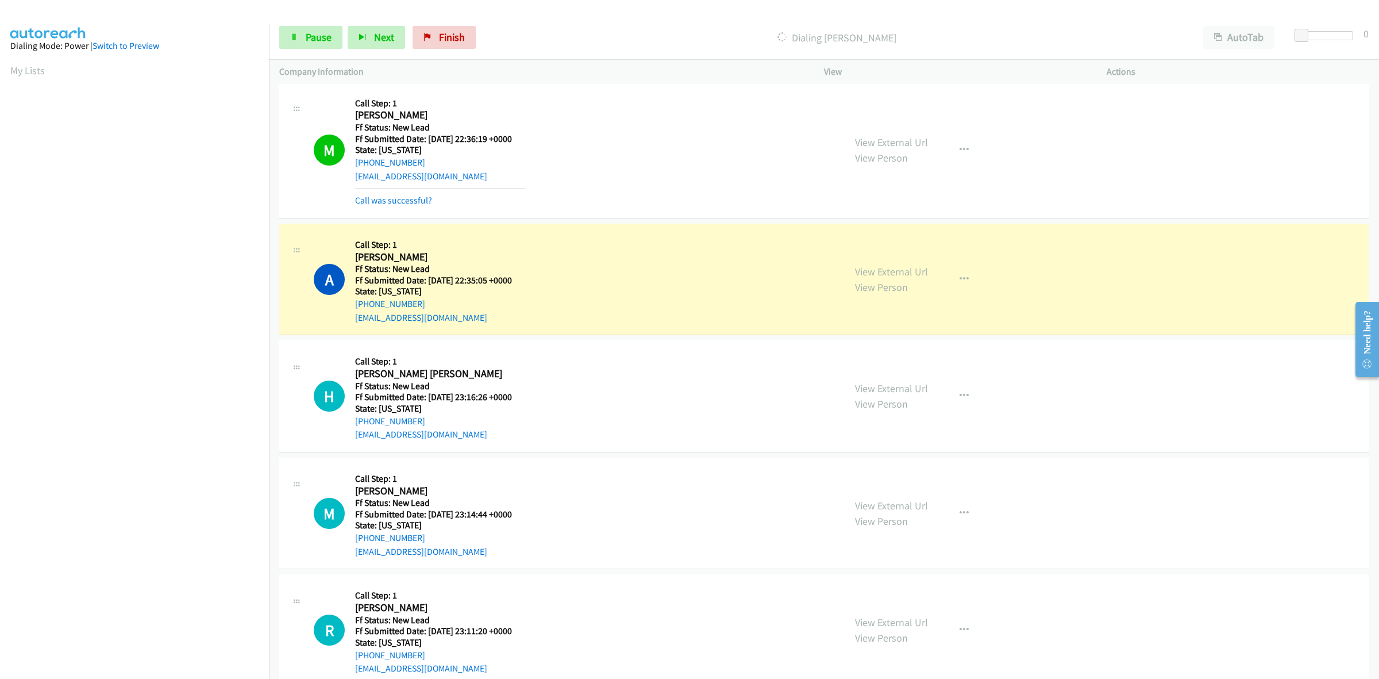
scroll to position [431, 0]
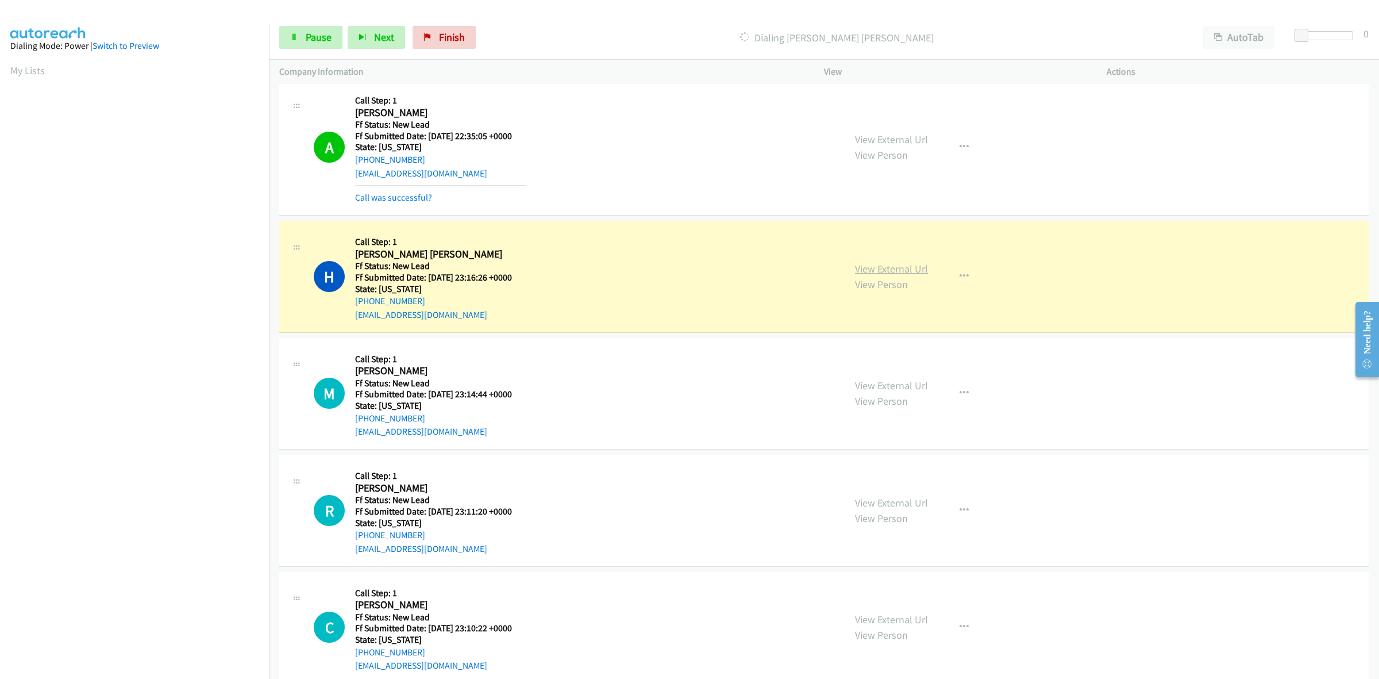
click at [880, 272] on link "View External Url" at bounding box center [891, 268] width 73 height 13
click at [895, 381] on link "View External Url" at bounding box center [891, 385] width 73 height 13
click at [877, 499] on link "View External Url" at bounding box center [891, 502] width 73 height 13
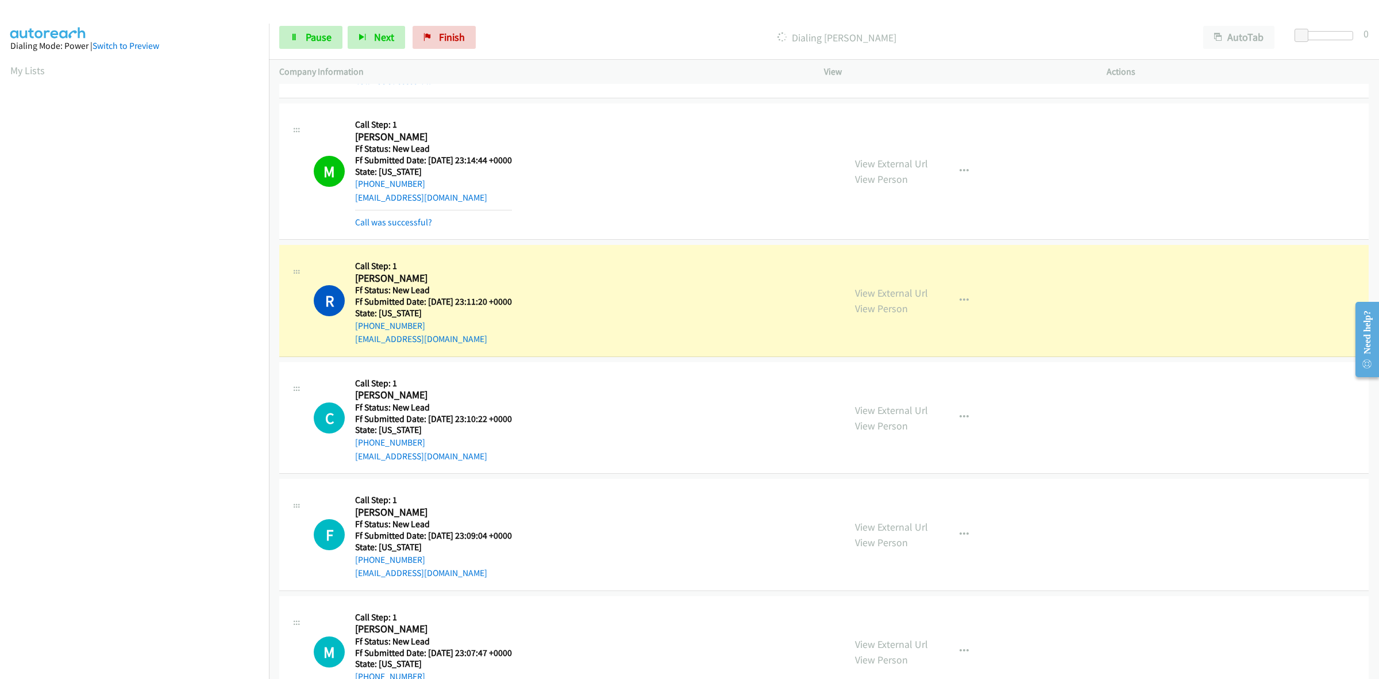
scroll to position [696, 0]
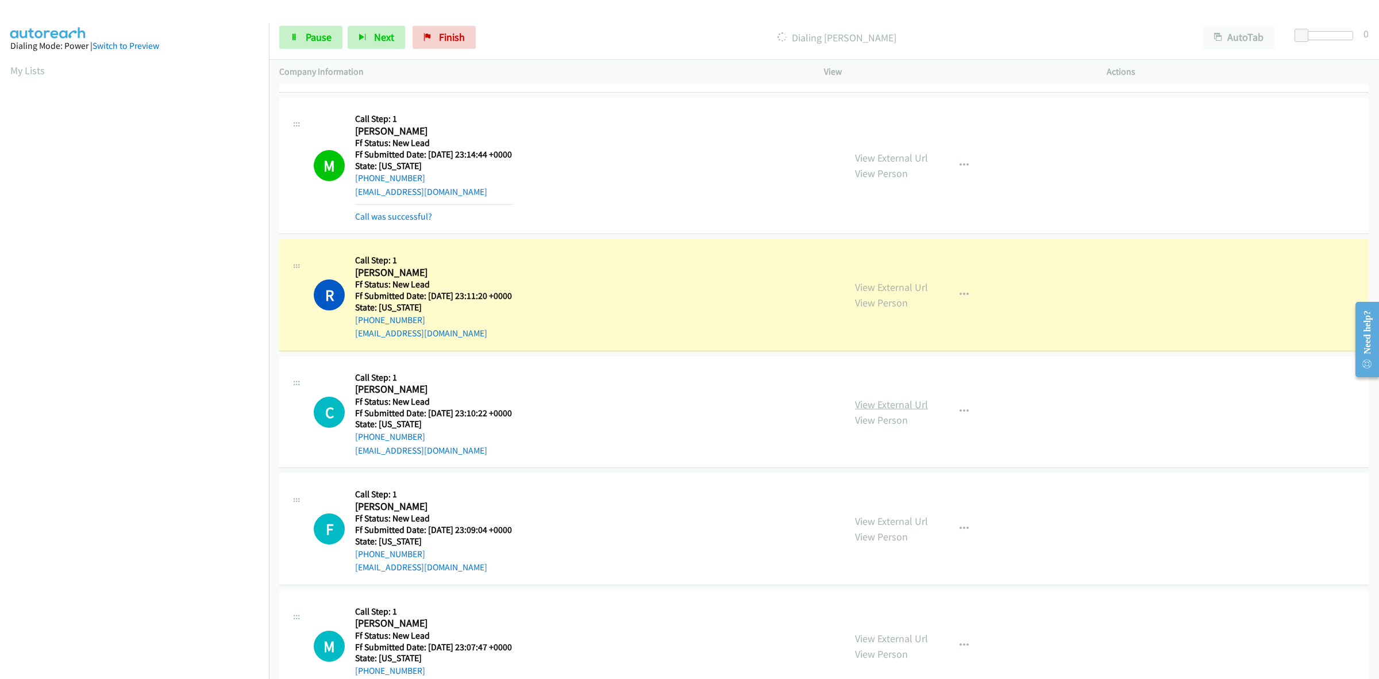
click at [881, 400] on link "View External Url" at bounding box center [891, 404] width 73 height 13
click at [896, 525] on link "View External Url" at bounding box center [891, 520] width 73 height 13
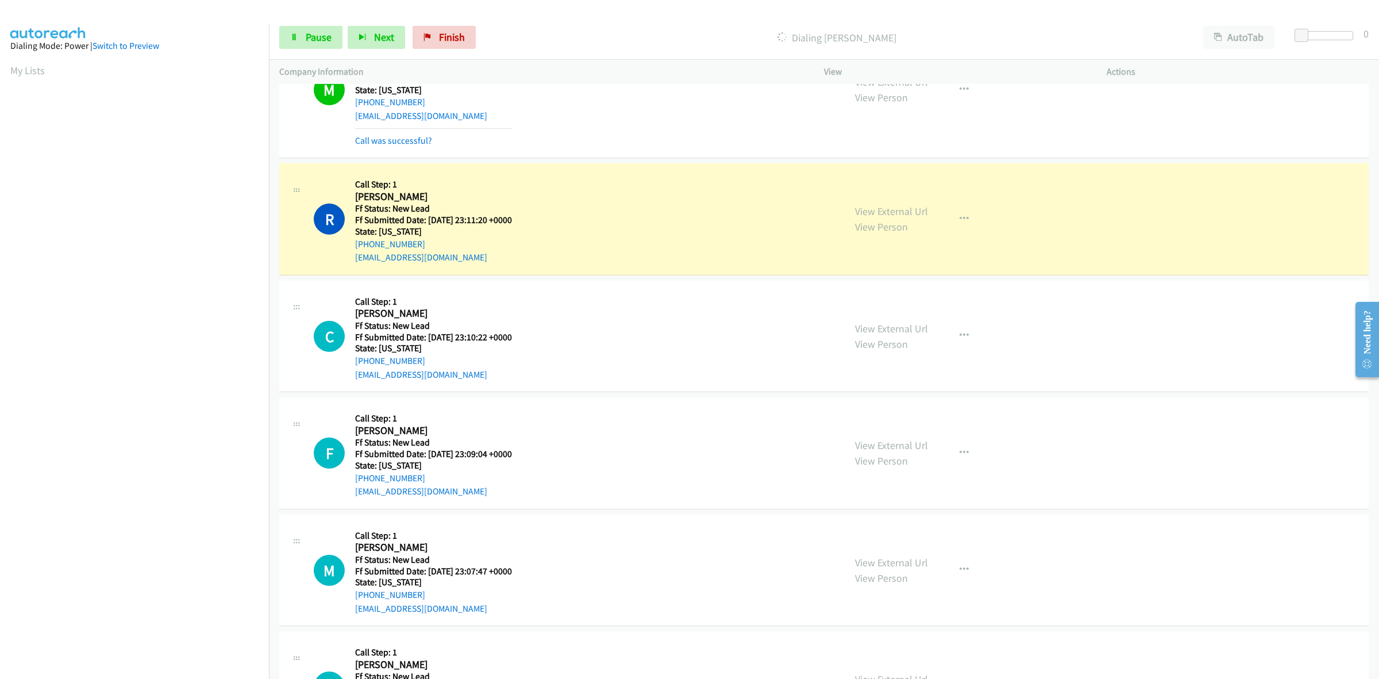
scroll to position [856, 0]
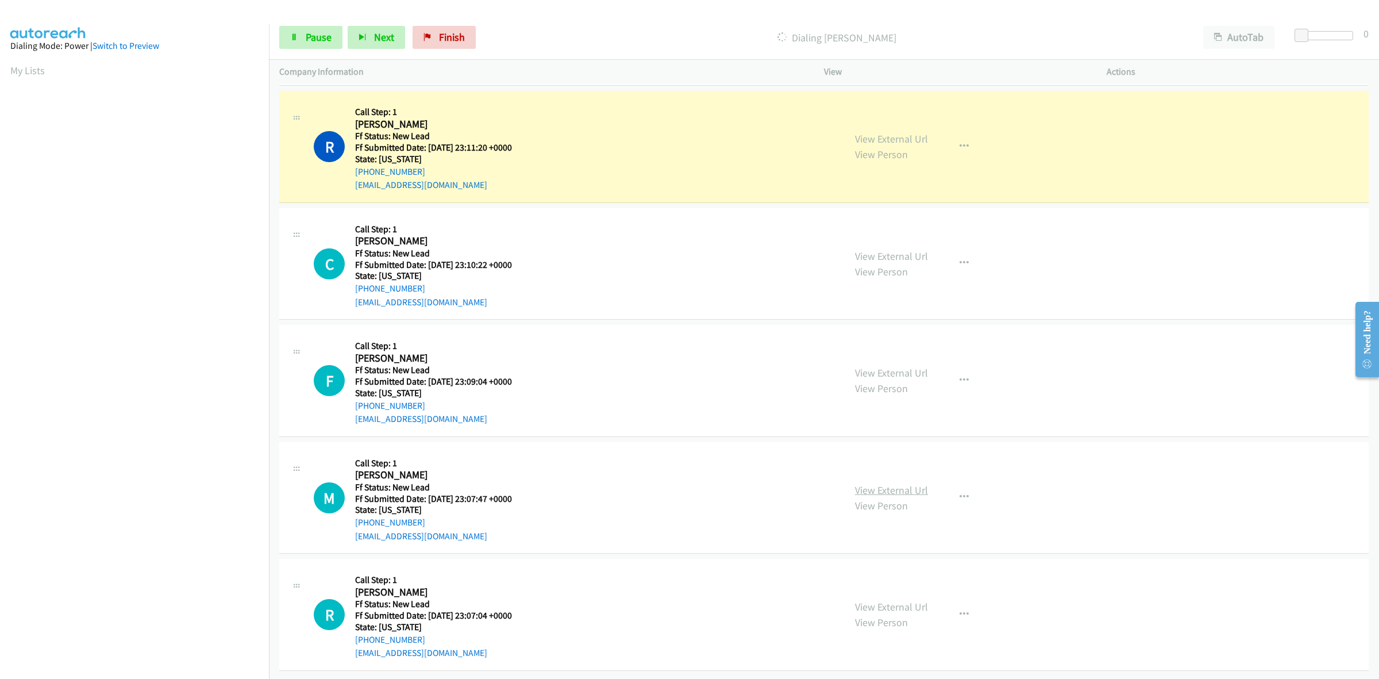
click at [877, 483] on link "View External Url" at bounding box center [891, 489] width 73 height 13
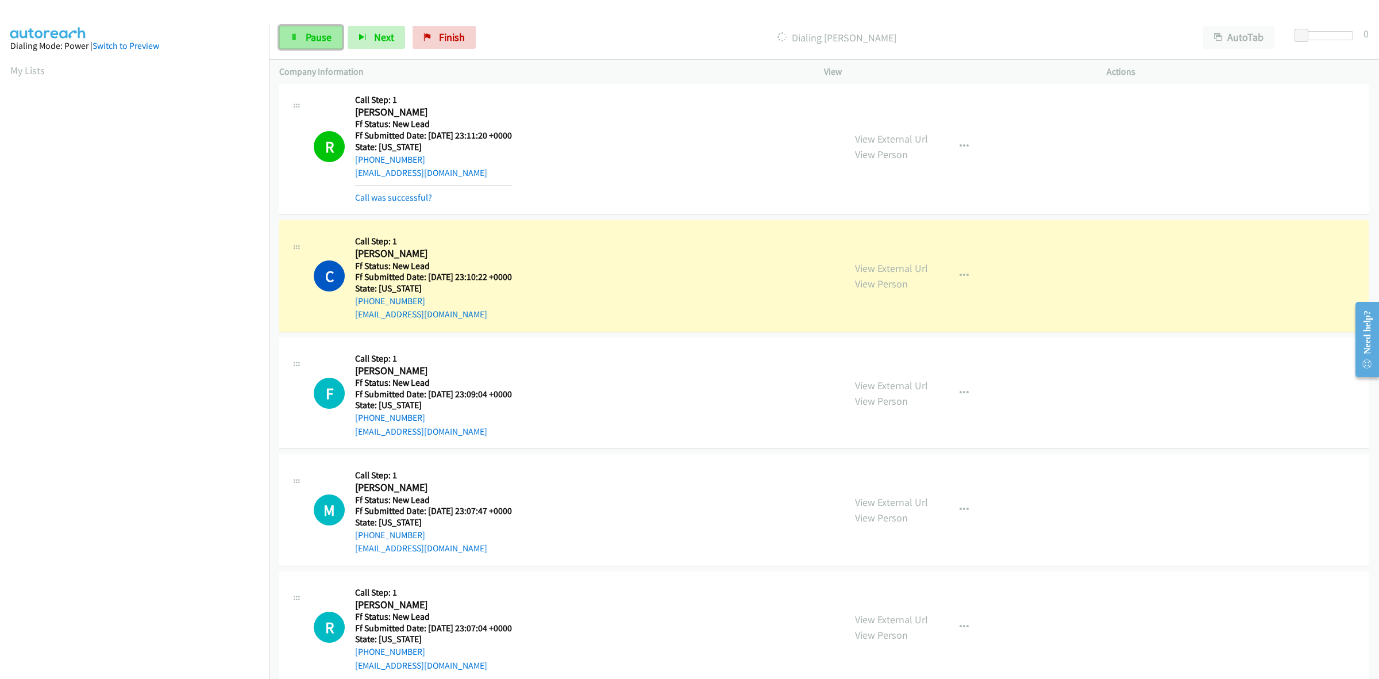
click at [329, 29] on link "Pause" at bounding box center [310, 37] width 63 height 23
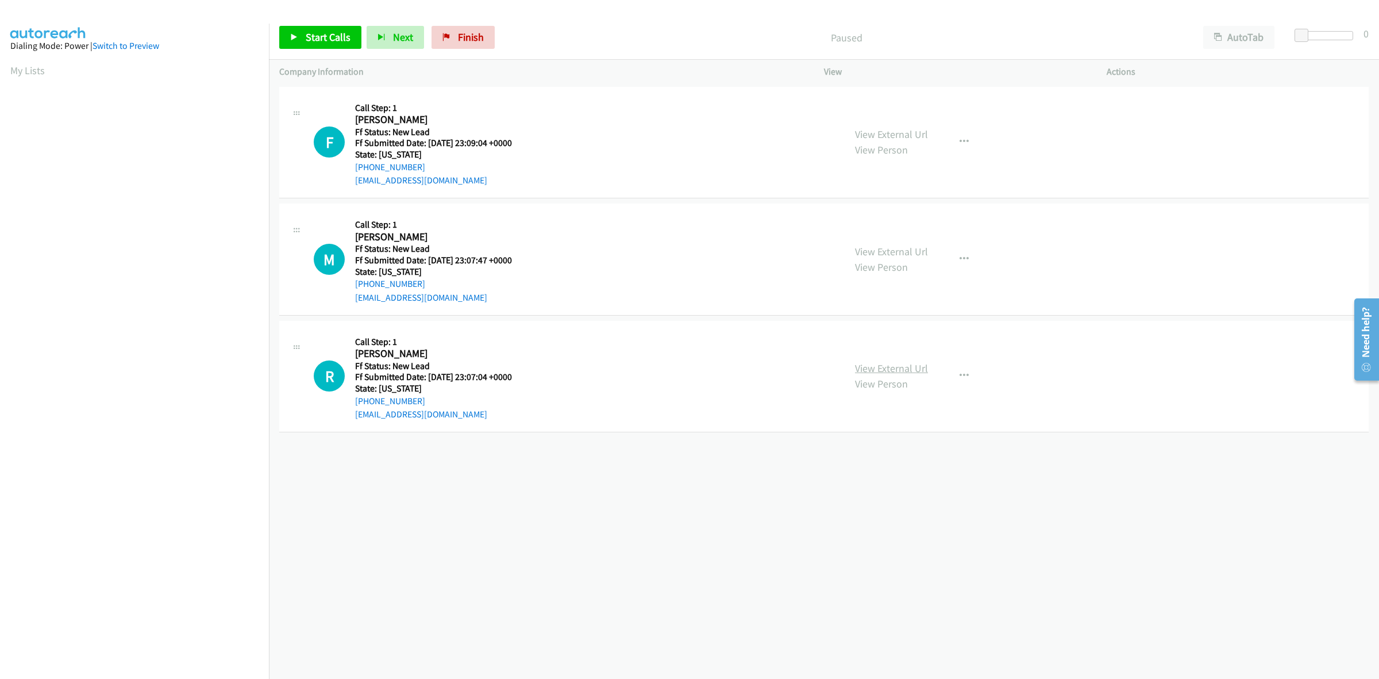
click at [908, 363] on link "View External Url" at bounding box center [891, 367] width 73 height 13
click at [325, 33] on span "Start Calls" at bounding box center [328, 36] width 45 height 13
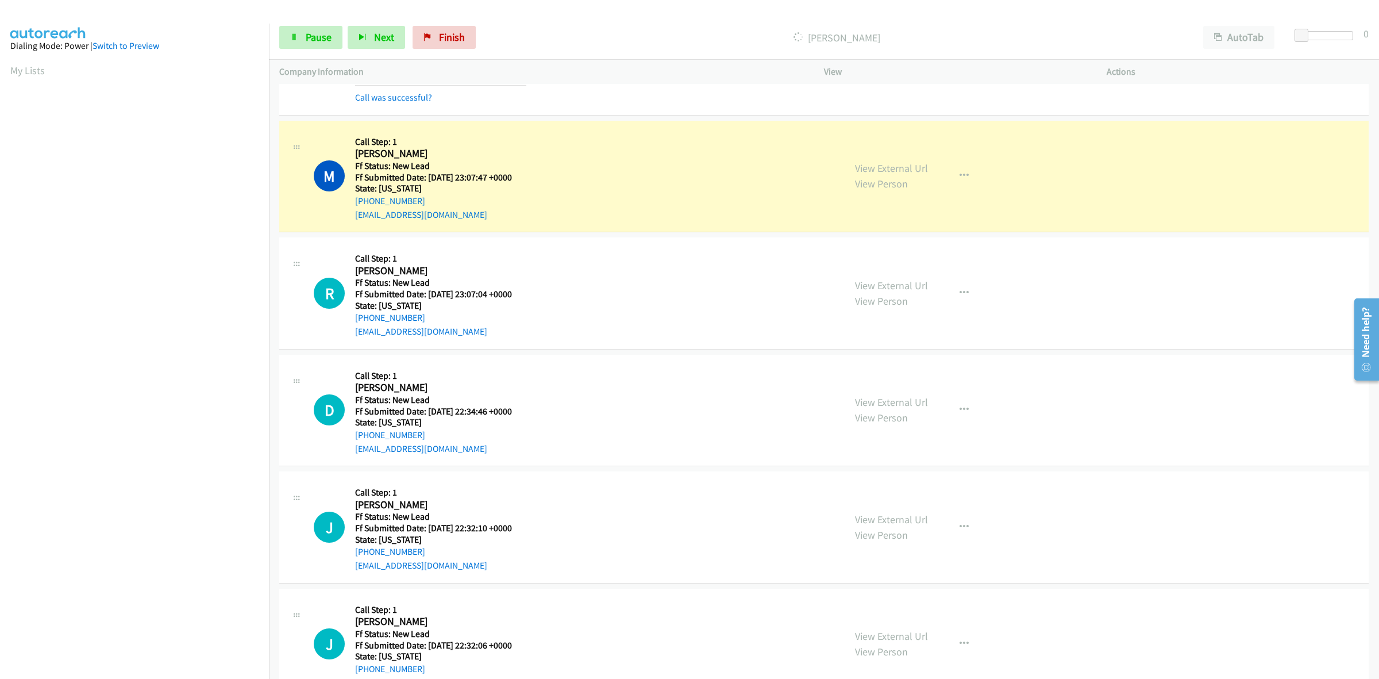
scroll to position [144, 0]
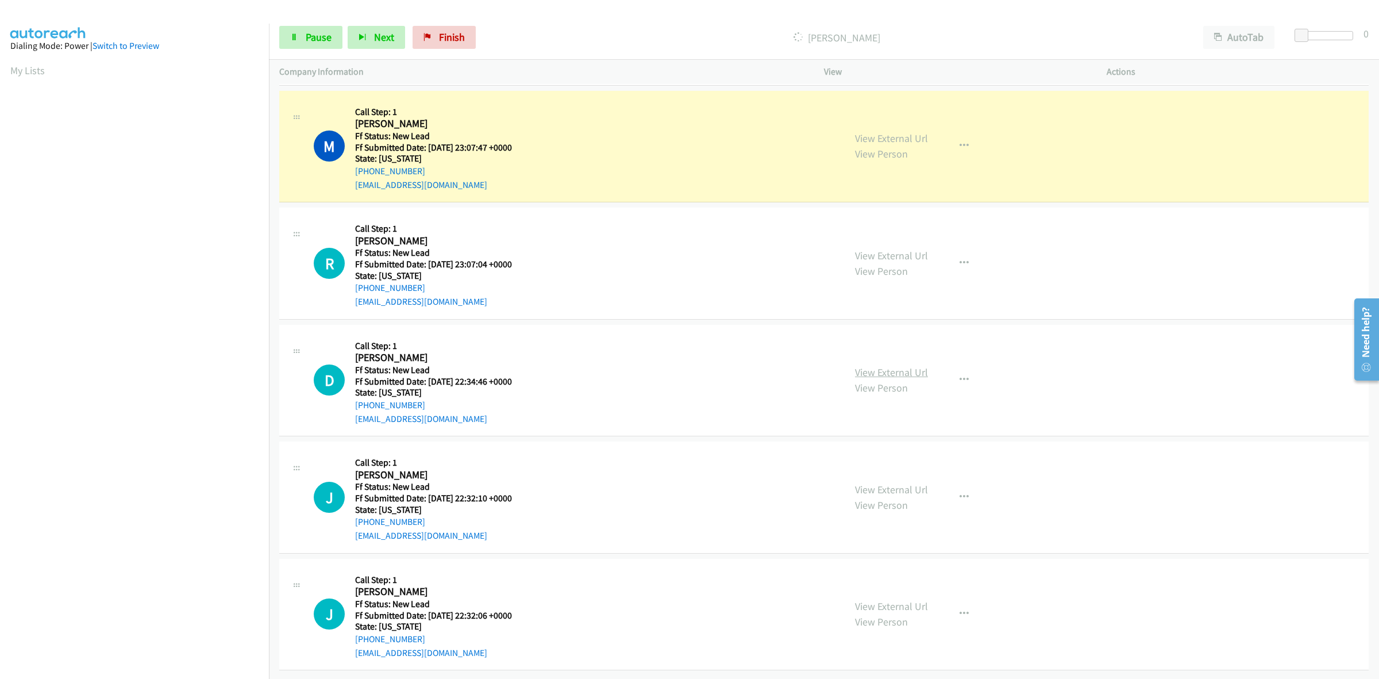
click at [870, 366] on link "View External Url" at bounding box center [891, 371] width 73 height 13
click at [896, 483] on link "View External Url" at bounding box center [891, 489] width 73 height 13
click at [893, 586] on div "View External Url View Person View External Url Email Schedule/Manage Callback …" at bounding box center [991, 614] width 293 height 91
click at [909, 599] on link "View External Url" at bounding box center [891, 605] width 73 height 13
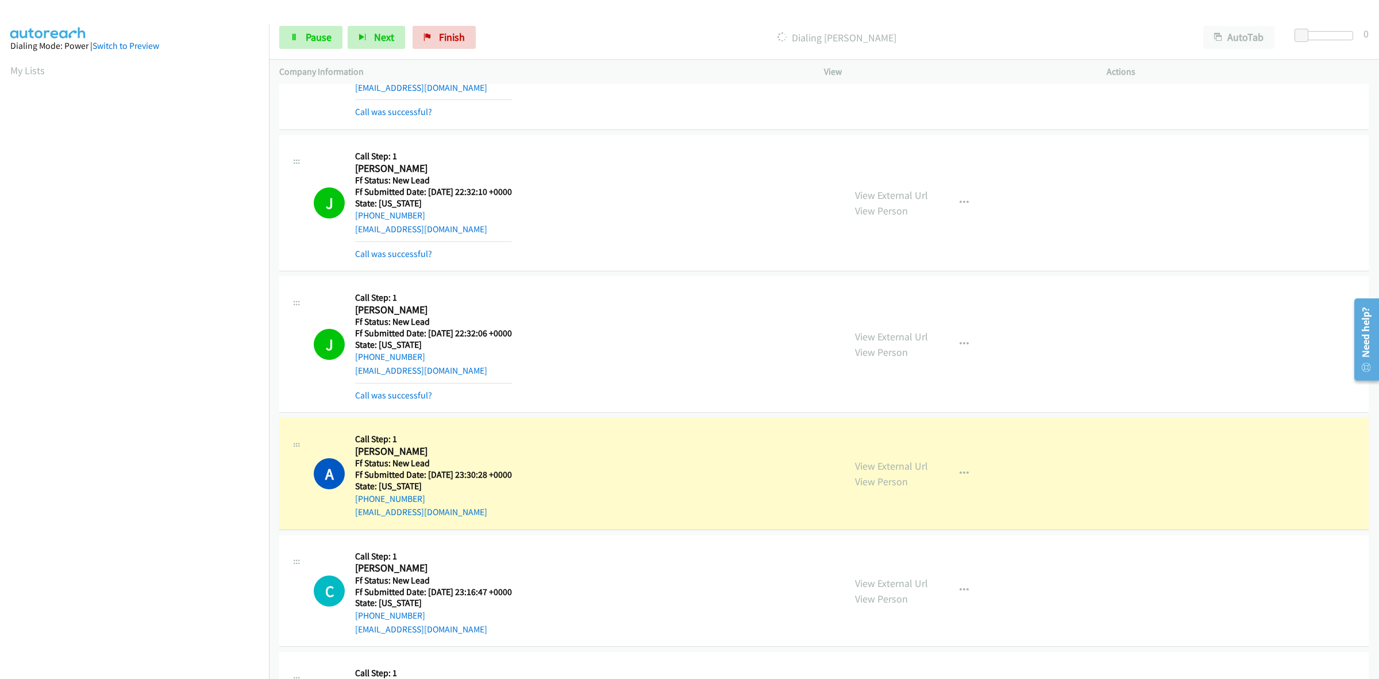
scroll to position [722, 0]
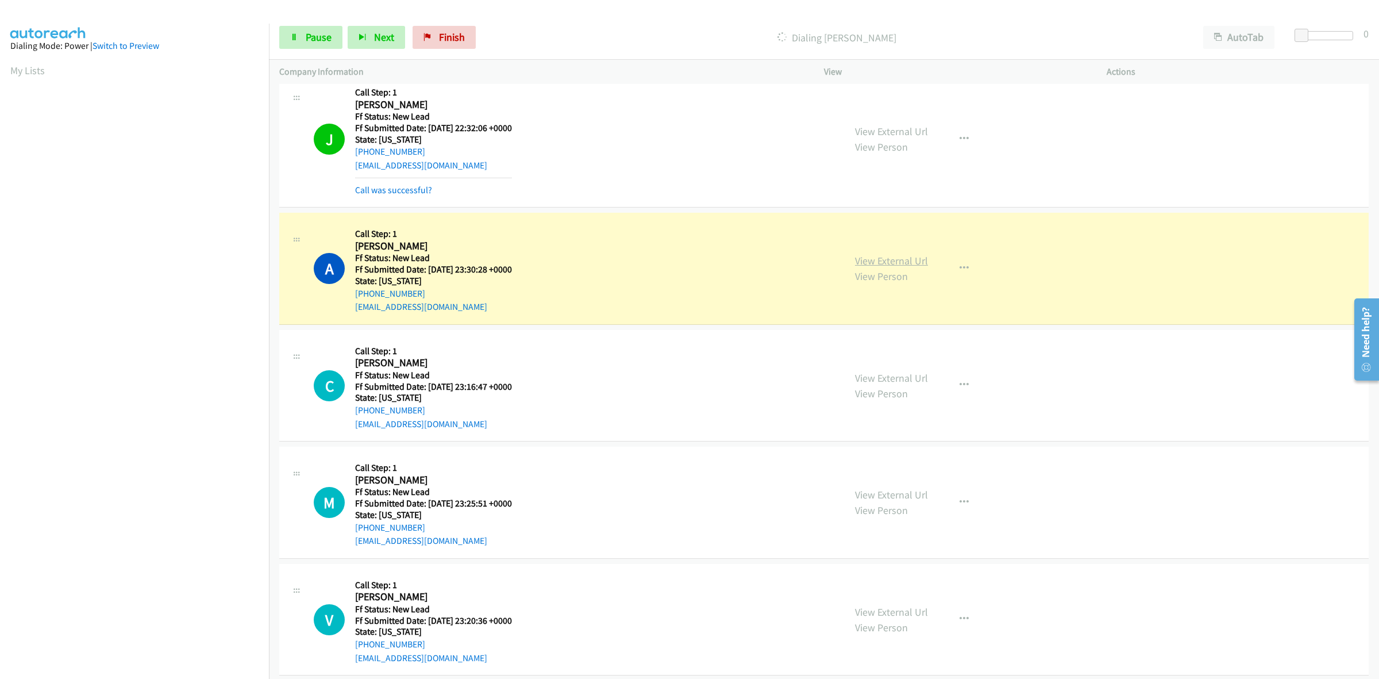
click at [900, 257] on link "View External Url" at bounding box center [891, 260] width 73 height 13
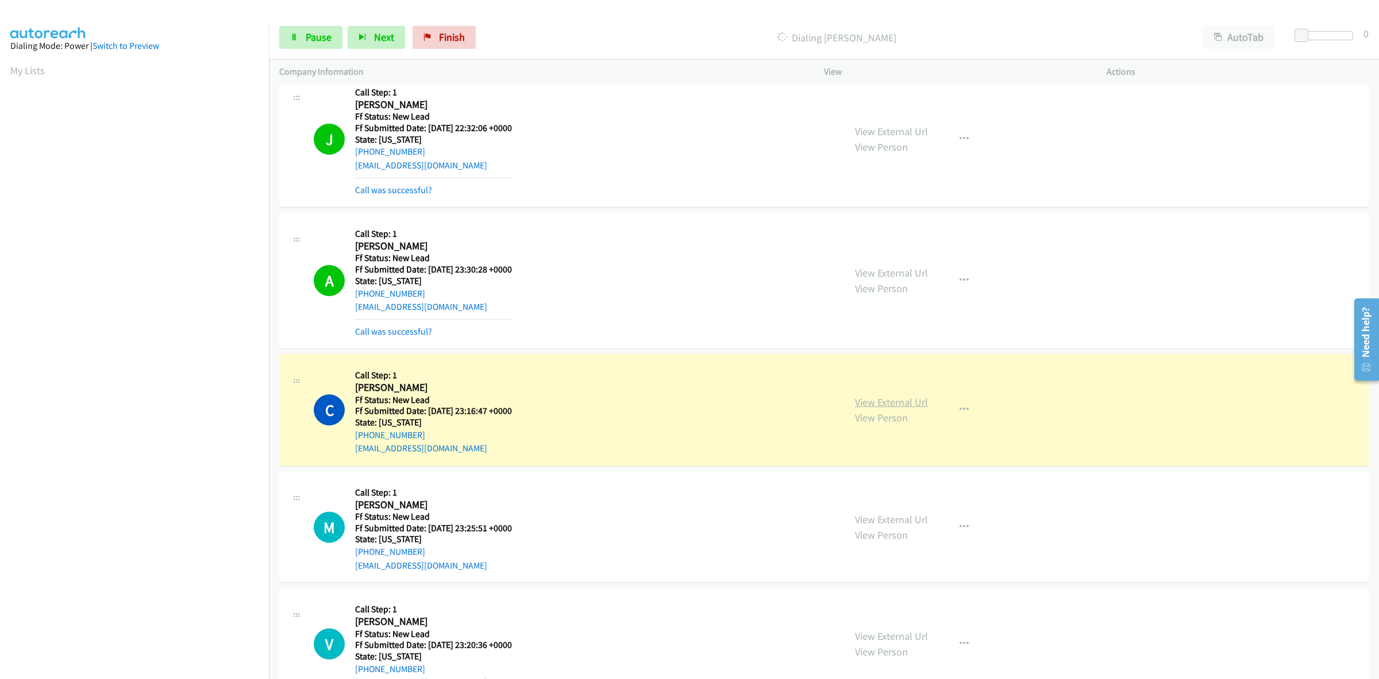
click at [893, 398] on link "View External Url" at bounding box center [891, 401] width 73 height 13
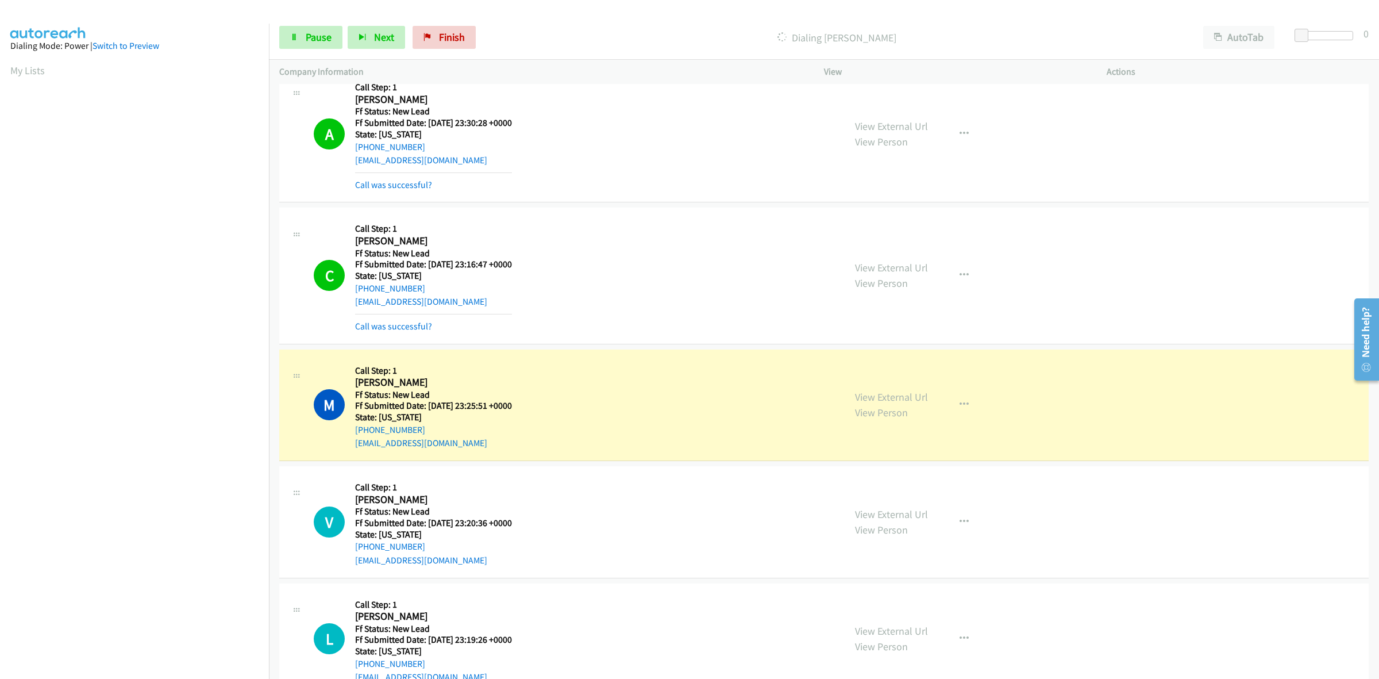
scroll to position [1009, 0]
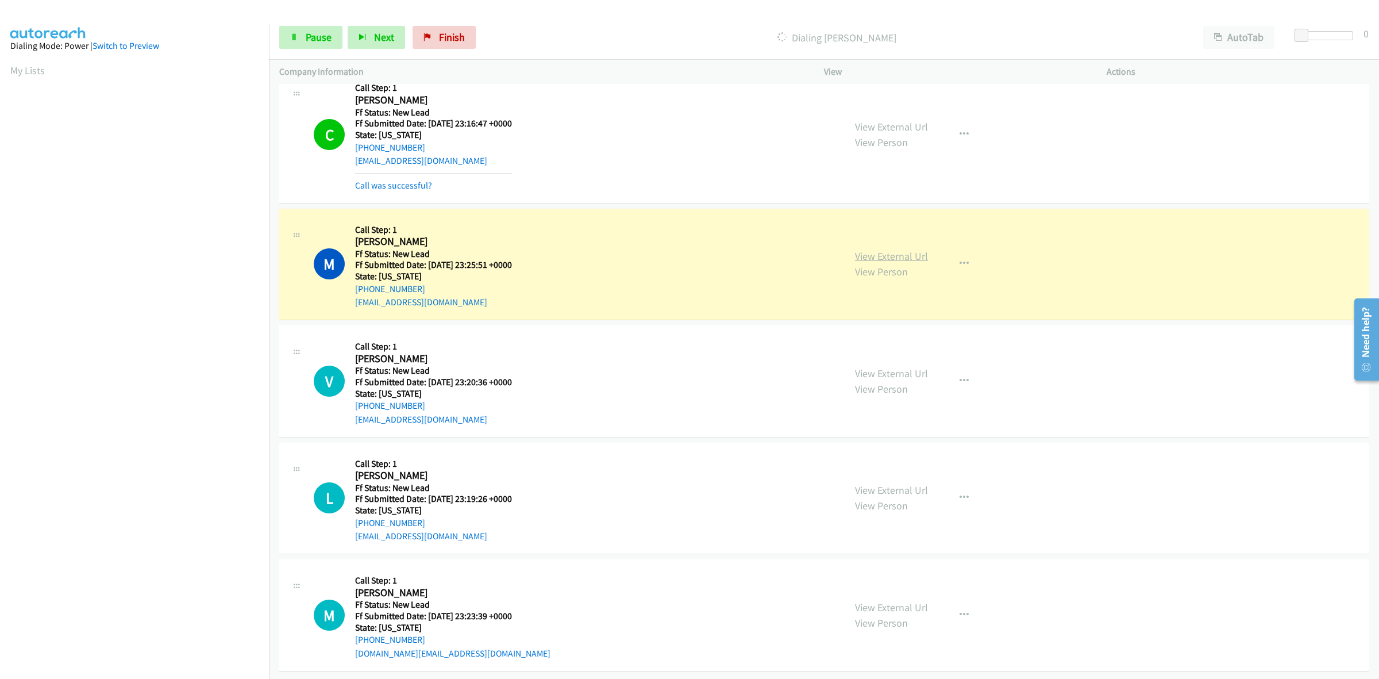
click at [872, 253] on link "View External Url" at bounding box center [891, 255] width 73 height 13
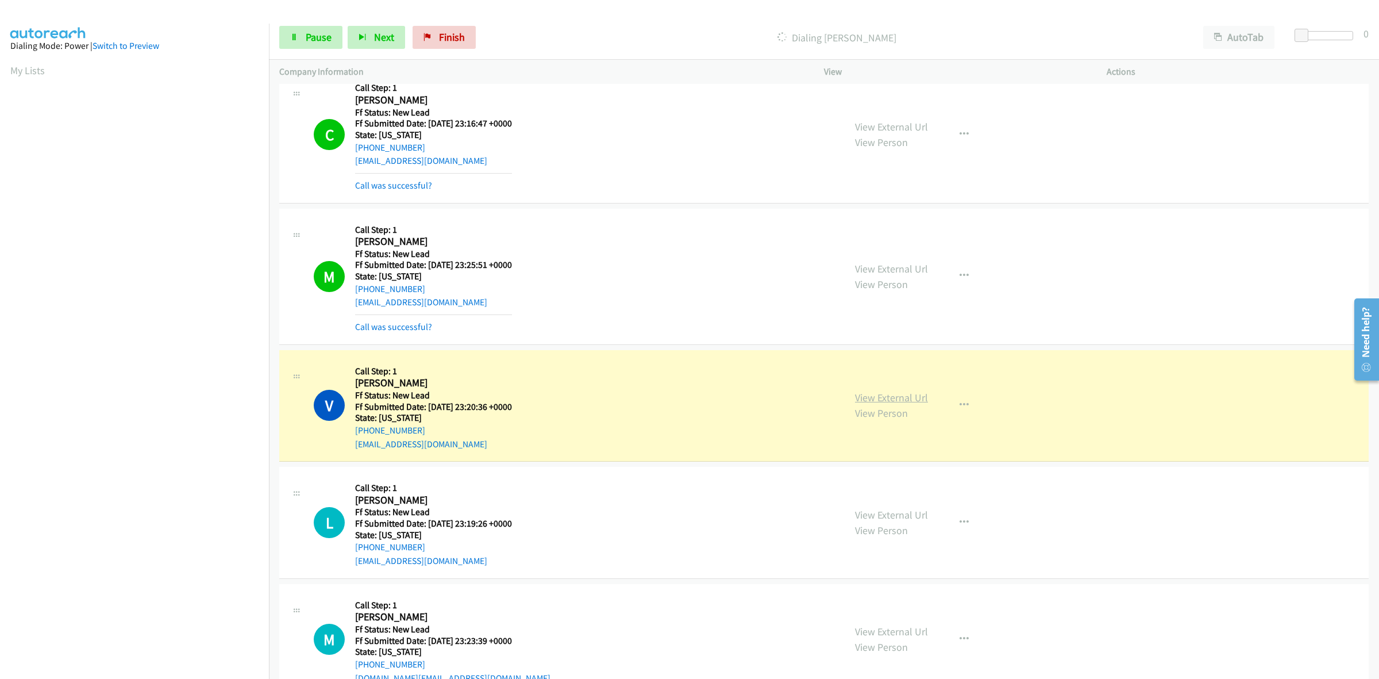
click at [891, 399] on link "View External Url" at bounding box center [891, 397] width 73 height 13
click at [915, 395] on link "View External Url" at bounding box center [891, 397] width 73 height 13
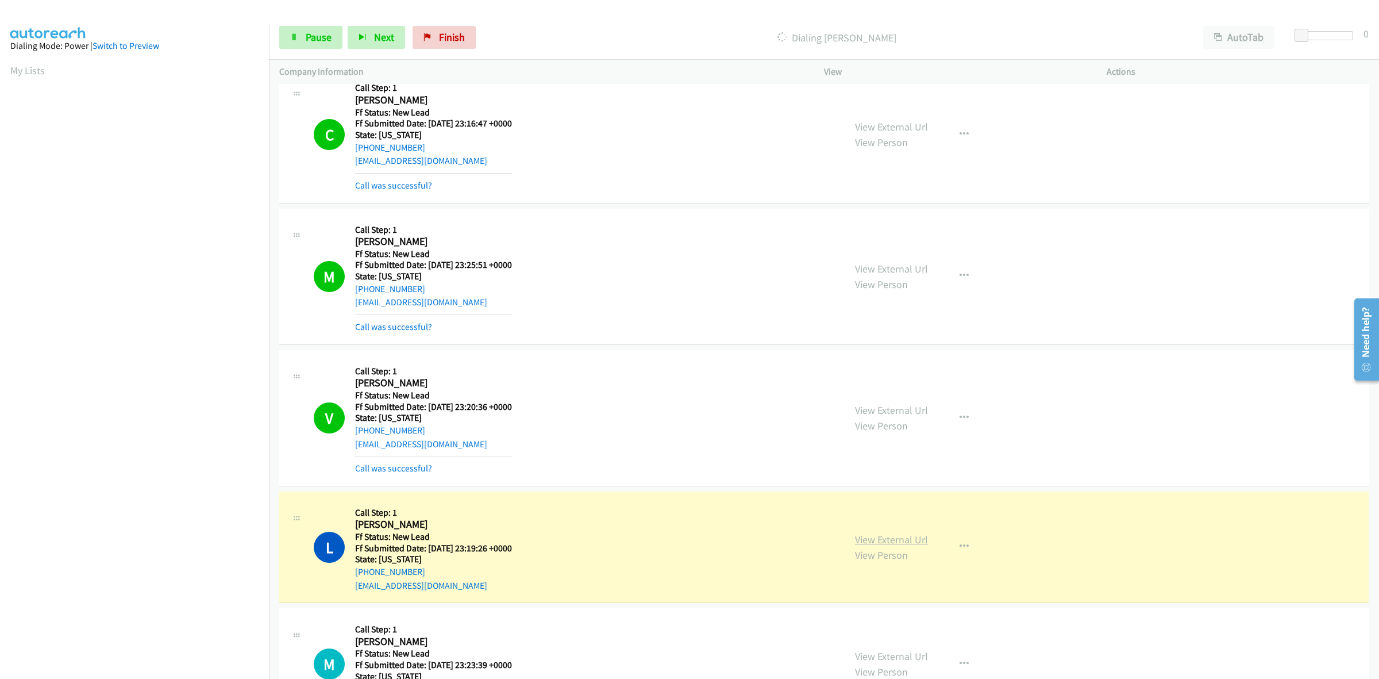
click at [912, 540] on link "View External Url" at bounding box center [891, 539] width 73 height 13
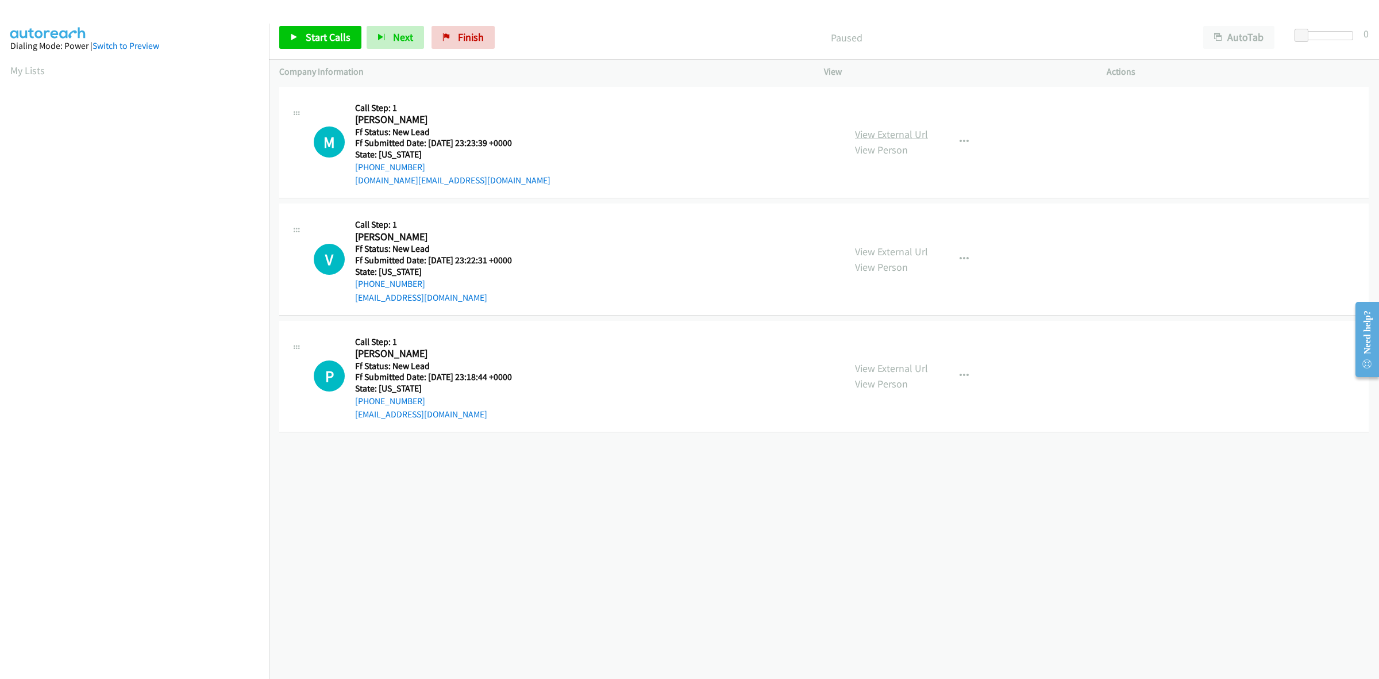
click at [878, 137] on link "View External Url" at bounding box center [891, 134] width 73 height 13
click at [907, 251] on link "View External Url" at bounding box center [891, 251] width 73 height 13
click at [876, 365] on link "View External Url" at bounding box center [891, 367] width 73 height 13
click at [964, 256] on button "button" at bounding box center [964, 259] width 31 height 23
click at [908, 329] on link "Skip Call" at bounding box center [902, 333] width 153 height 23
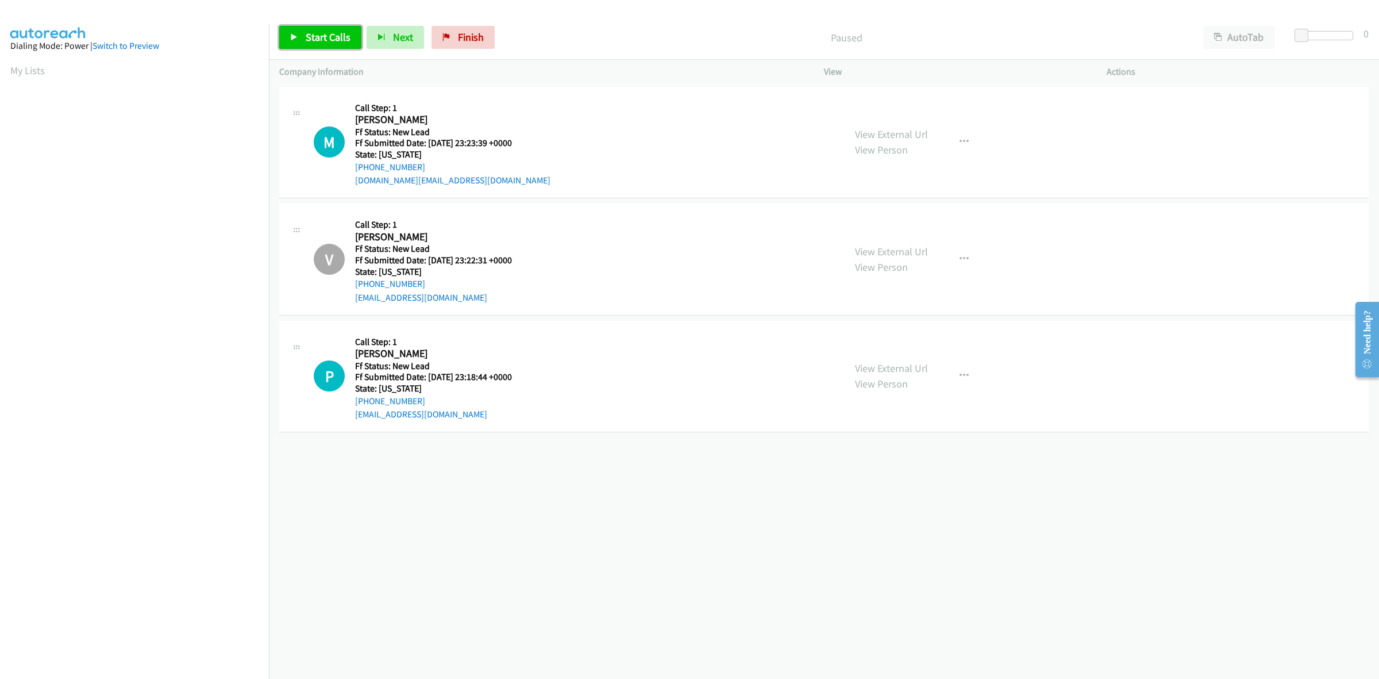
click at [336, 32] on span "Start Calls" at bounding box center [328, 36] width 45 height 13
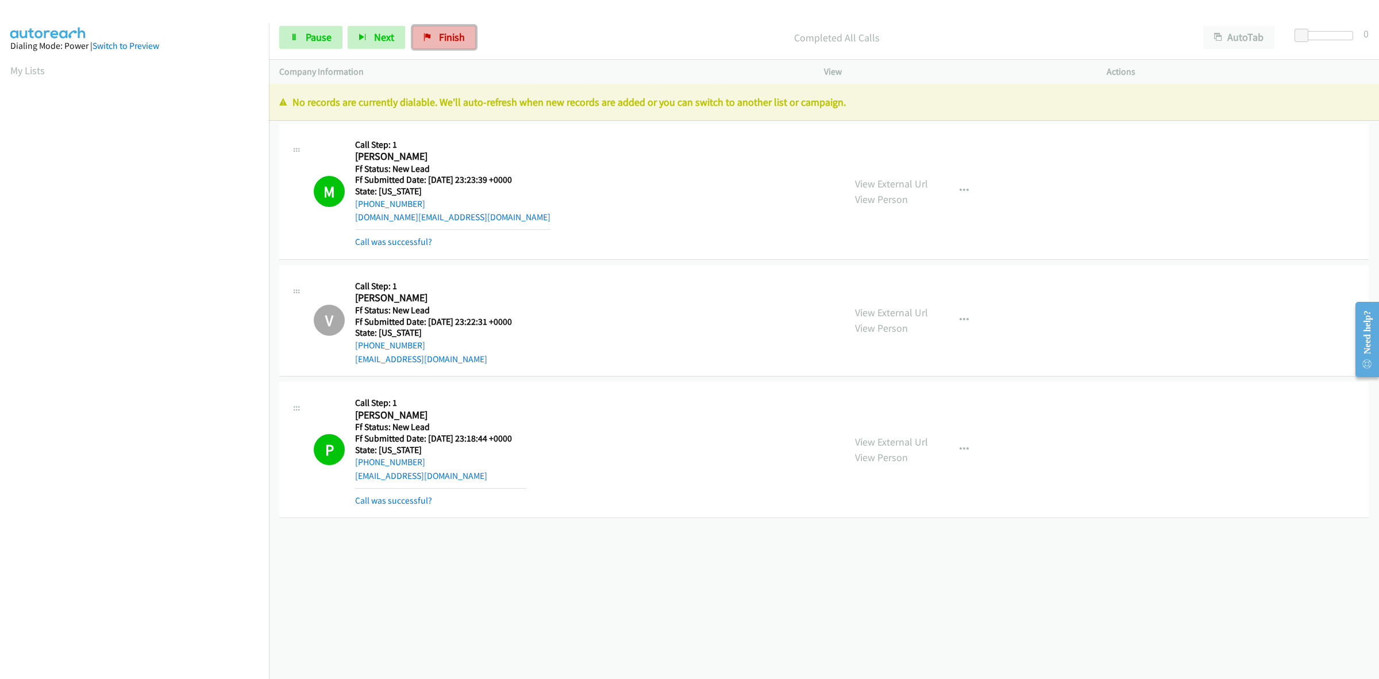
click at [455, 35] on span "Finish" at bounding box center [452, 36] width 26 height 13
